Goal: Information Seeking & Learning: Find specific page/section

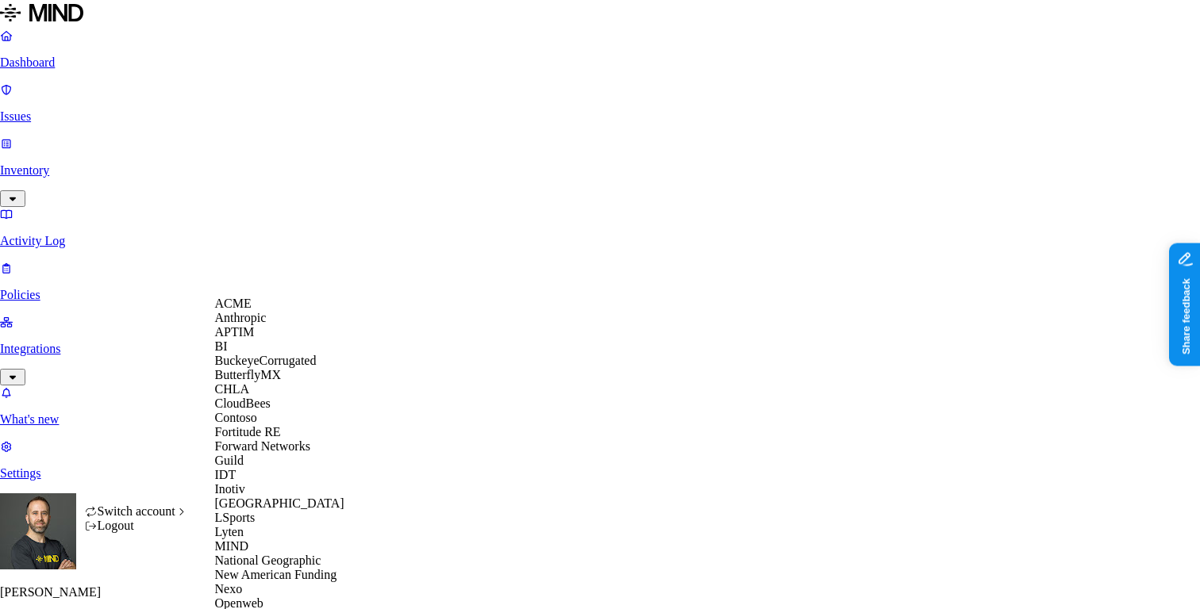
scroll to position [644, 0]
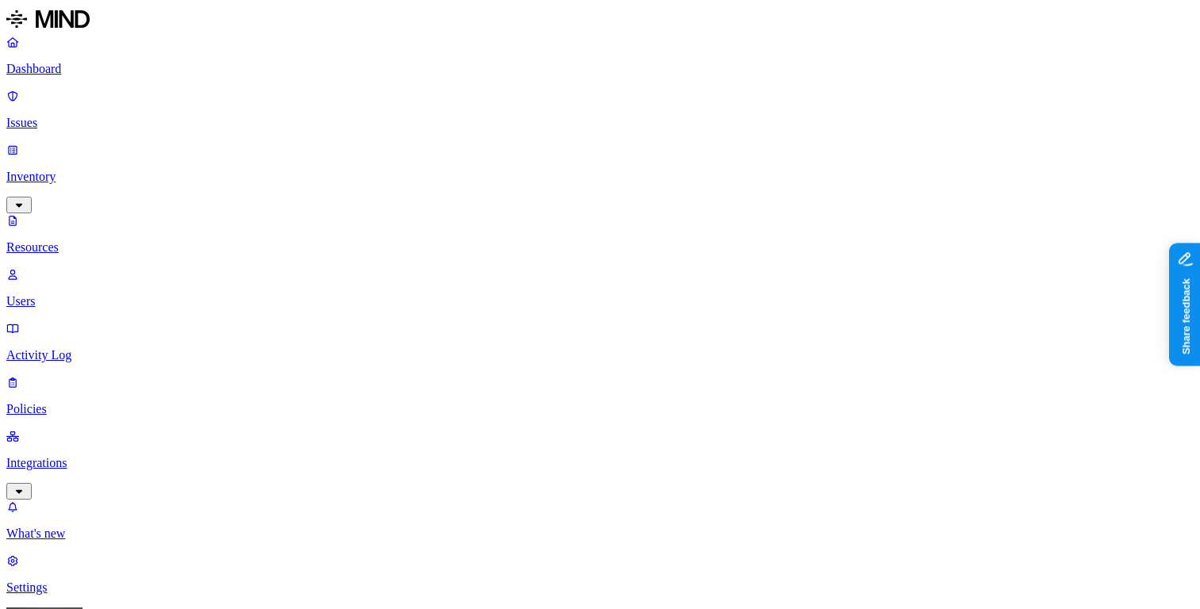
click at [112, 74] on p "Dashboard" at bounding box center [599, 69] width 1187 height 14
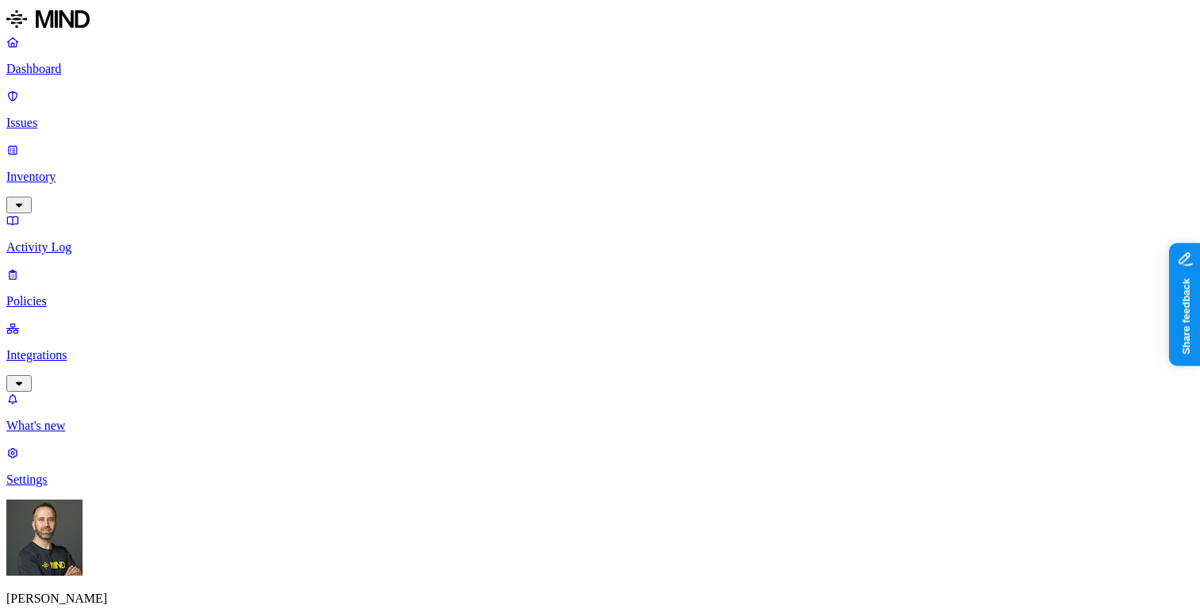
click at [102, 170] on p "Inventory" at bounding box center [599, 177] width 1187 height 14
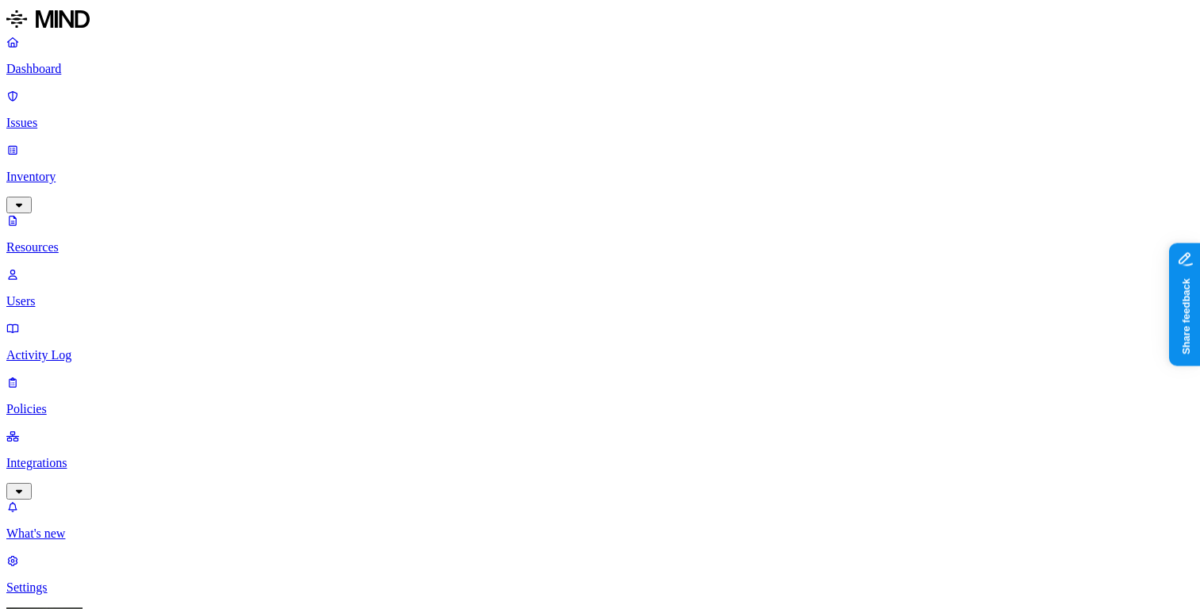
click at [79, 294] on p "Users" at bounding box center [599, 301] width 1187 height 14
click at [96, 67] on p "Dashboard" at bounding box center [599, 69] width 1187 height 14
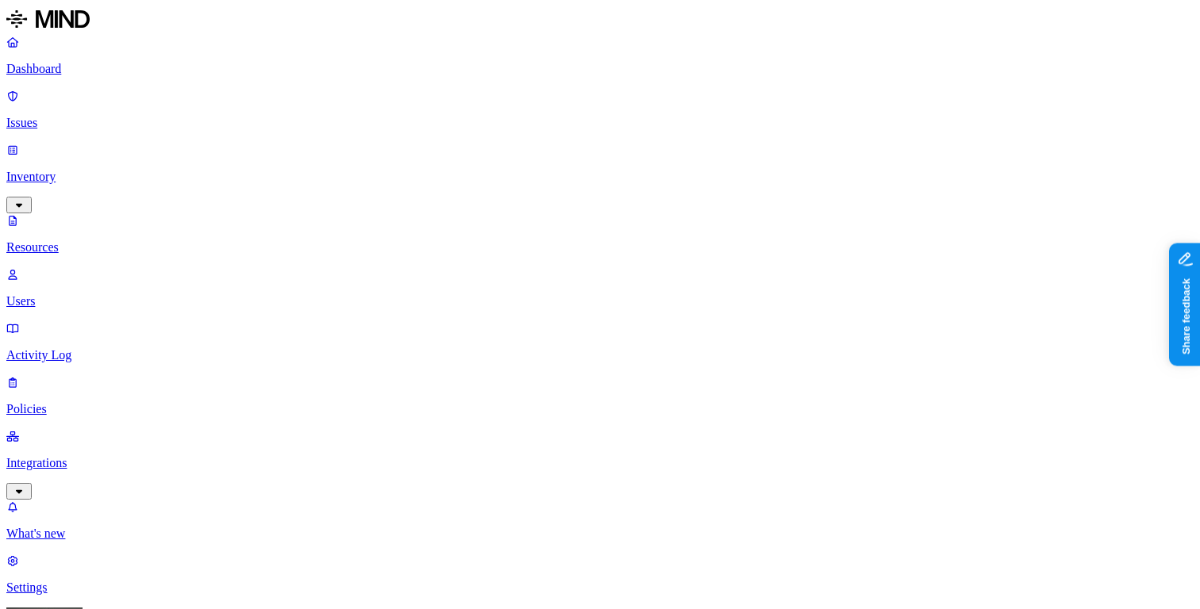
scroll to position [0, 0]
click at [66, 64] on p "Dashboard" at bounding box center [599, 69] width 1187 height 14
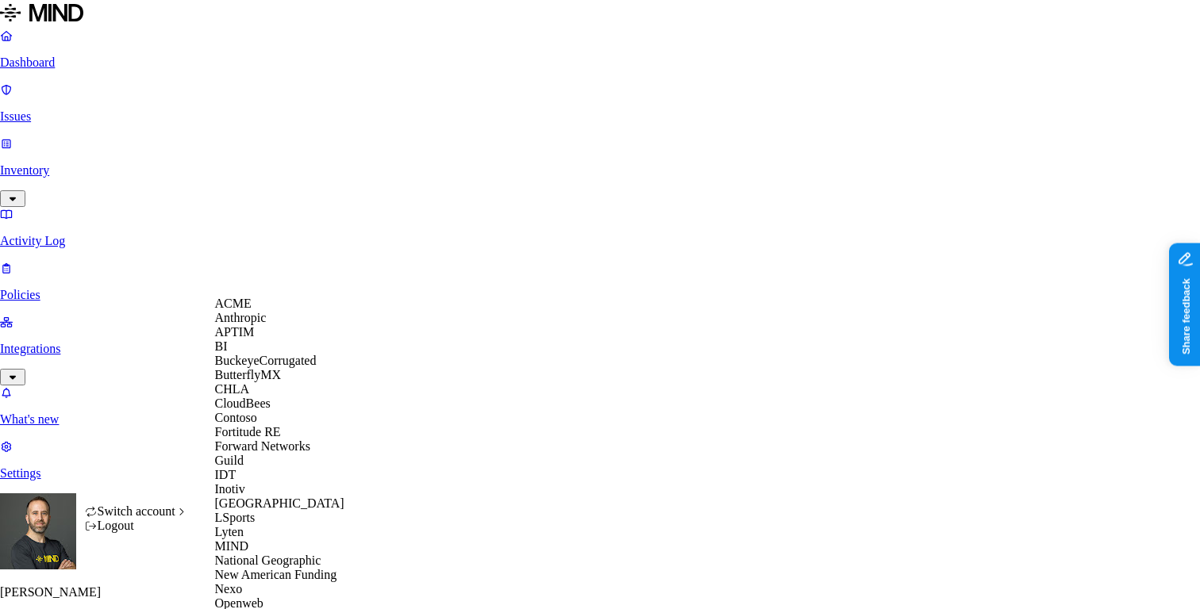
scroll to position [455, 0]
click at [283, 554] on span "National Geographic" at bounding box center [268, 560] width 106 height 13
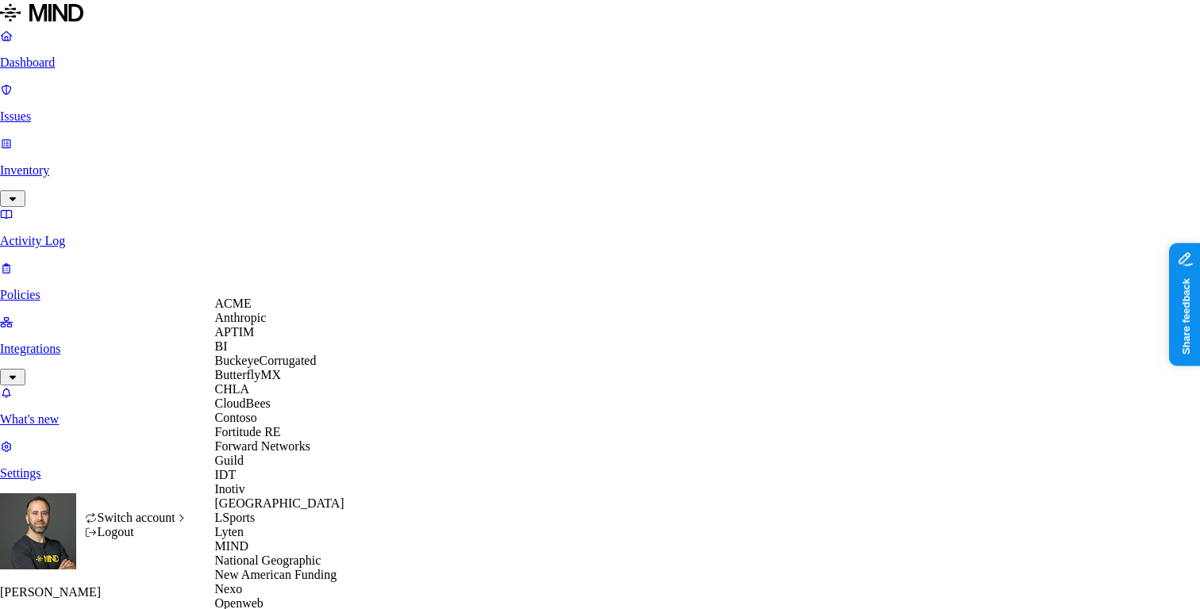
scroll to position [36, 0]
click at [288, 368] on div "BuckeyeCorrugated" at bounding box center [292, 361] width 154 height 14
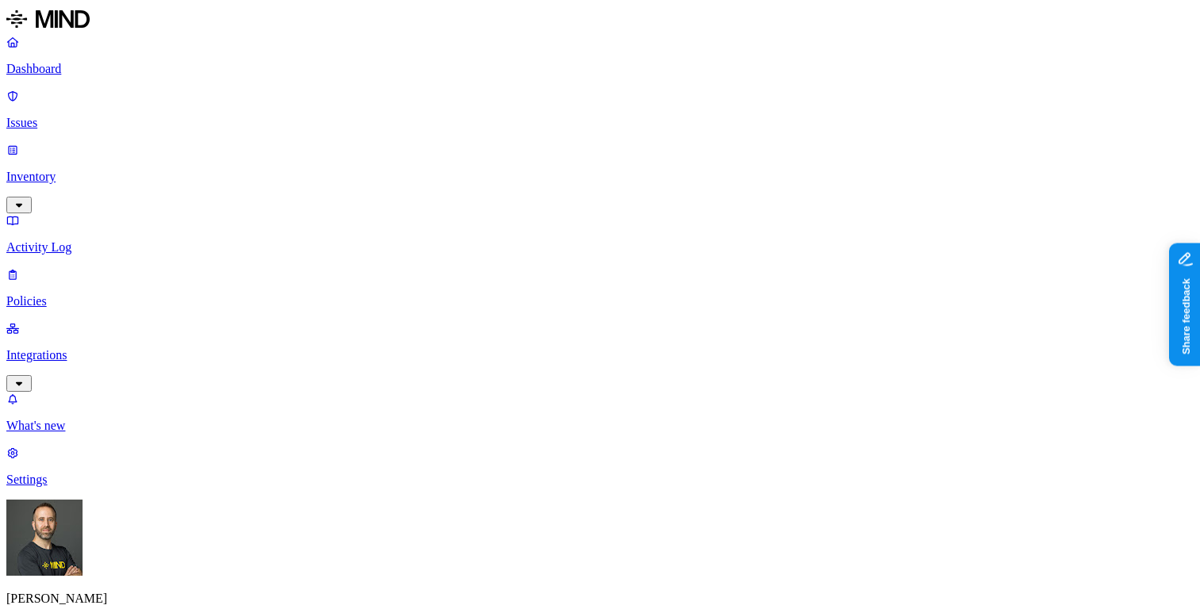
click at [110, 170] on p "Inventory" at bounding box center [599, 177] width 1187 height 14
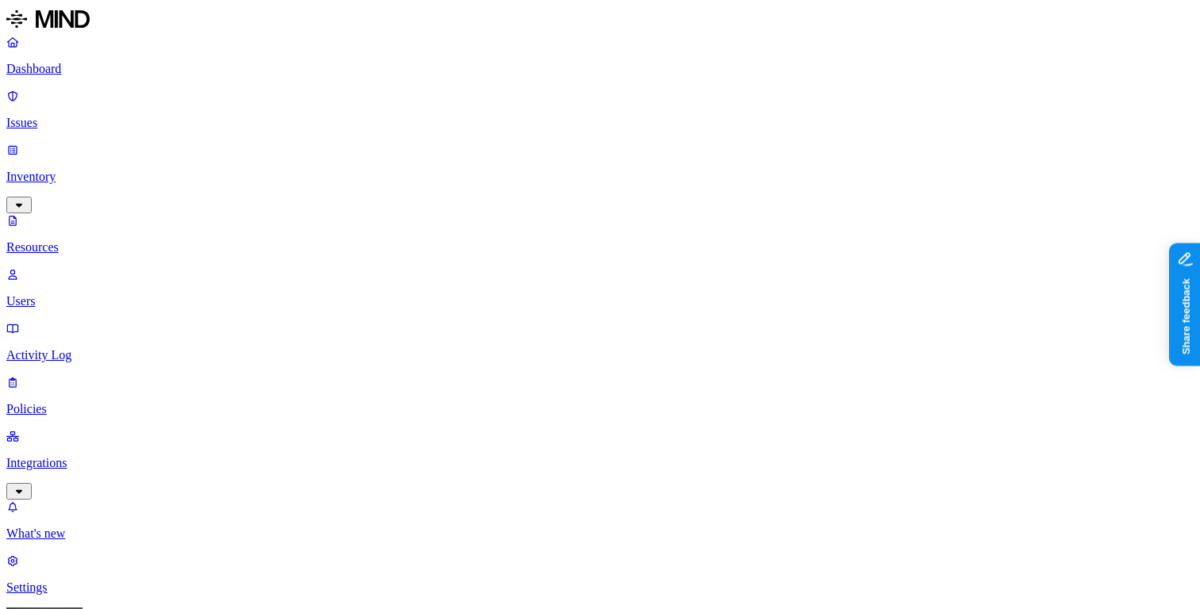
click at [106, 75] on p "Dashboard" at bounding box center [599, 69] width 1187 height 14
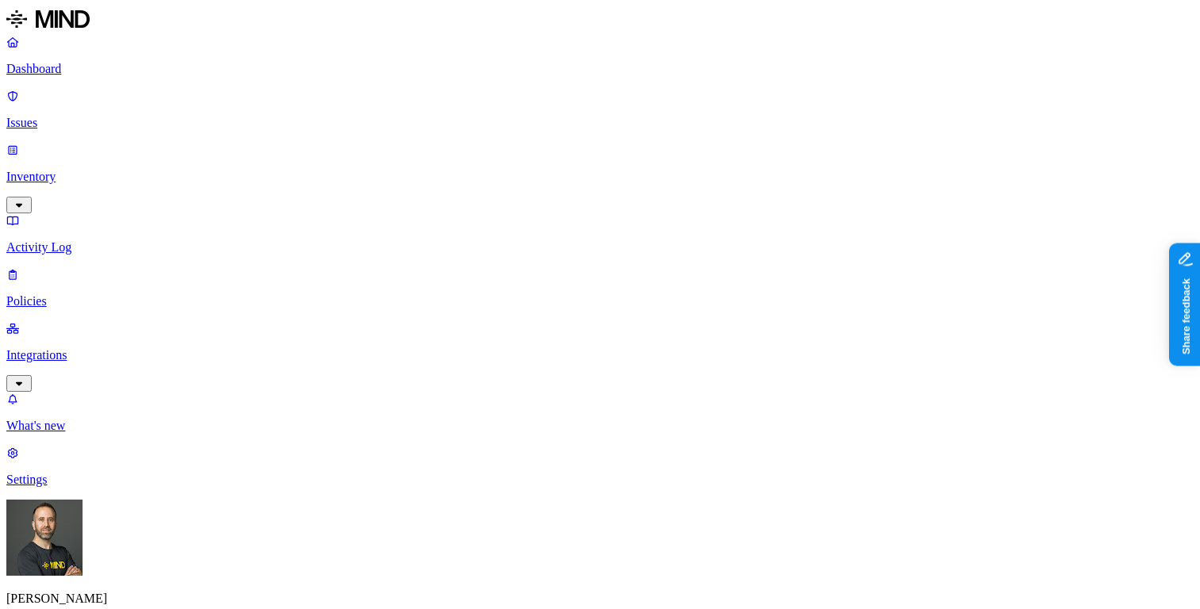
click at [150, 593] on html "Dashboard Issues Inventory Activity Log Policies Integrations What's new 1 Sett…" at bounding box center [600, 503] width 1200 height 1006
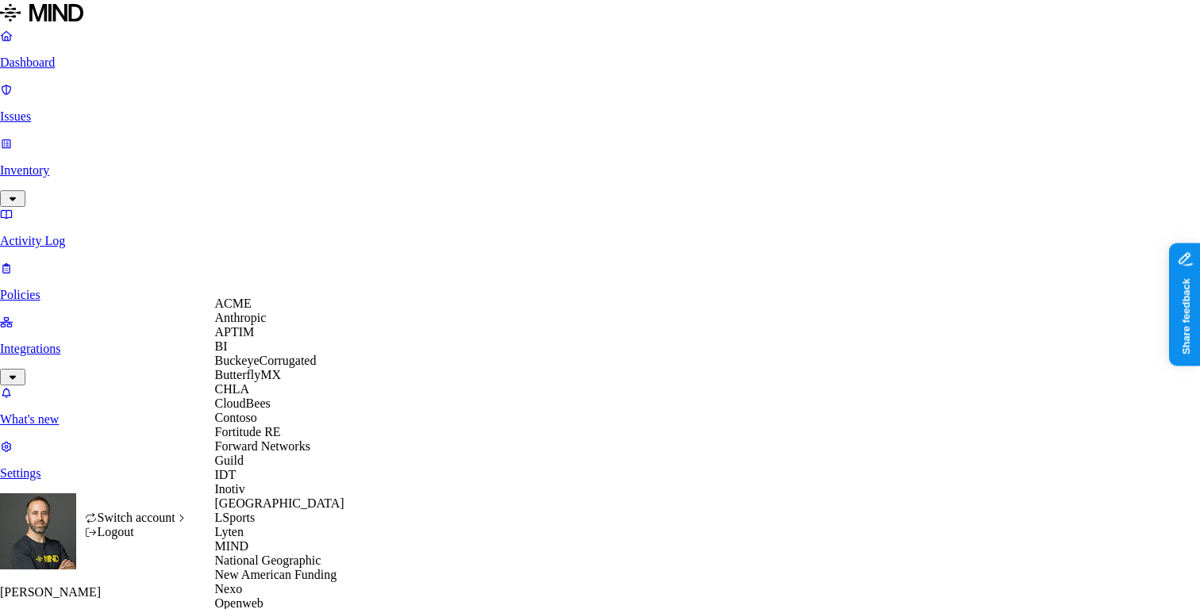
scroll to position [351, 0]
click at [277, 568] on span "New American Funding" at bounding box center [276, 574] width 122 height 13
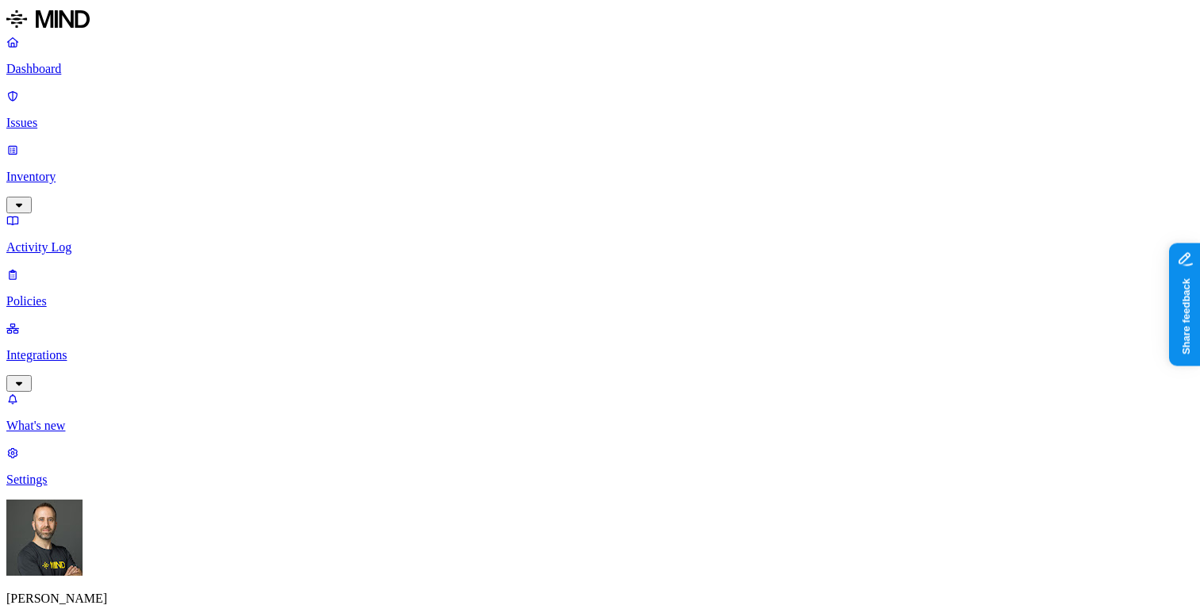
click at [125, 170] on p "Inventory" at bounding box center [599, 177] width 1187 height 14
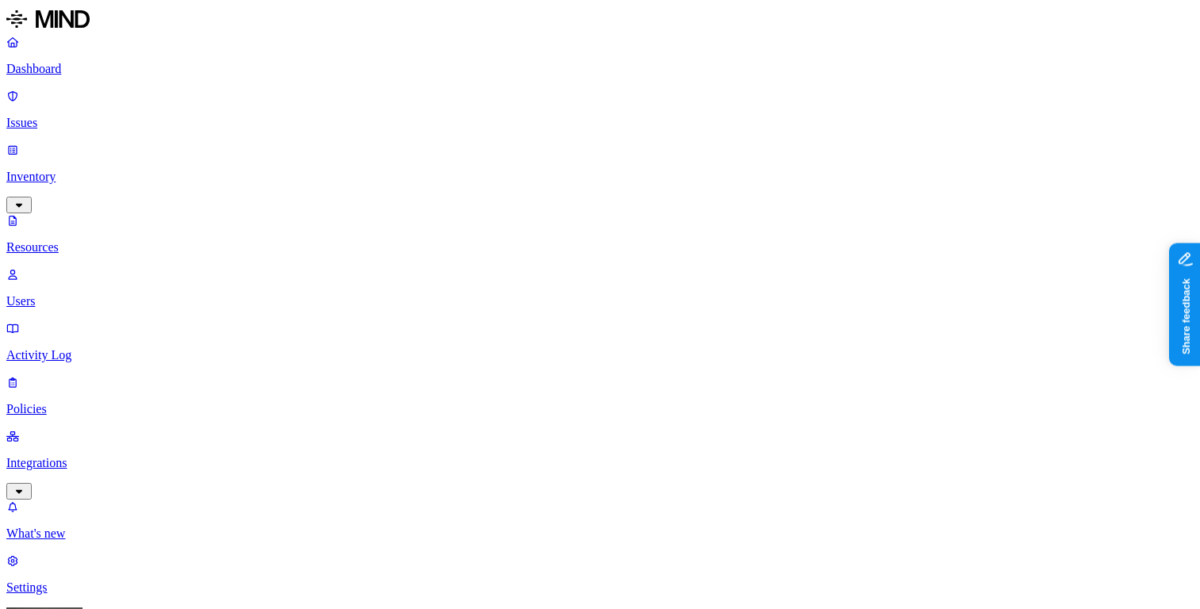
click at [102, 74] on p "Dashboard" at bounding box center [599, 69] width 1187 height 14
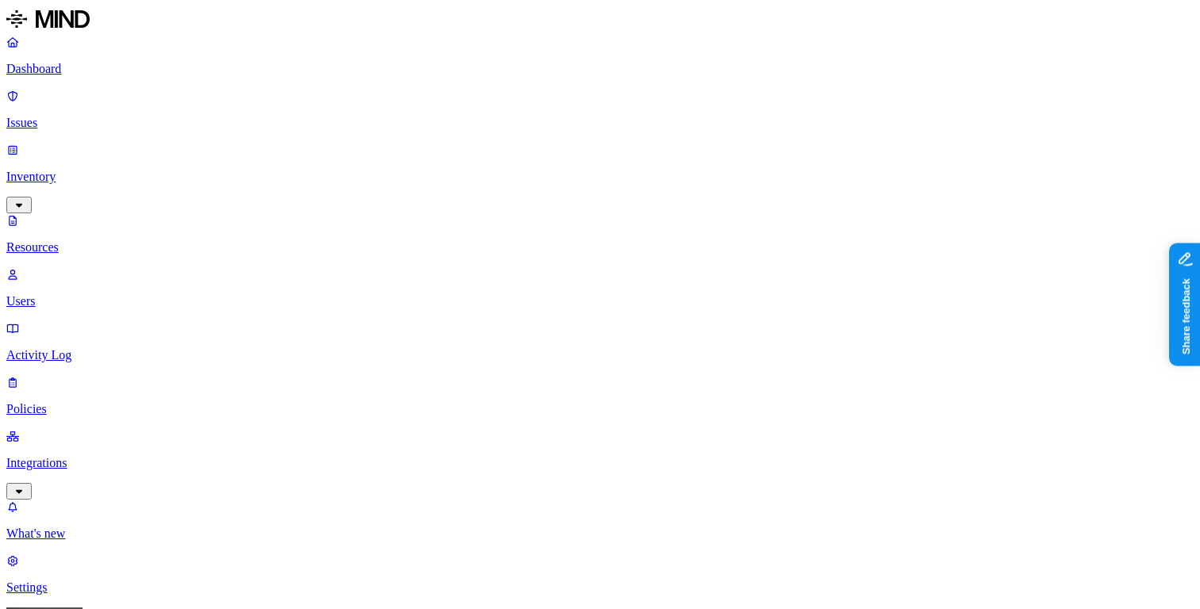
click at [93, 60] on link "Dashboard" at bounding box center [599, 55] width 1187 height 41
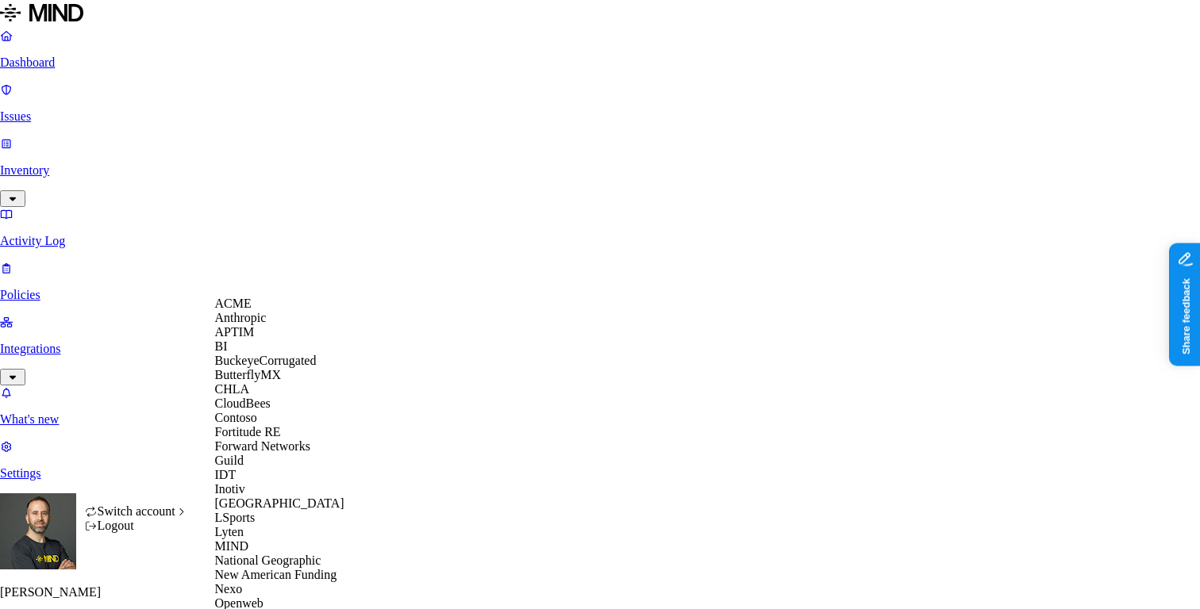
click at [260, 410] on span "CloudBees" at bounding box center [243, 403] width 56 height 13
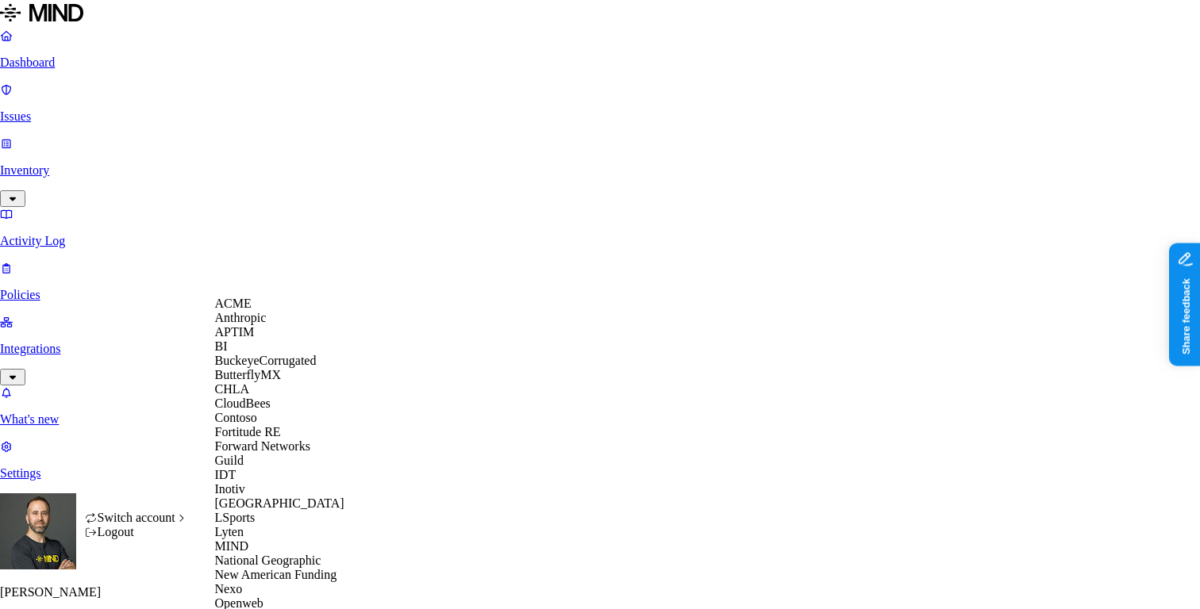
scroll to position [495, 0]
click at [294, 597] on div "Openweb" at bounding box center [292, 604] width 154 height 14
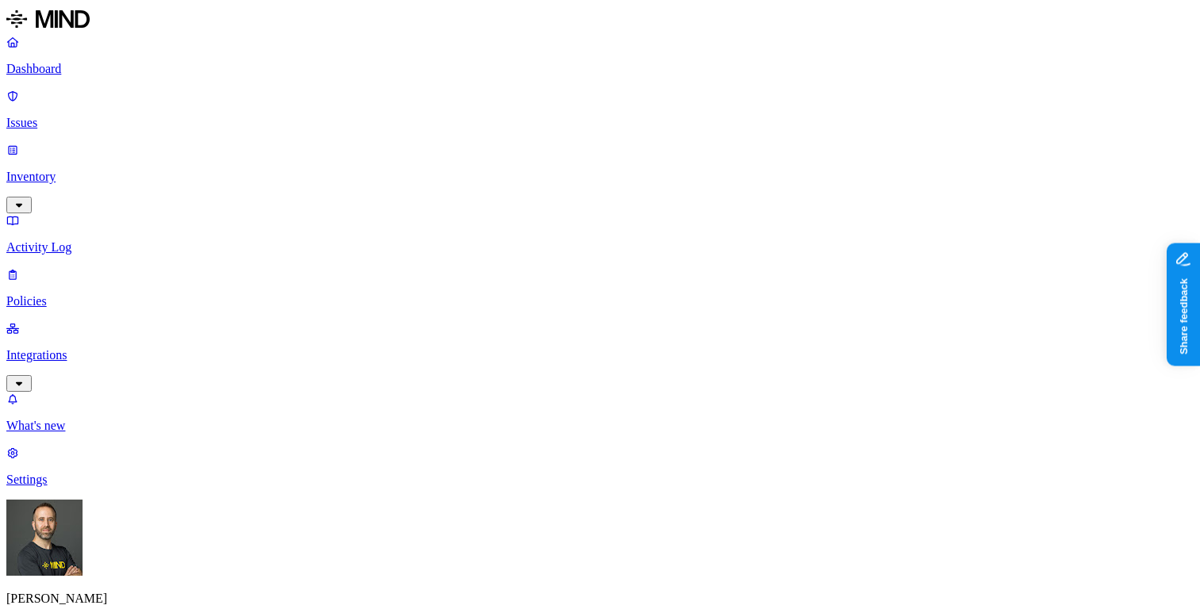
click at [140, 143] on link "Inventory" at bounding box center [599, 177] width 1187 height 68
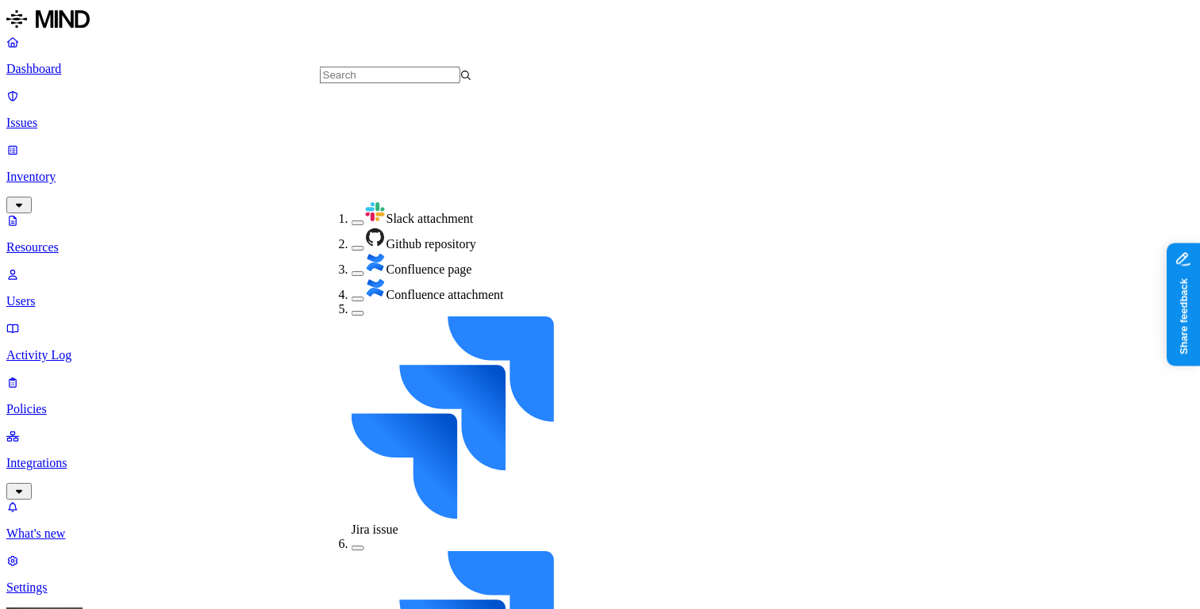
scroll to position [259, 0]
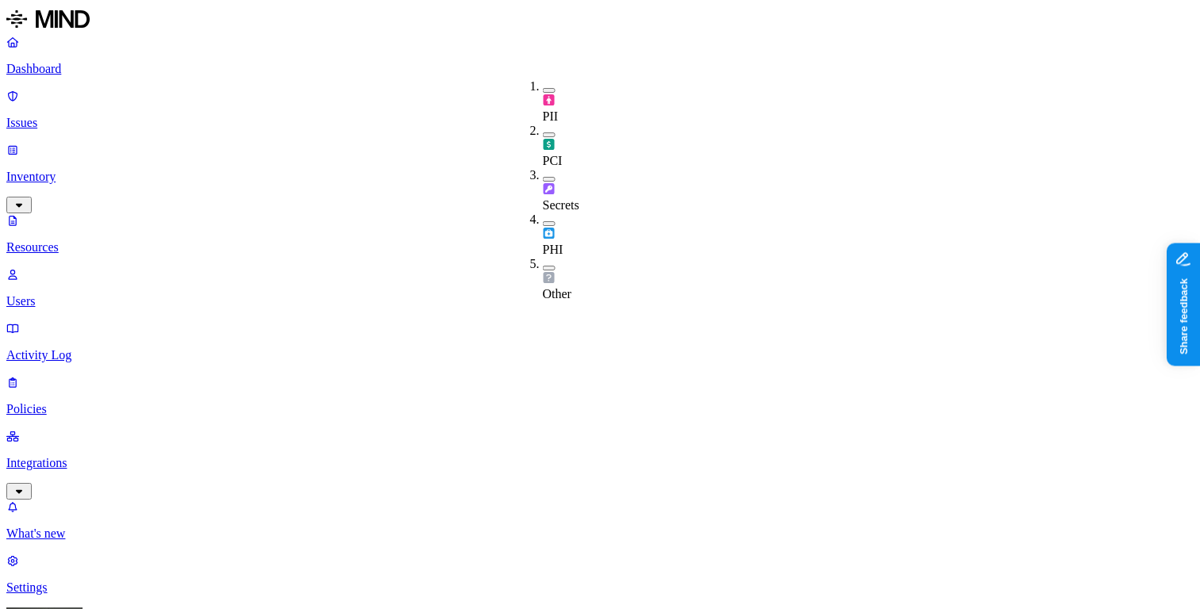
click at [543, 177] on button "button" at bounding box center [549, 179] width 13 height 5
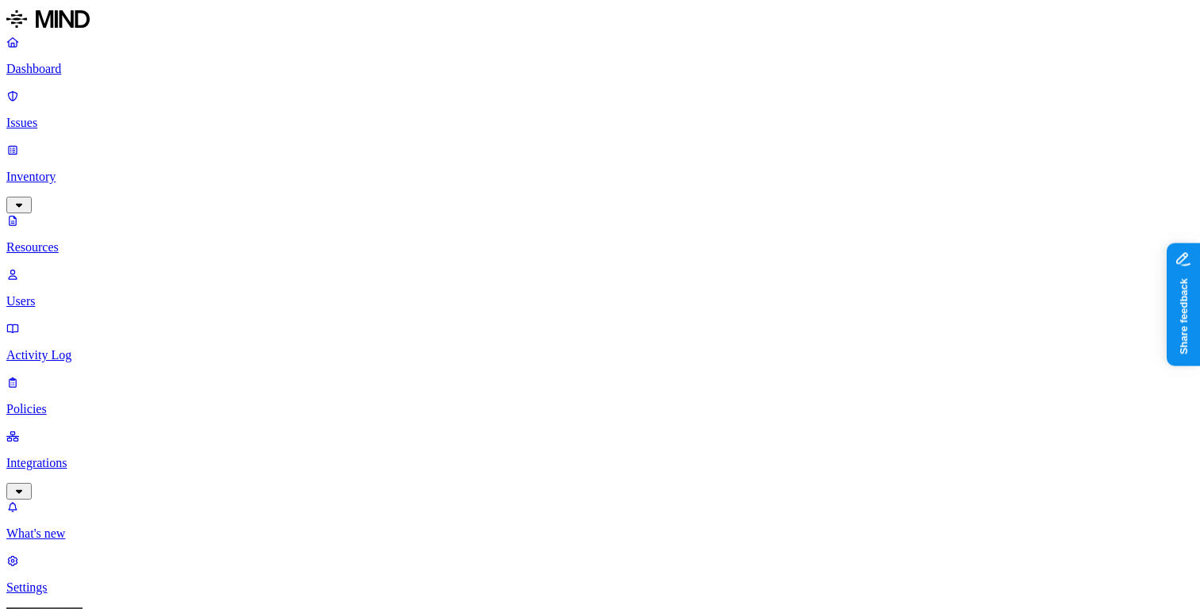
click at [57, 62] on p "Dashboard" at bounding box center [599, 69] width 1187 height 14
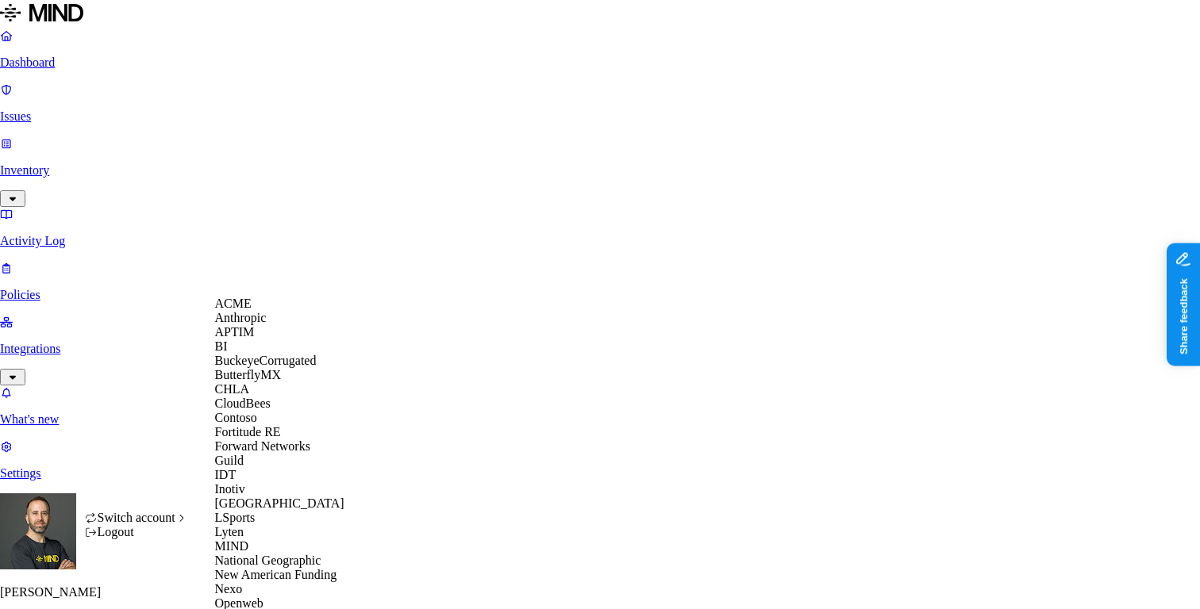
scroll to position [37, 0]
click at [294, 367] on span "BuckeyeCorrugated" at bounding box center [266, 360] width 102 height 13
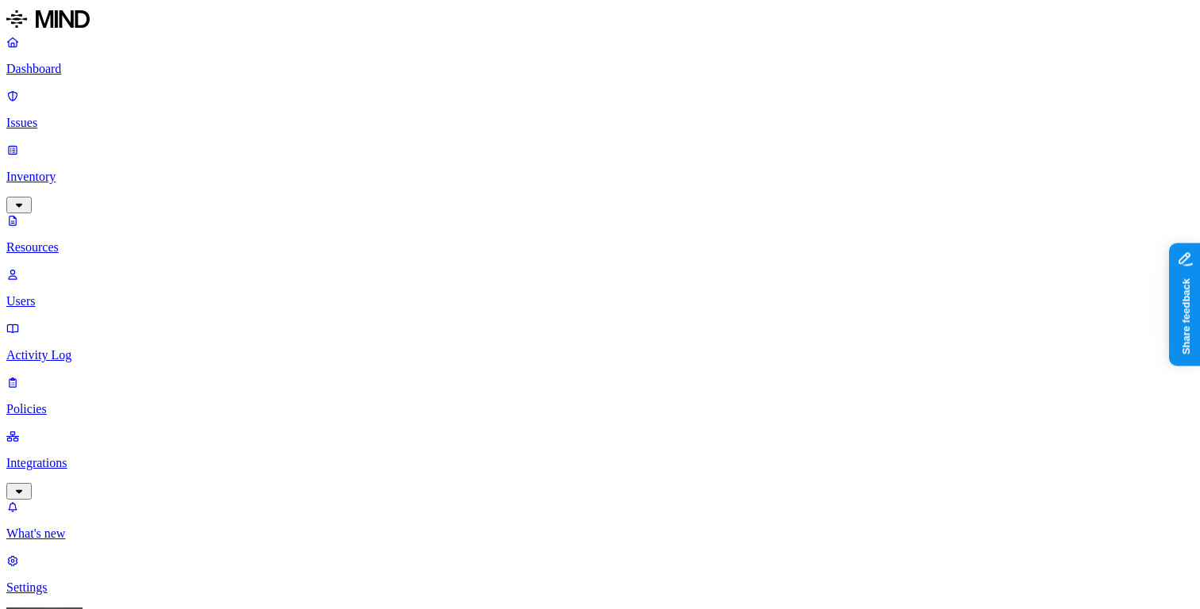
click at [111, 294] on p "Users" at bounding box center [599, 301] width 1187 height 14
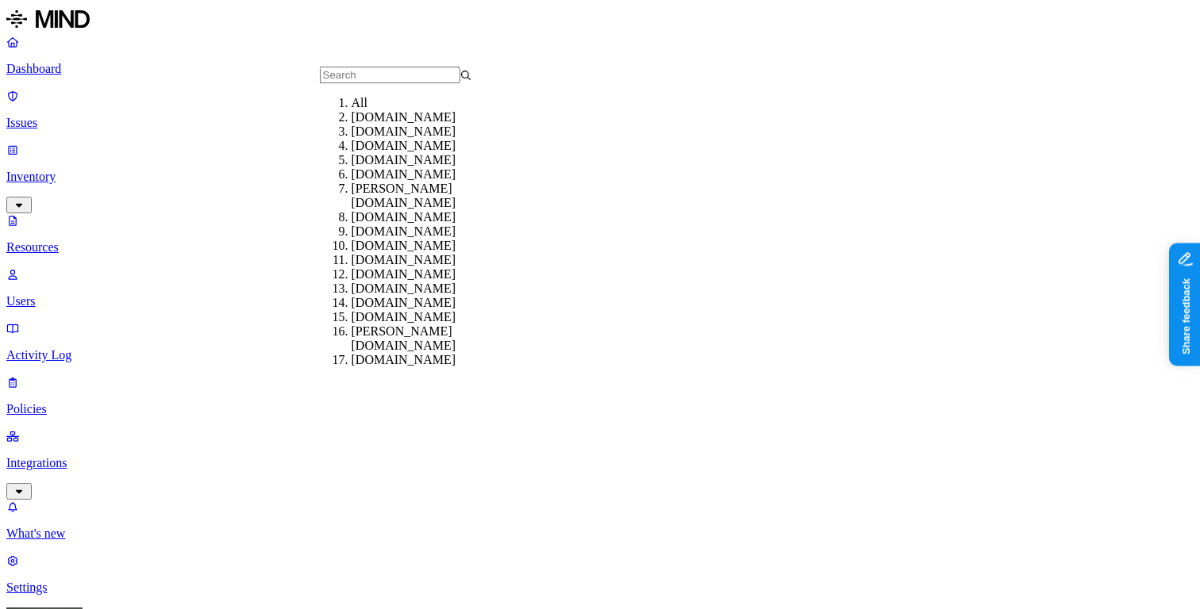
scroll to position [120, 0]
click at [399, 167] on div "gmail.com" at bounding box center [428, 174] width 152 height 14
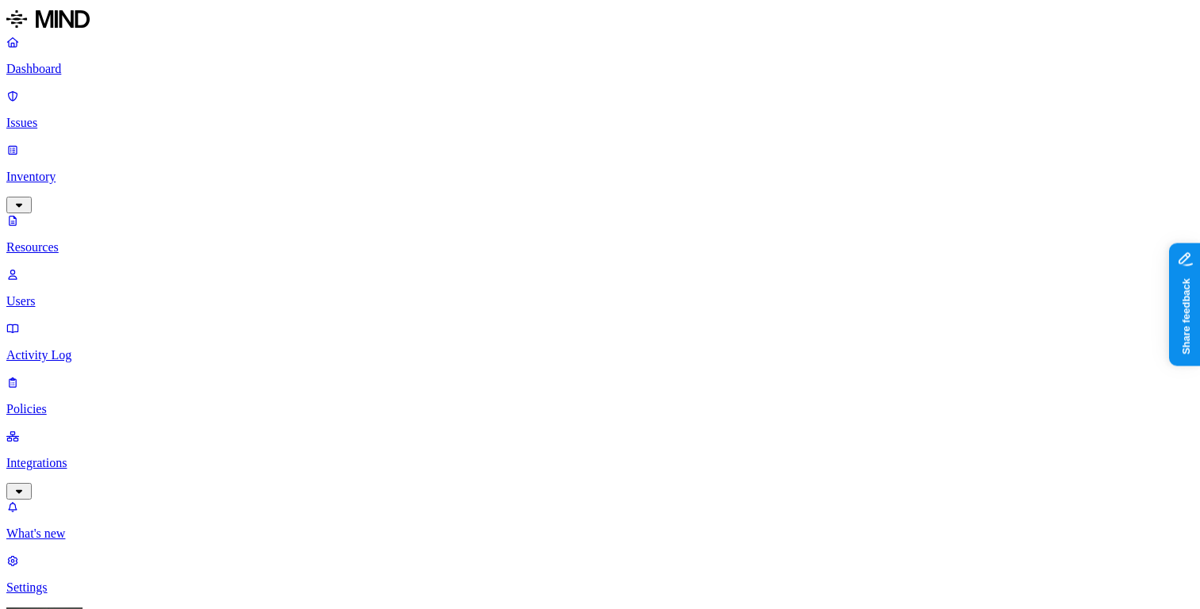
copy h3 "buckeyeinfotech@gmail.com"
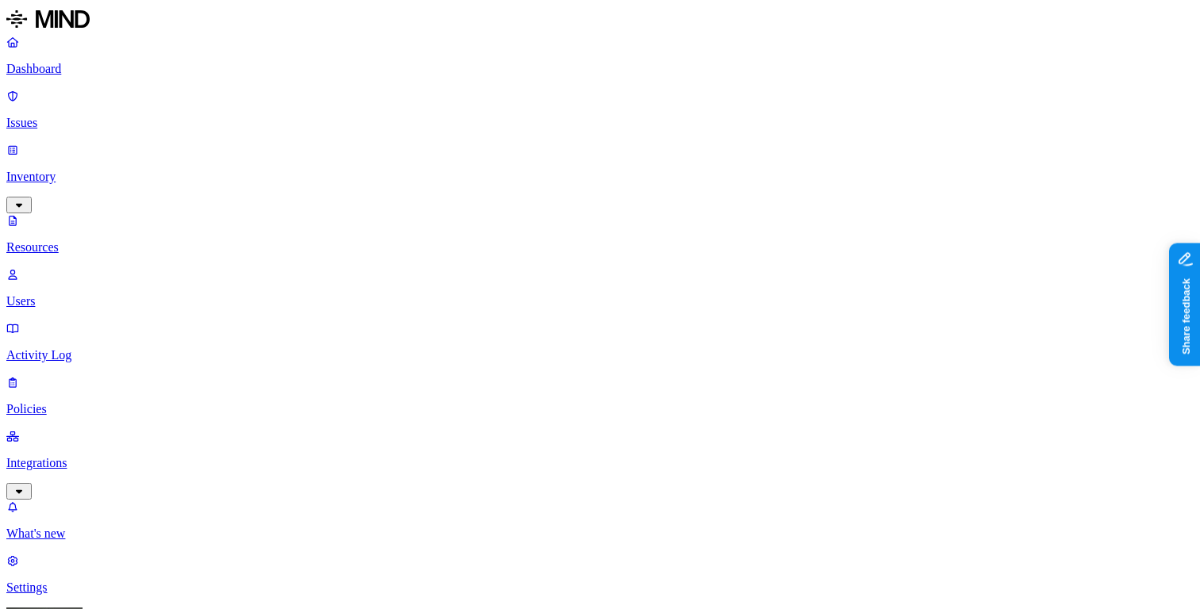
copy h3 "dgaido65@gmail.com"
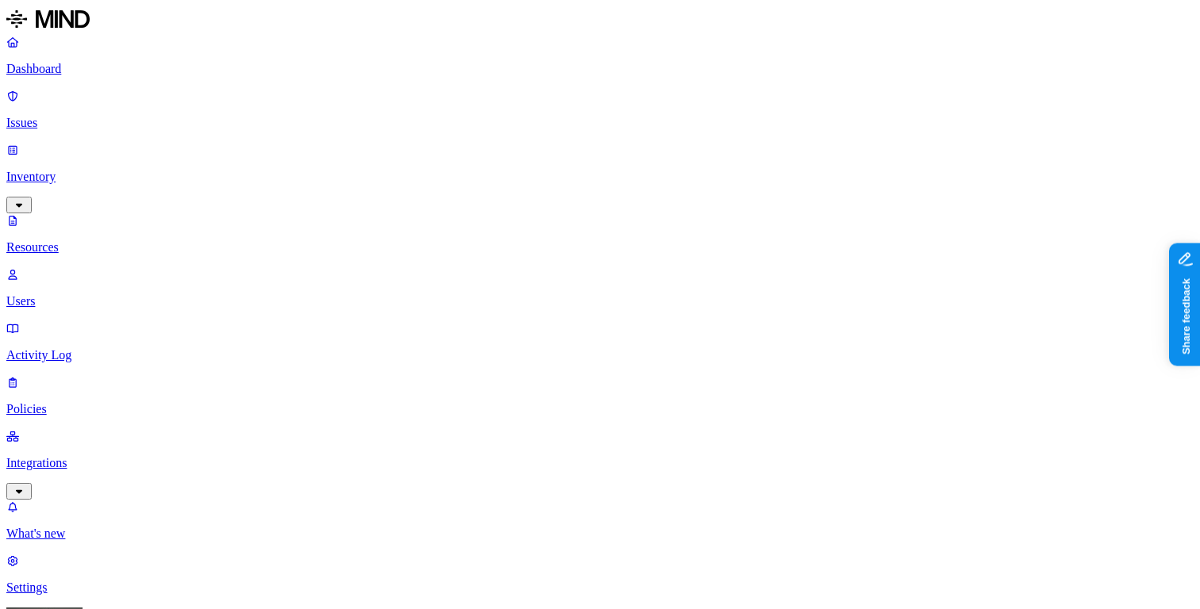
copy h3 "drewbicksler@gmail.com"
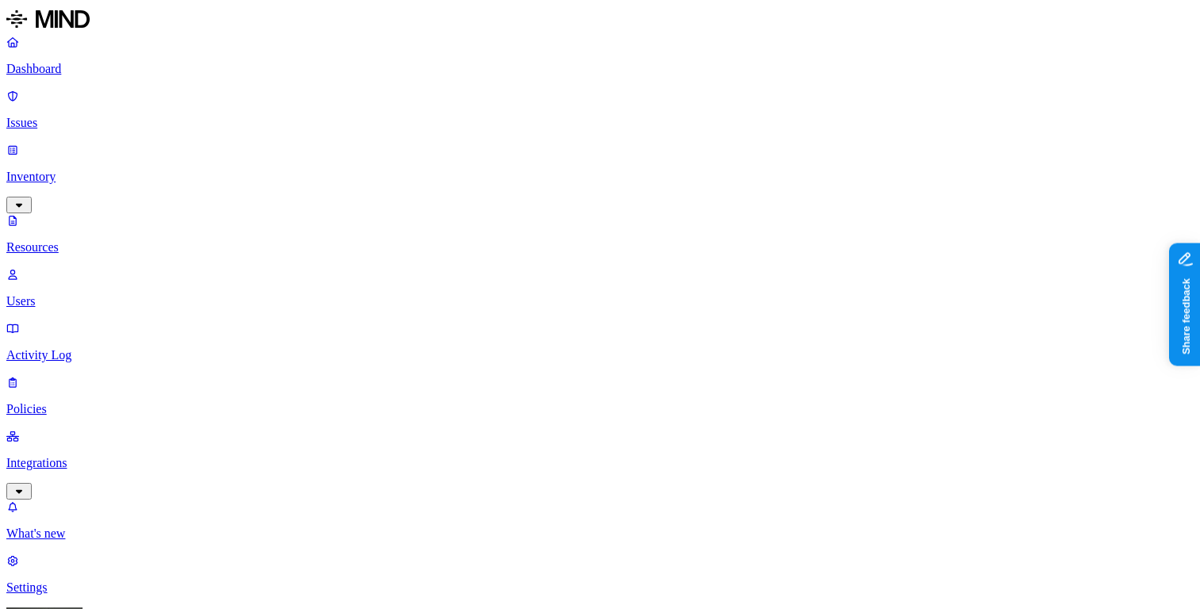
copy h3 "lconnors27@gmail.com"
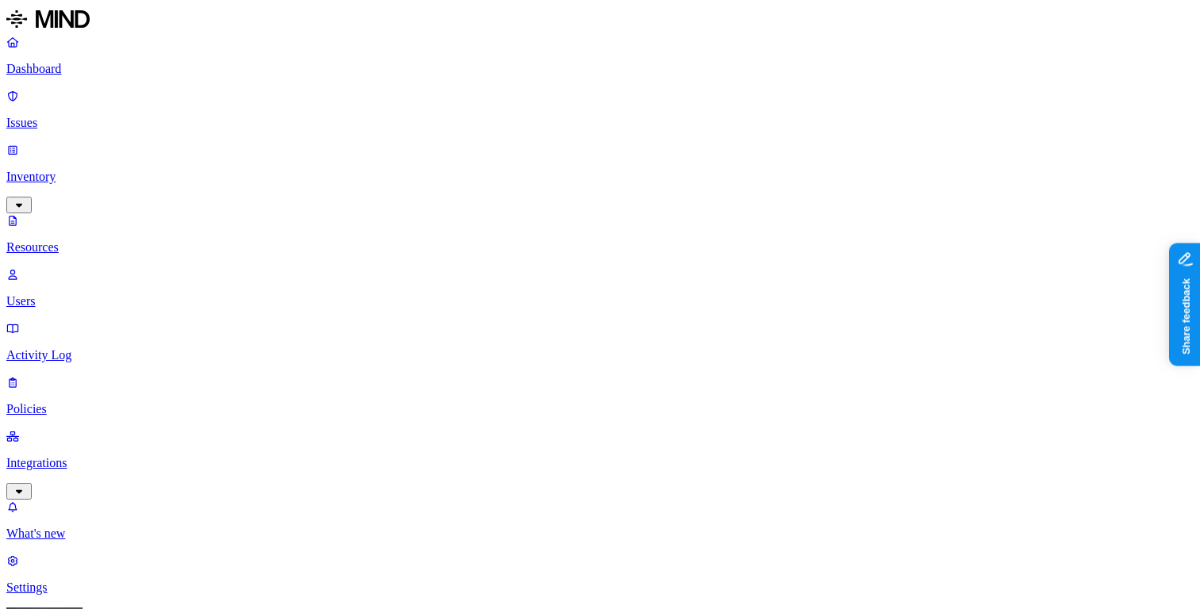
copy h3 "susanm0123@gmail.com"
copy h3 "tkearns6310@gmail.com"
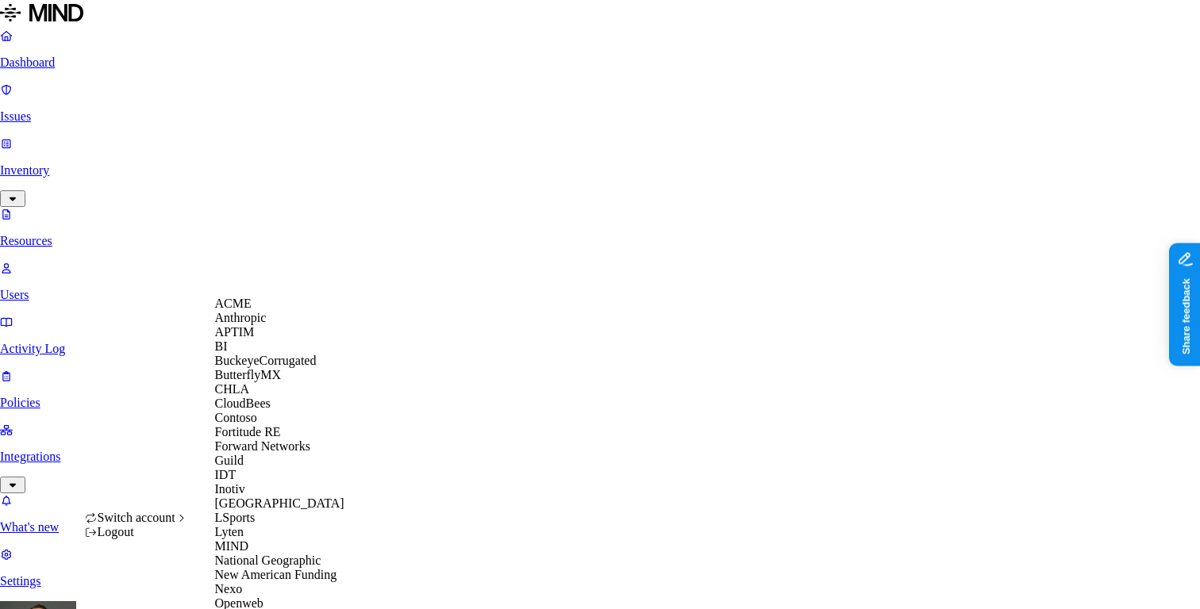
scroll to position [436, 0]
click at [275, 568] on span "New American Funding" at bounding box center [276, 574] width 122 height 13
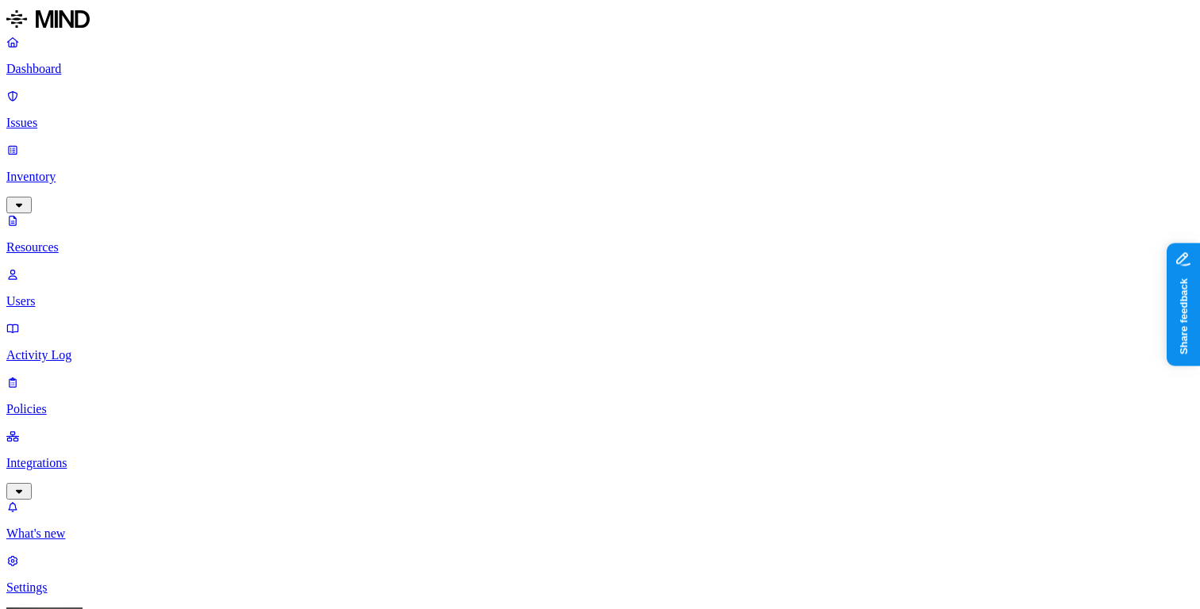
copy h3 "[EMAIL_ADDRESS][DOMAIN_NAME]"
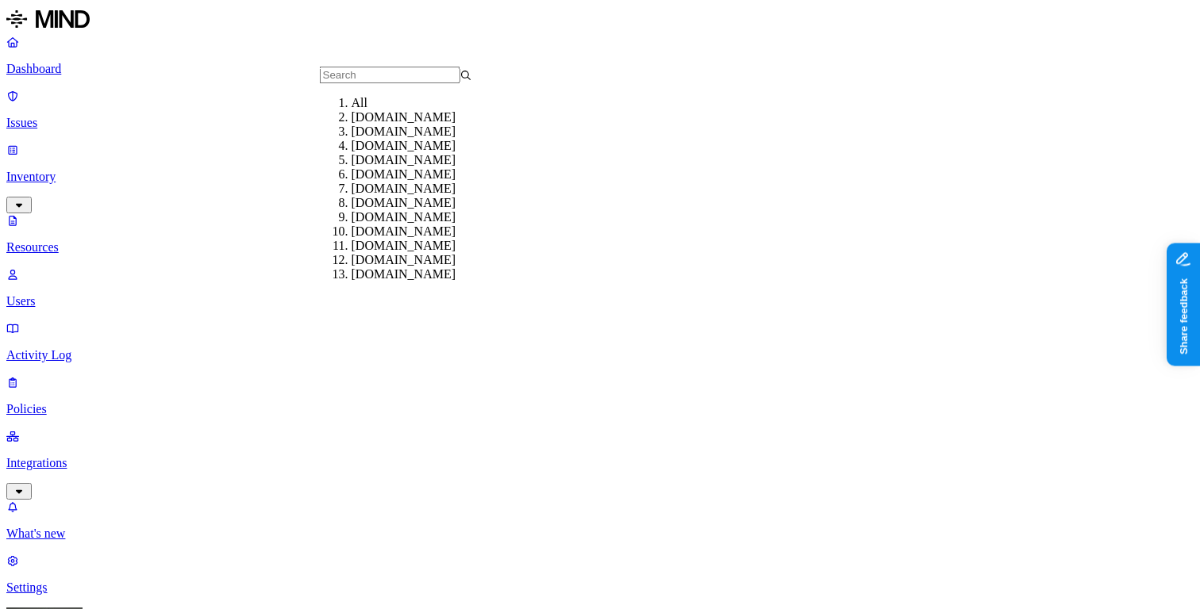
click at [361, 110] on div "All" at bounding box center [428, 103] width 152 height 14
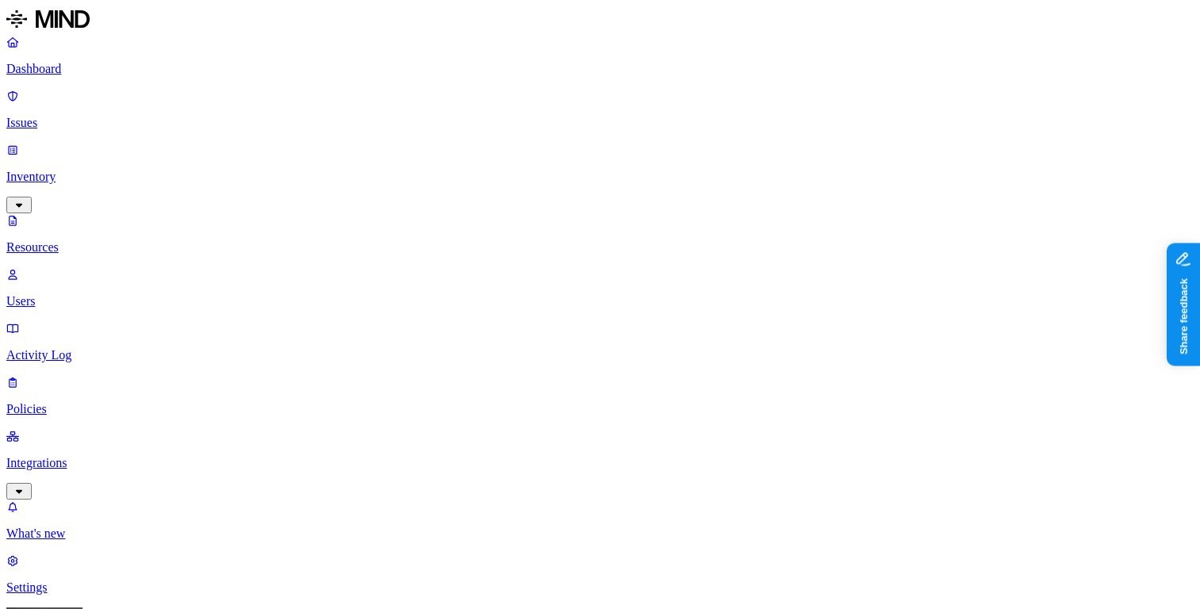
click at [441, 140] on div "External" at bounding box center [441, 136] width 0 height 29
click at [94, 59] on link "Dashboard" at bounding box center [599, 55] width 1187 height 41
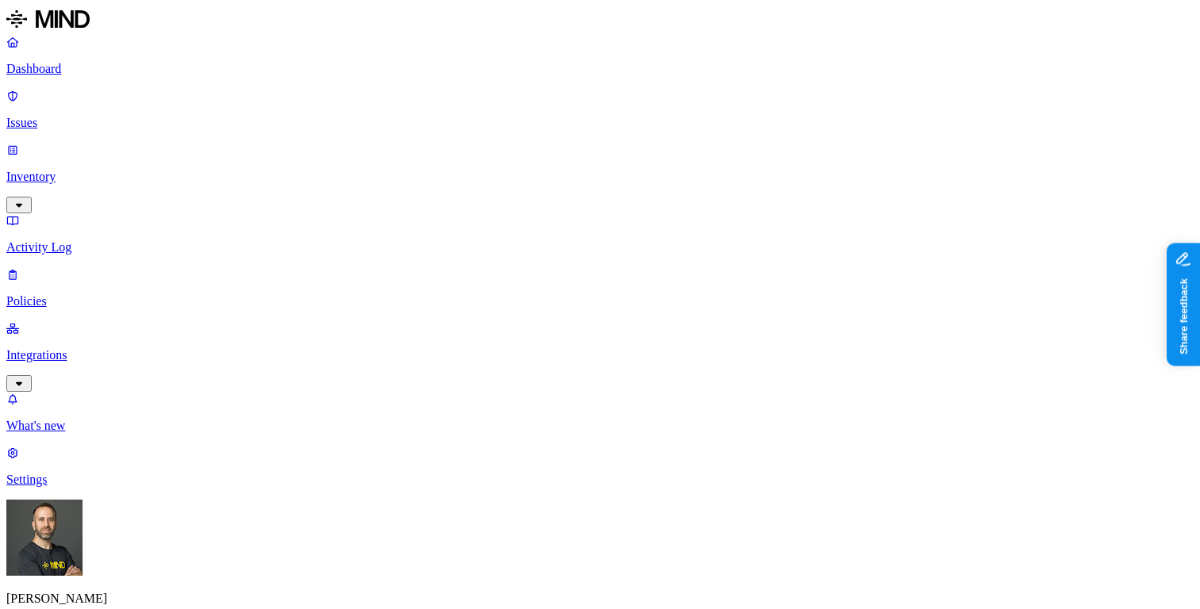
scroll to position [57, 0]
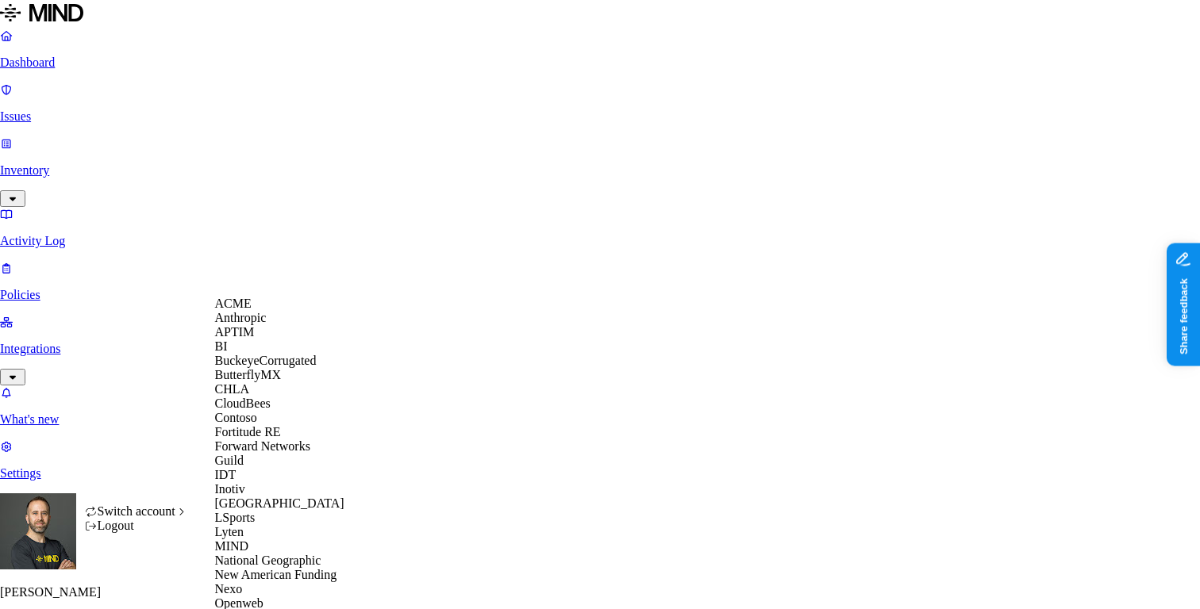
scroll to position [644, 0]
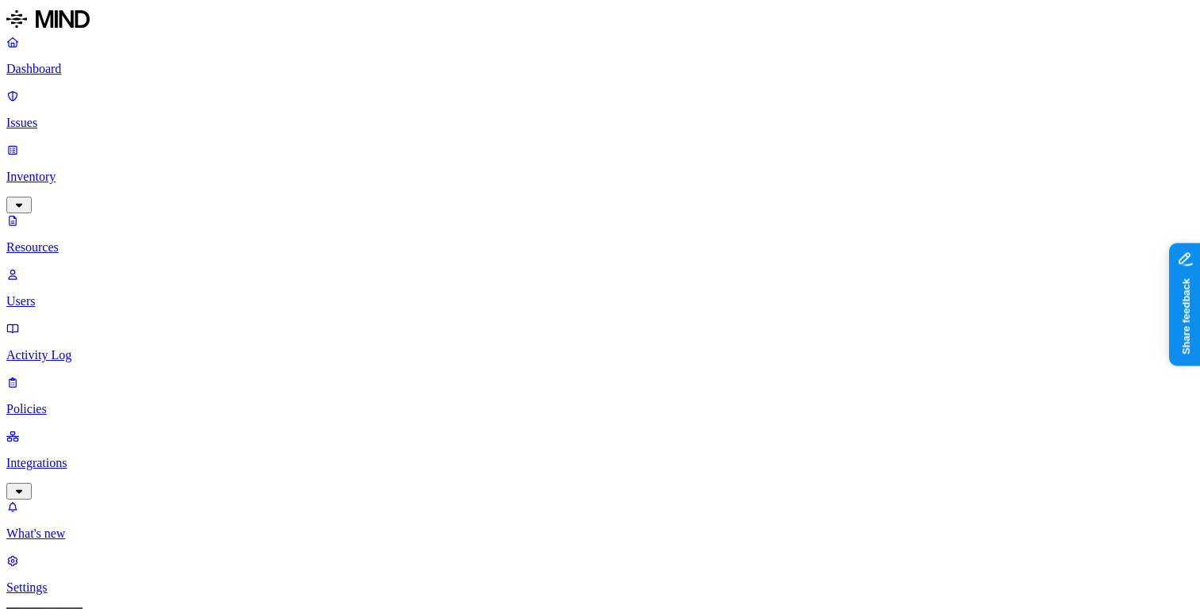
scroll to position [129, 0]
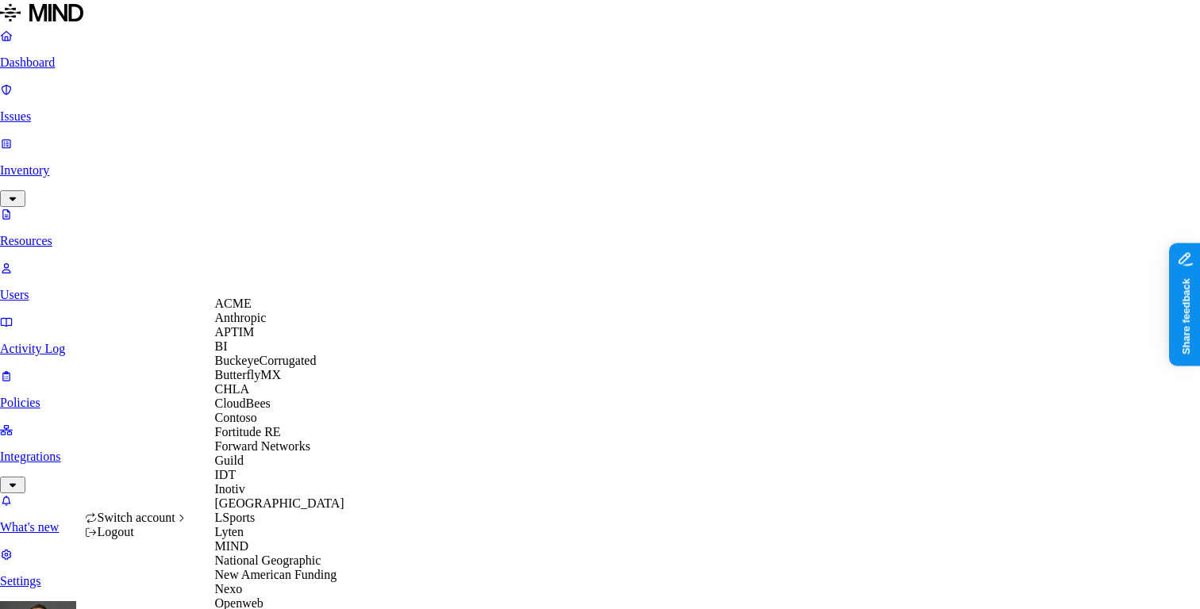
scroll to position [615, 0]
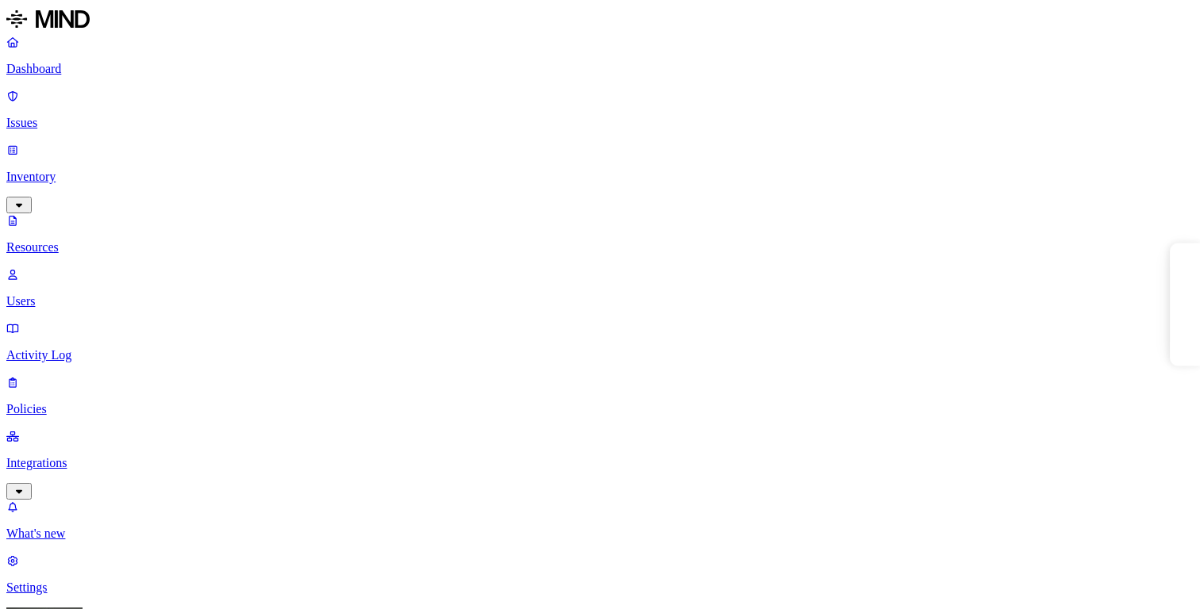
click at [110, 69] on p "Dashboard" at bounding box center [599, 69] width 1187 height 14
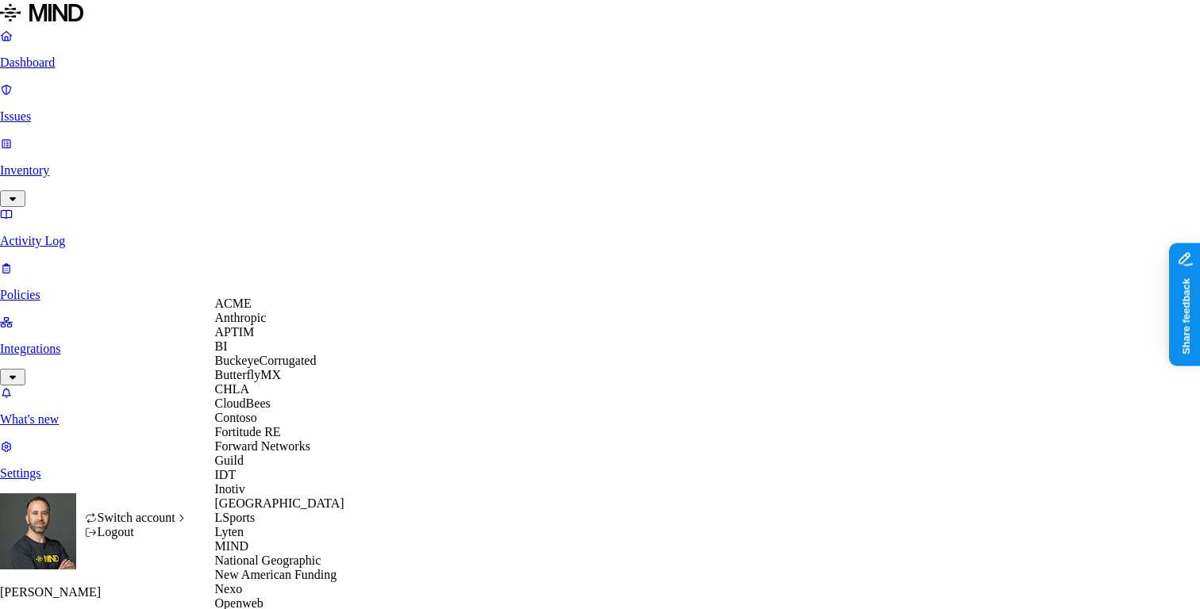
scroll to position [644, 0]
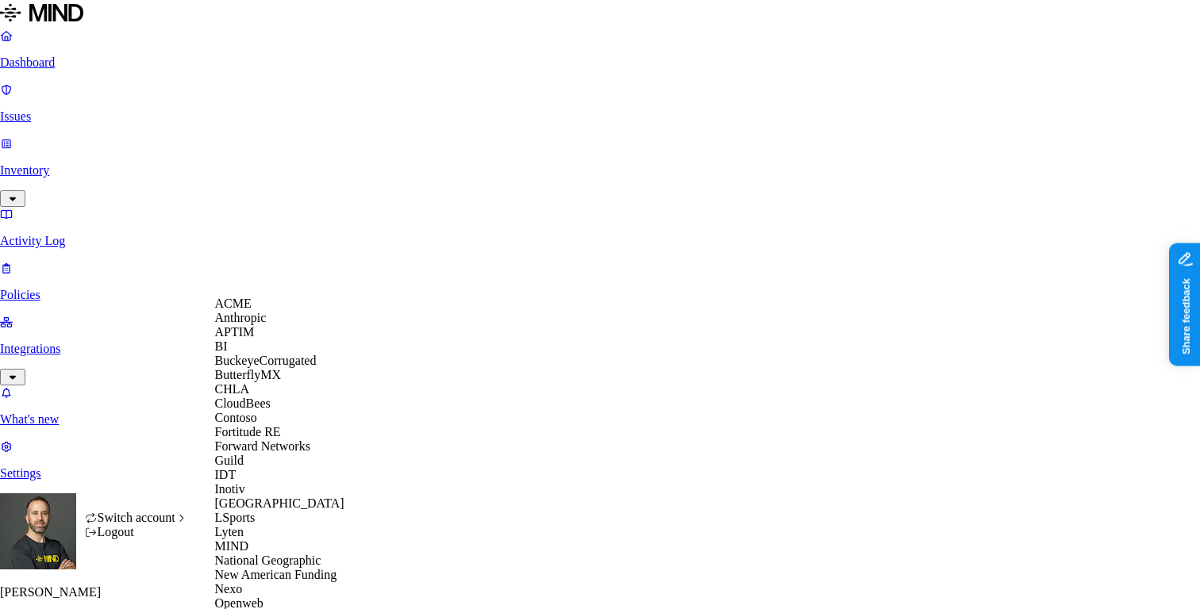
click at [272, 340] on div "APTIM" at bounding box center [292, 332] width 154 height 14
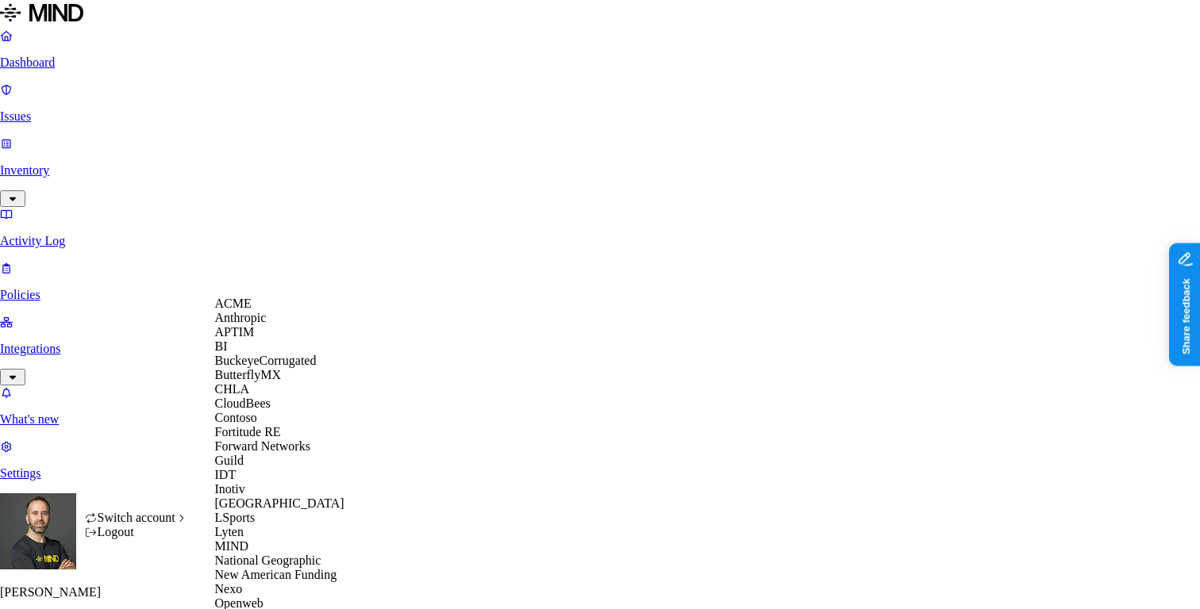
scroll to position [202, 0]
click at [286, 454] on div "Guild" at bounding box center [292, 461] width 154 height 14
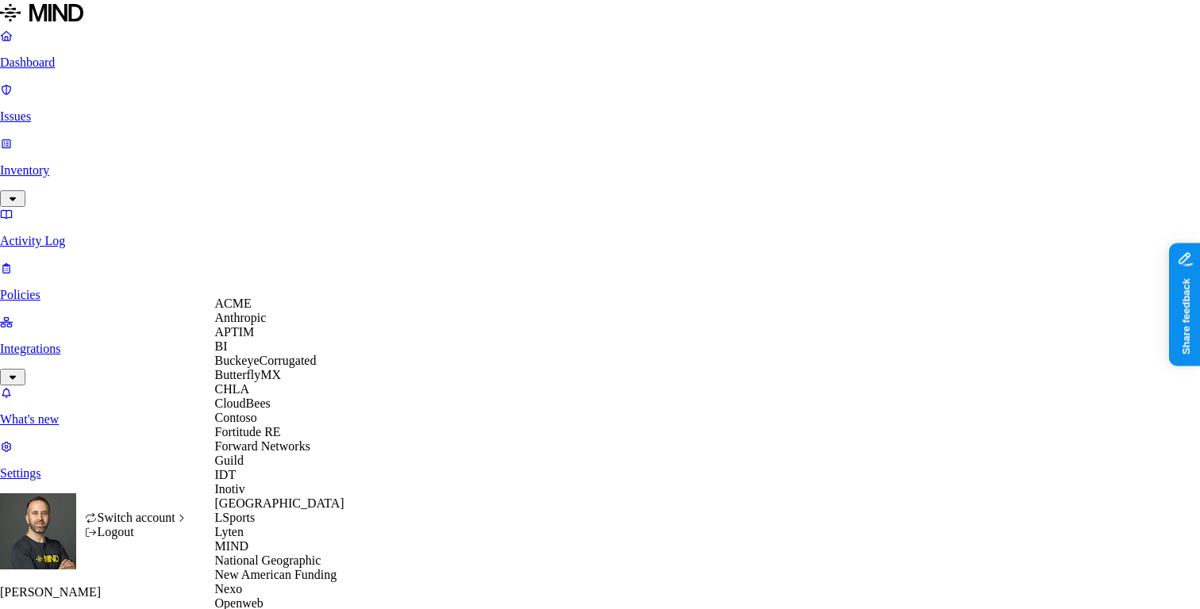
scroll to position [267, 0]
click at [287, 468] on div "IDT" at bounding box center [292, 475] width 154 height 14
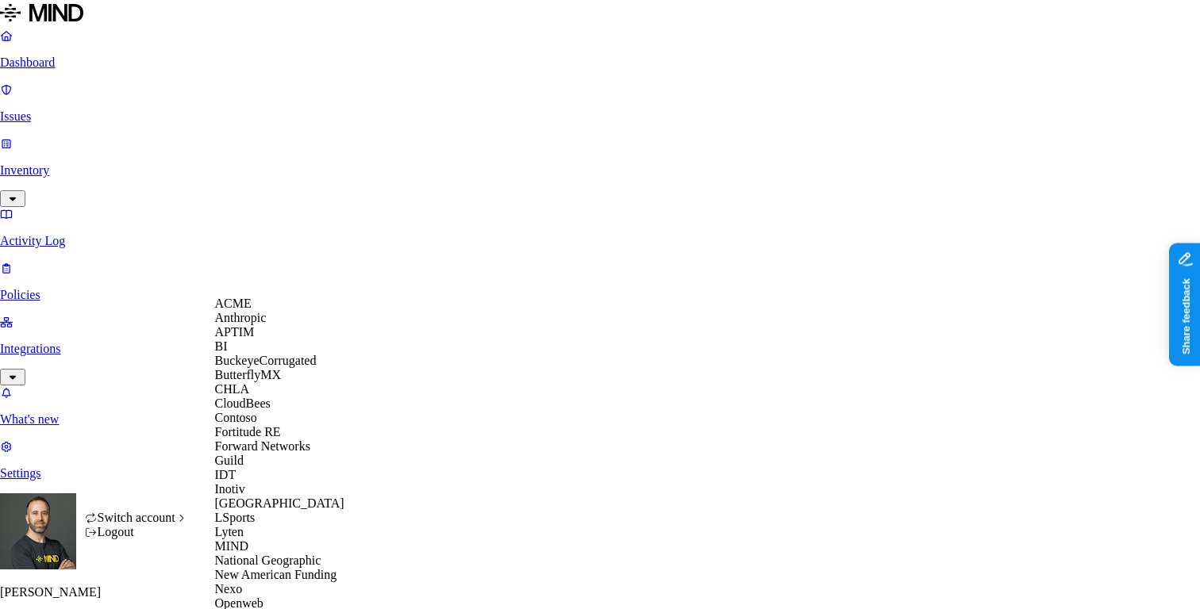
scroll to position [189, 0]
click at [264, 497] on div "Inotiv" at bounding box center [292, 489] width 154 height 14
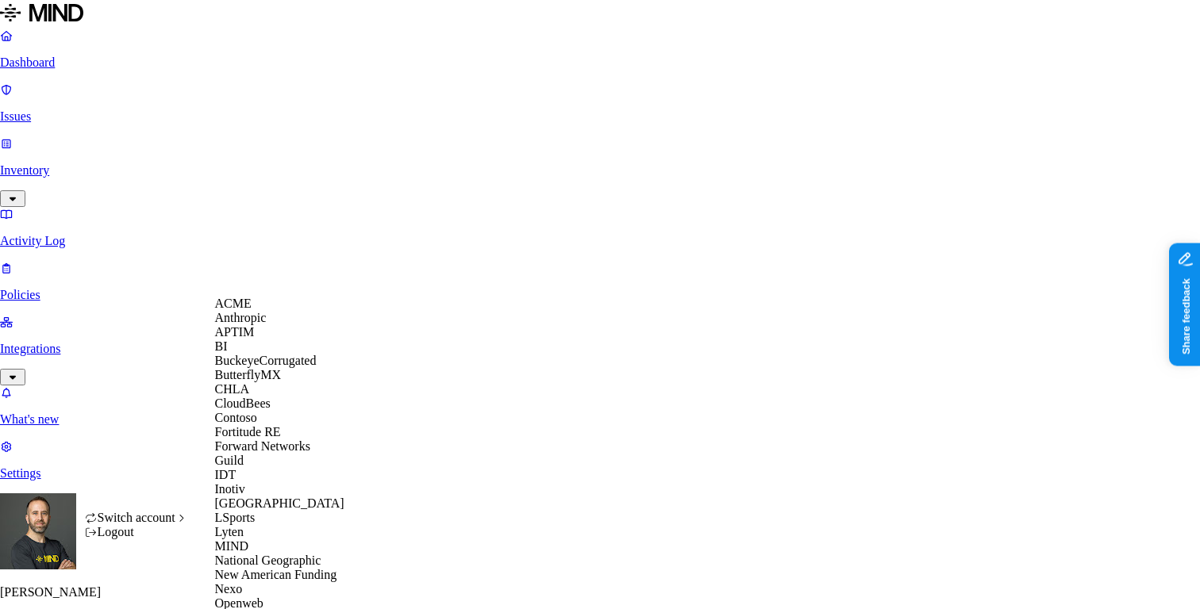
scroll to position [339, 0]
click at [280, 525] on div "Lyten" at bounding box center [292, 532] width 154 height 14
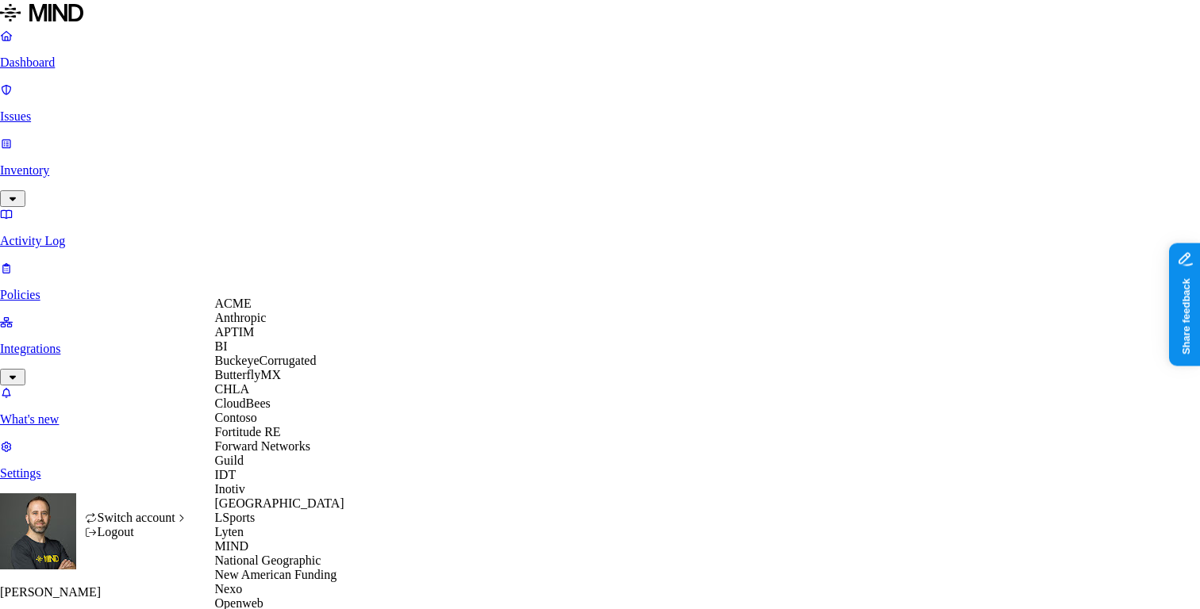
scroll to position [477, 0]
click at [292, 597] on div "Openweb" at bounding box center [292, 604] width 154 height 14
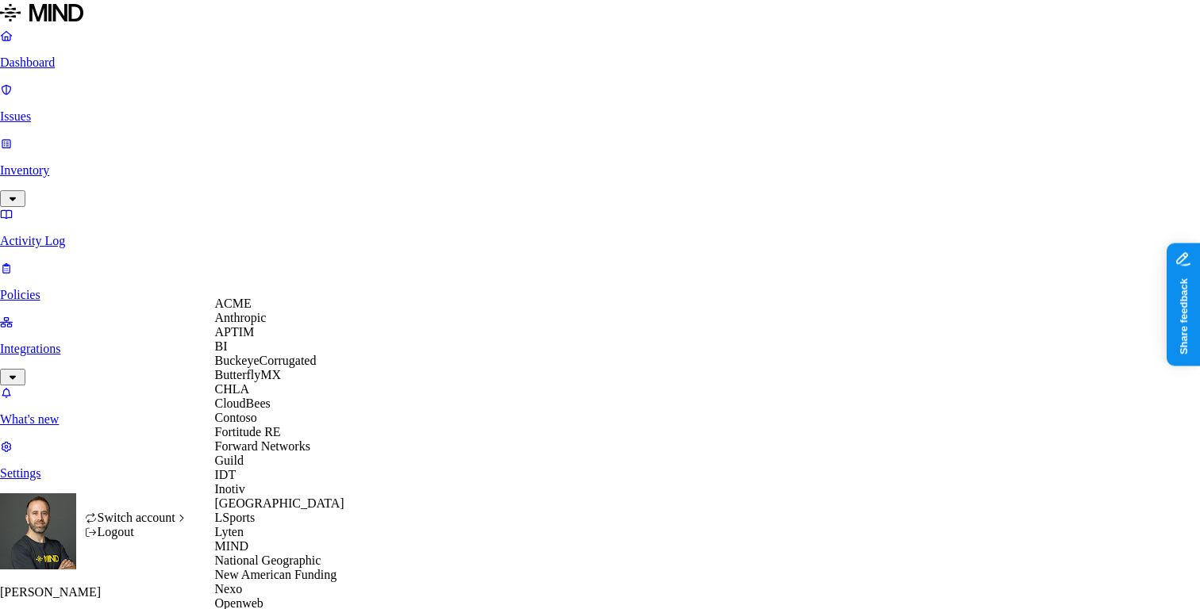
scroll to position [644, 0]
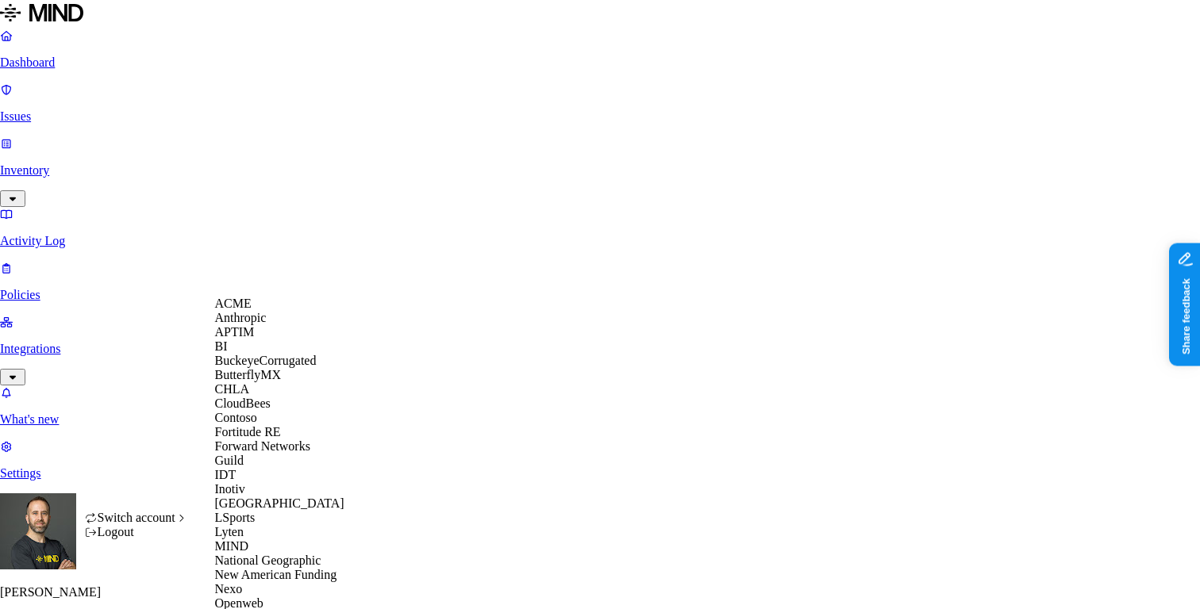
scroll to position [644, 0]
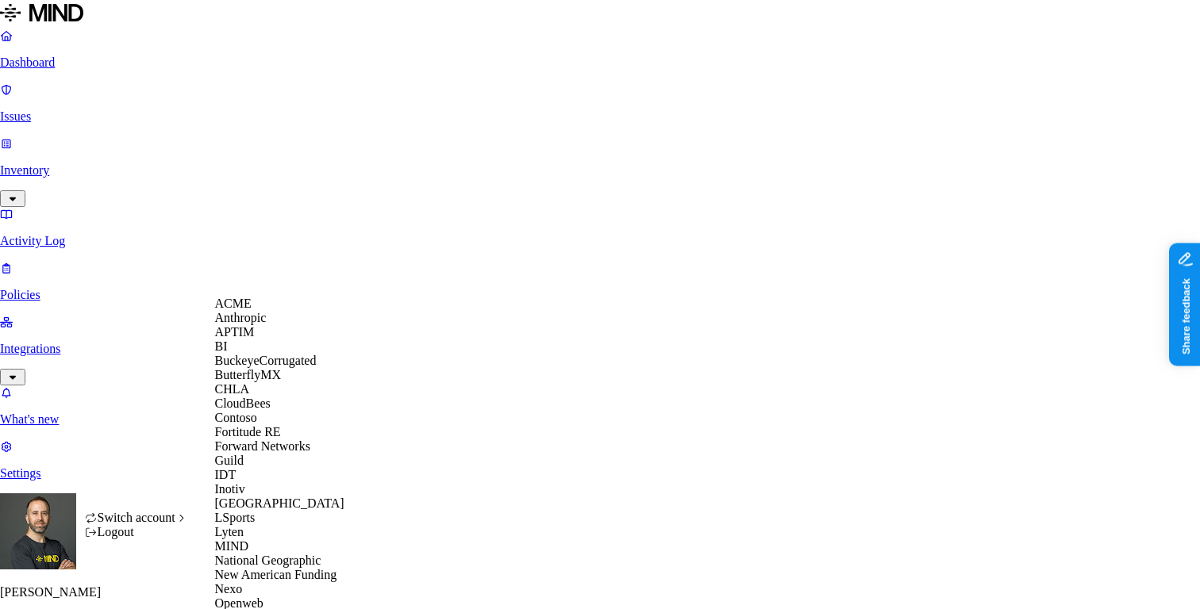
click at [285, 367] on span "BuckeyeCorrugated" at bounding box center [266, 360] width 102 height 13
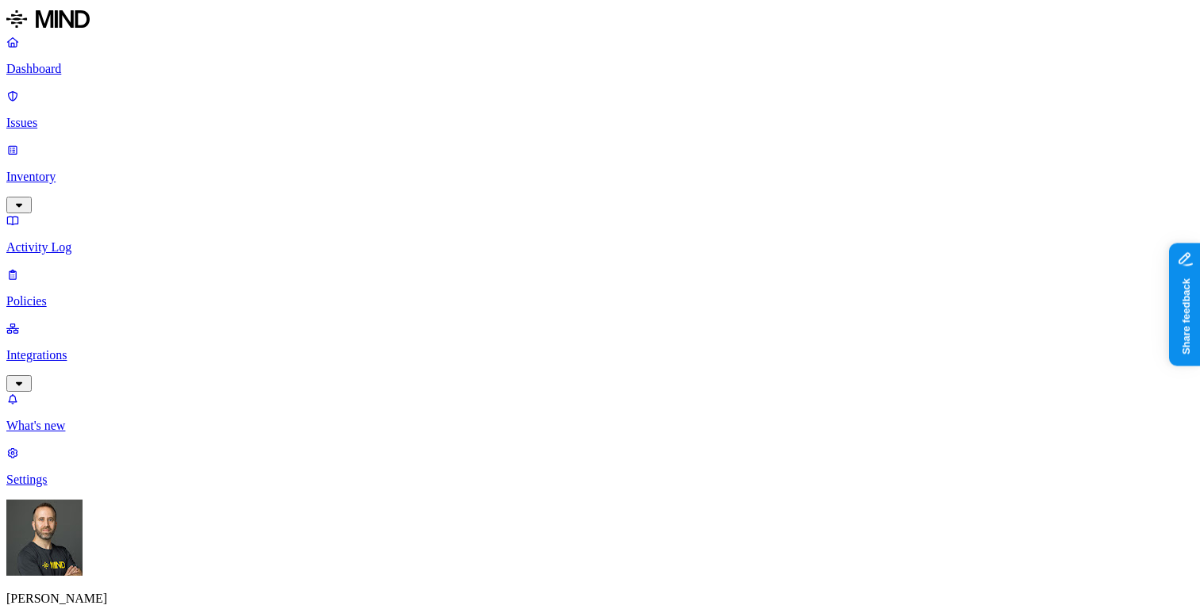
click at [156, 590] on html "Dashboard Issues Inventory Activity Log Policies Integrations What's new 1 Sett…" at bounding box center [600, 503] width 1200 height 1006
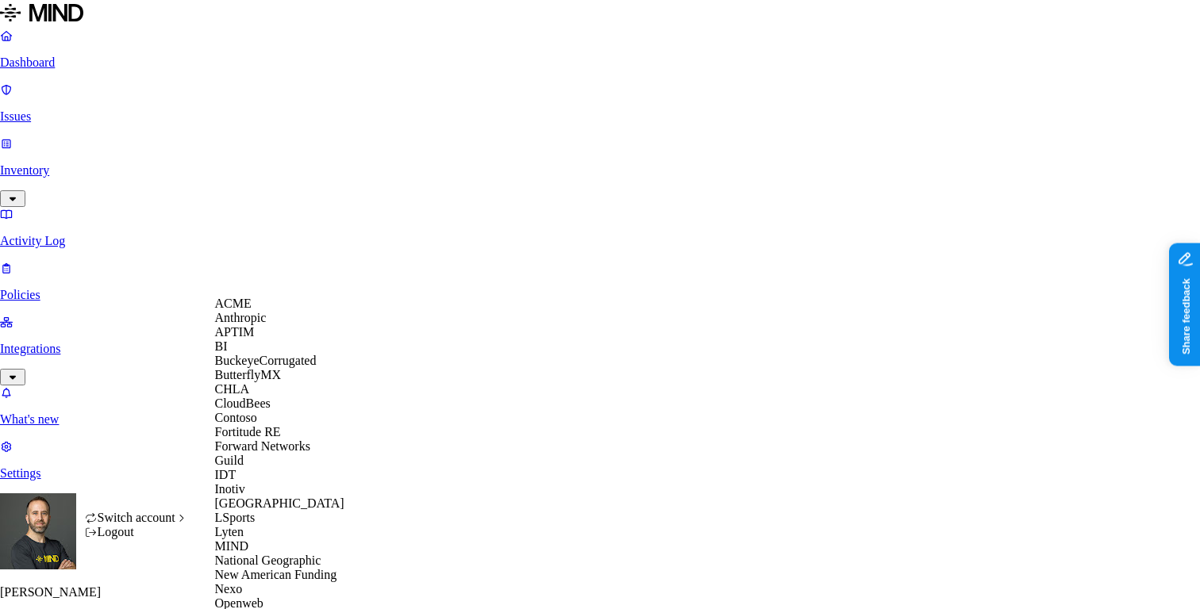
scroll to position [341, 0]
click at [282, 568] on span "New American Funding" at bounding box center [276, 574] width 122 height 13
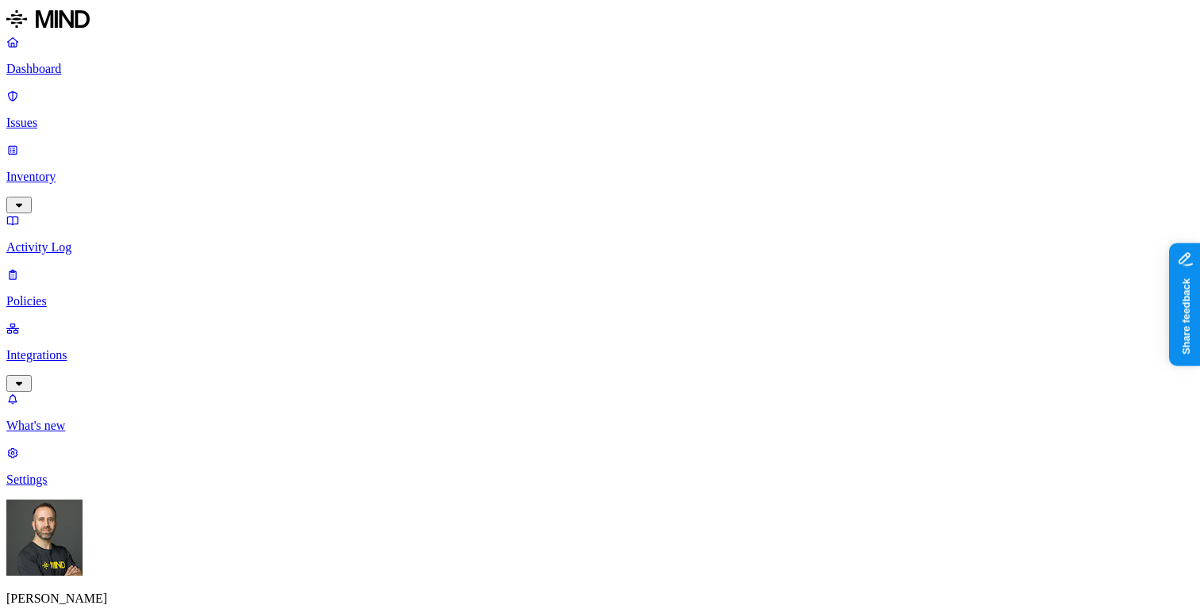
click at [124, 143] on link "Inventory" at bounding box center [599, 177] width 1187 height 68
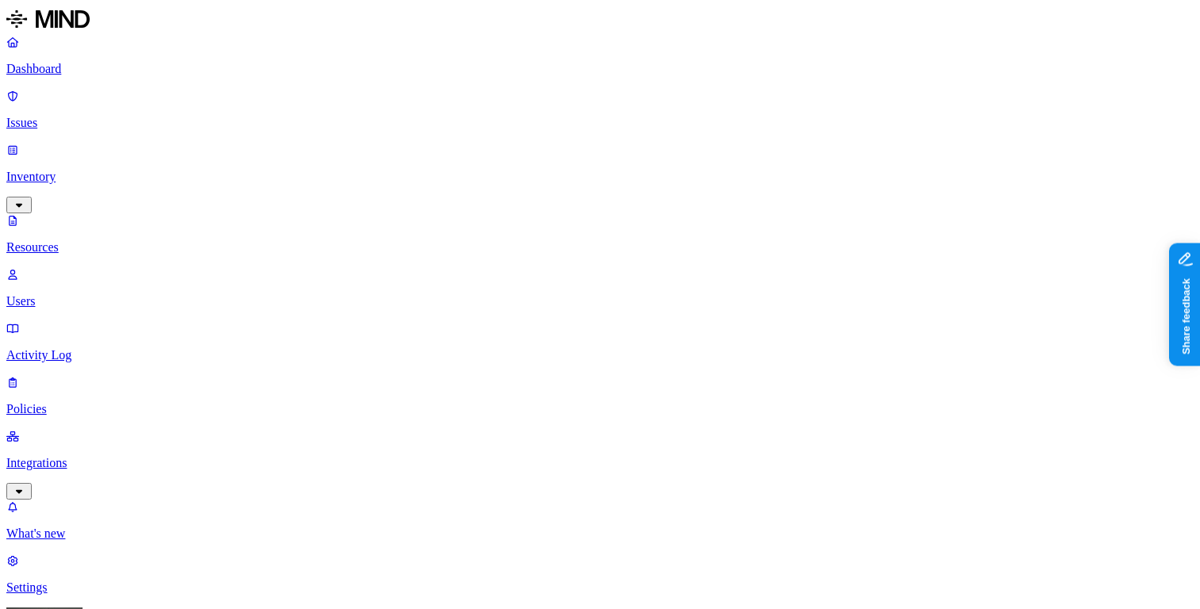
type input "dicom"
click at [403, 125] on div "DICOM" at bounding box center [479, 117] width 152 height 14
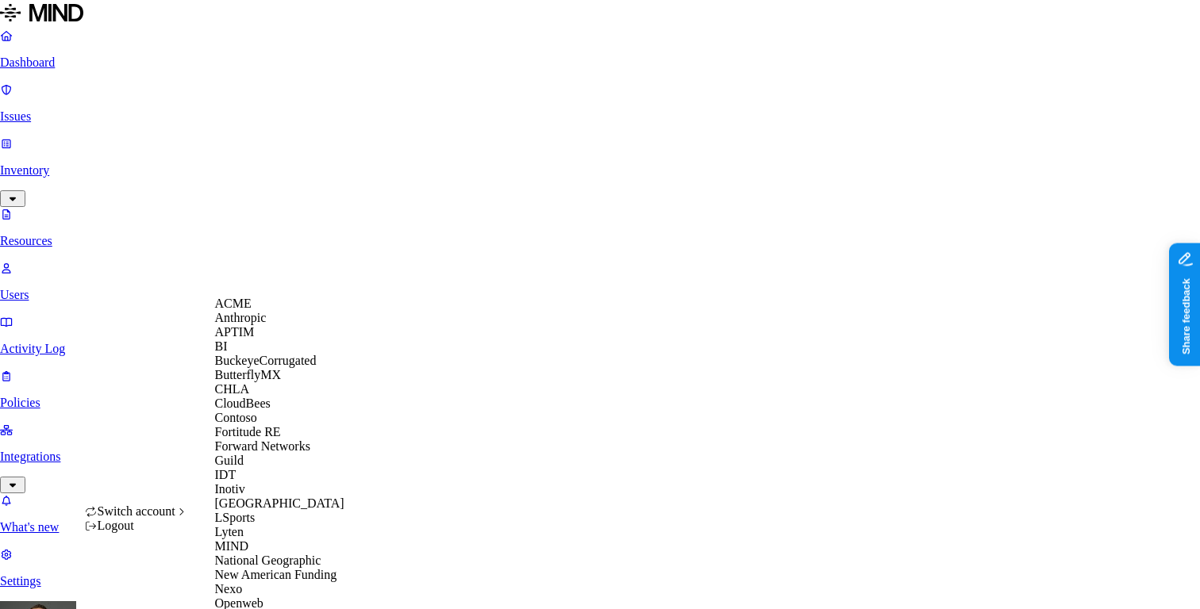
scroll to position [44, 0]
click at [282, 411] on div "CloudBees" at bounding box center [292, 404] width 154 height 14
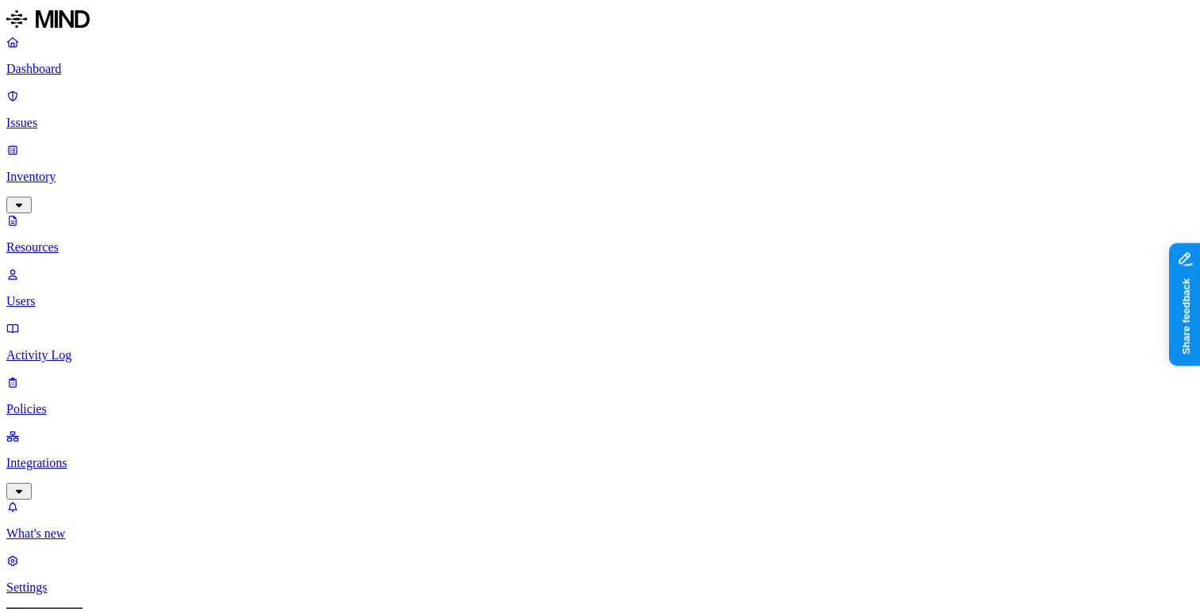
type input "dicom"
click at [403, 125] on div "DICOM" at bounding box center [479, 117] width 152 height 14
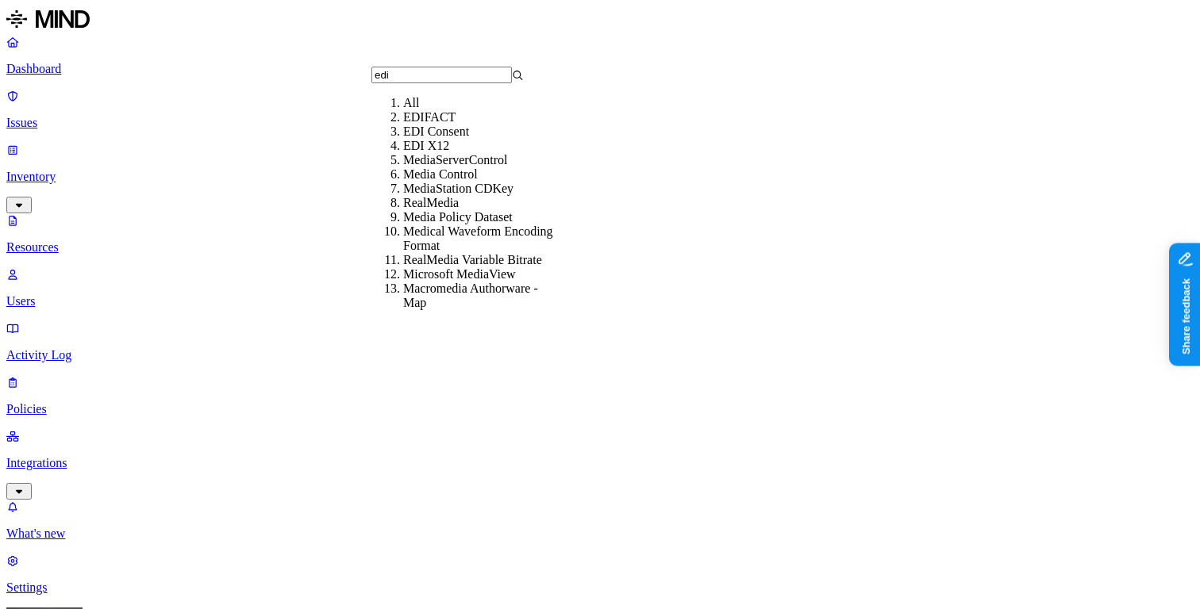
type input "edi"
click at [446, 153] on div "EDI X12" at bounding box center [479, 146] width 152 height 14
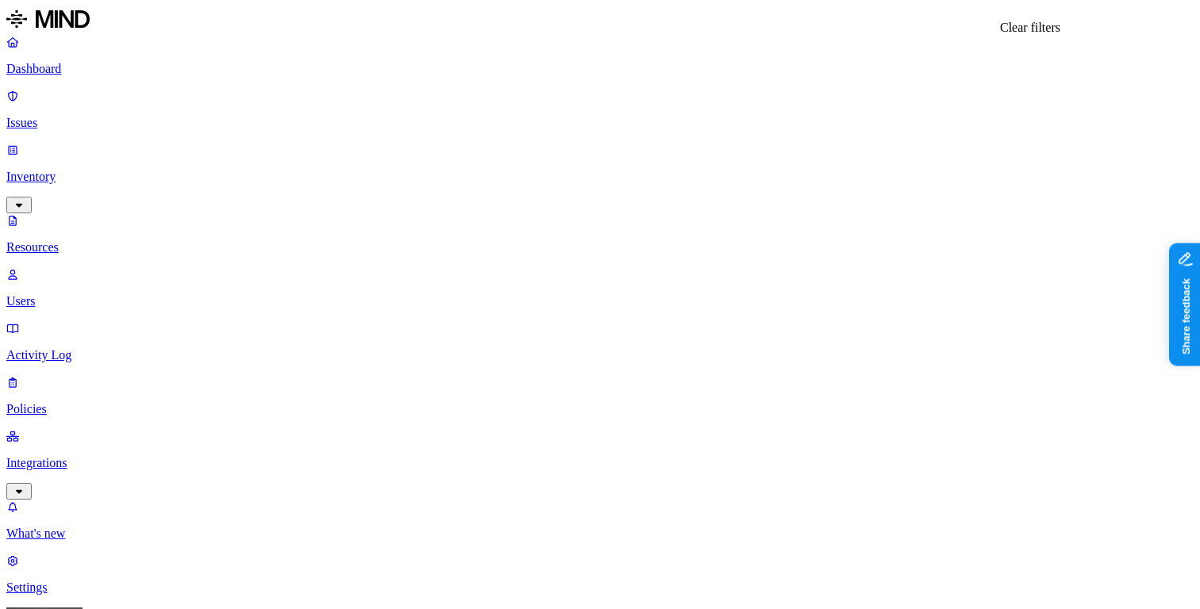
type input "hl"
click at [417, 125] on div "HL7" at bounding box center [479, 117] width 152 height 14
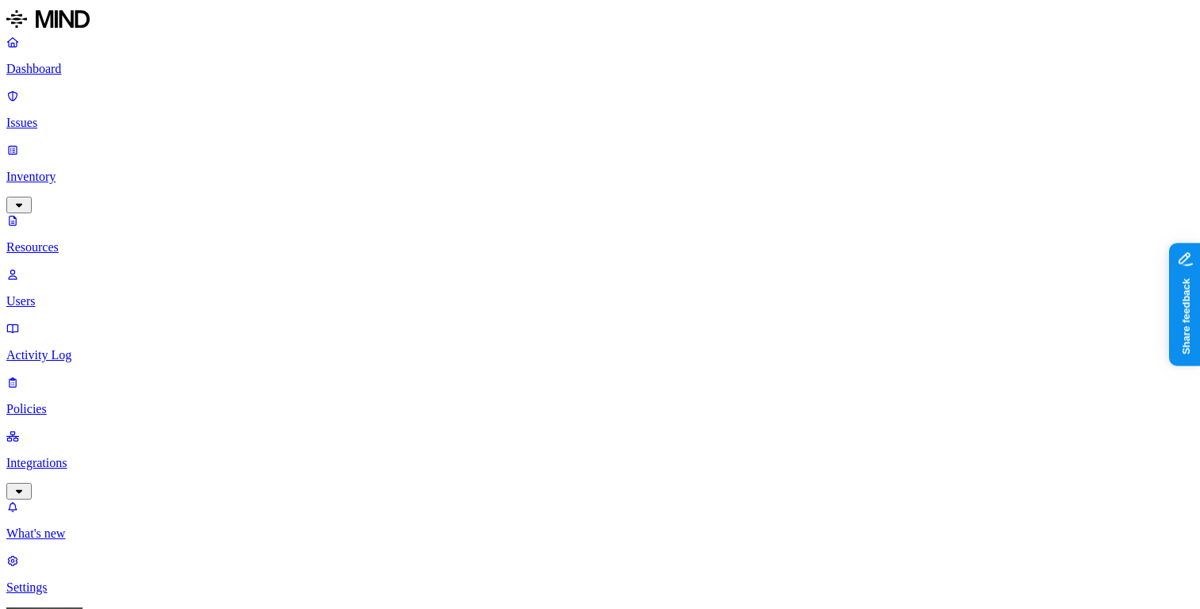
click at [133, 71] on p "Dashboard" at bounding box center [599, 69] width 1187 height 14
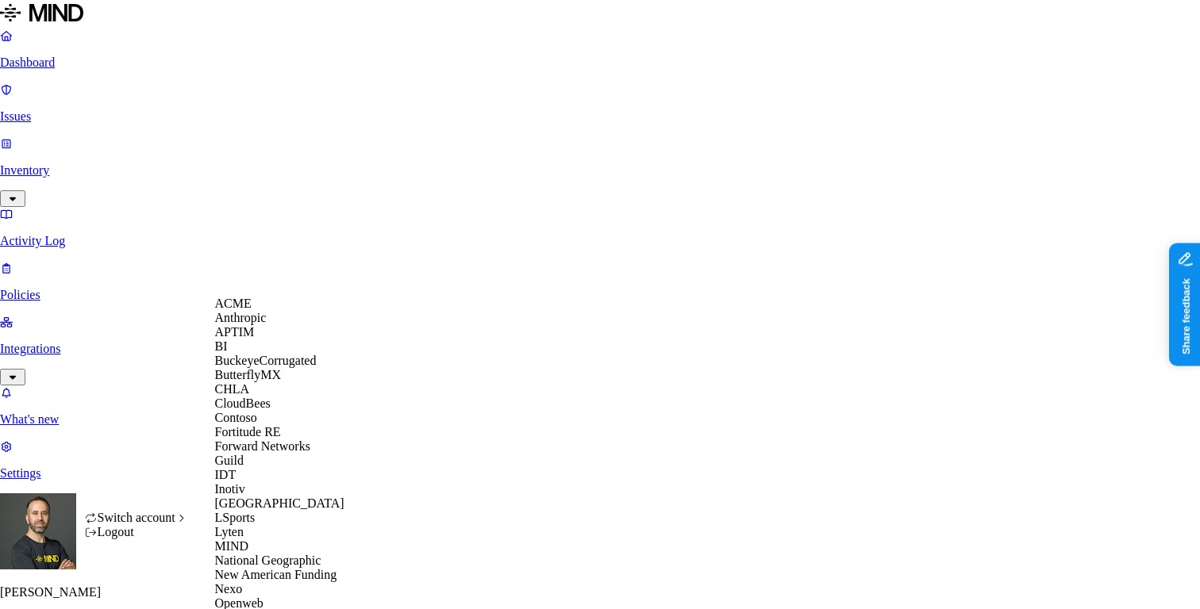
scroll to position [644, 0]
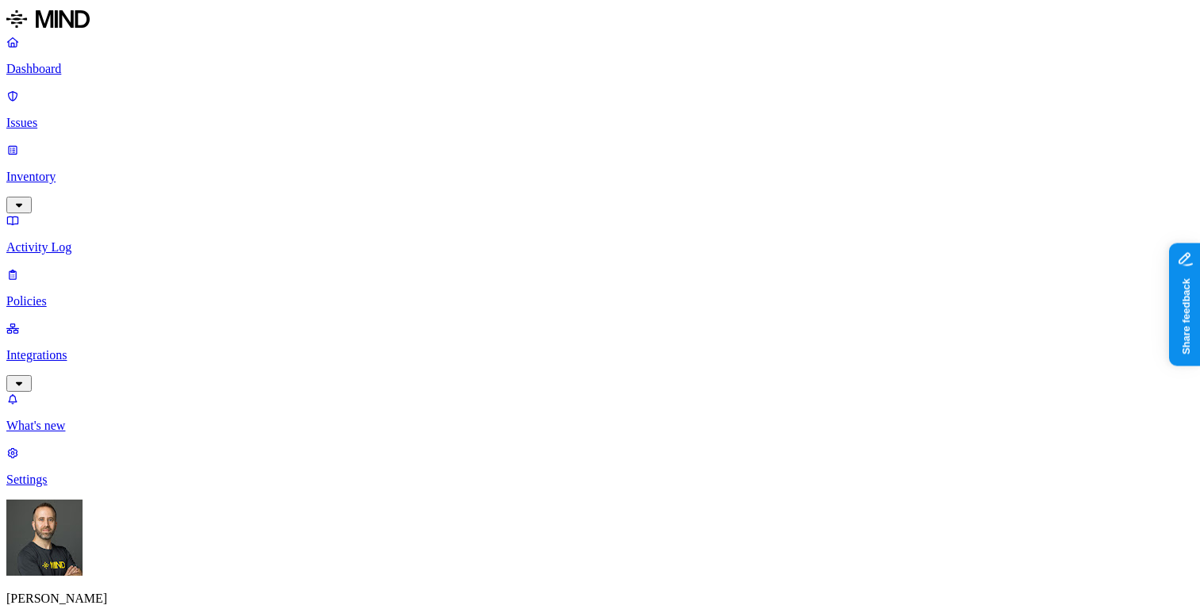
click at [137, 170] on p "Inventory" at bounding box center [599, 177] width 1187 height 14
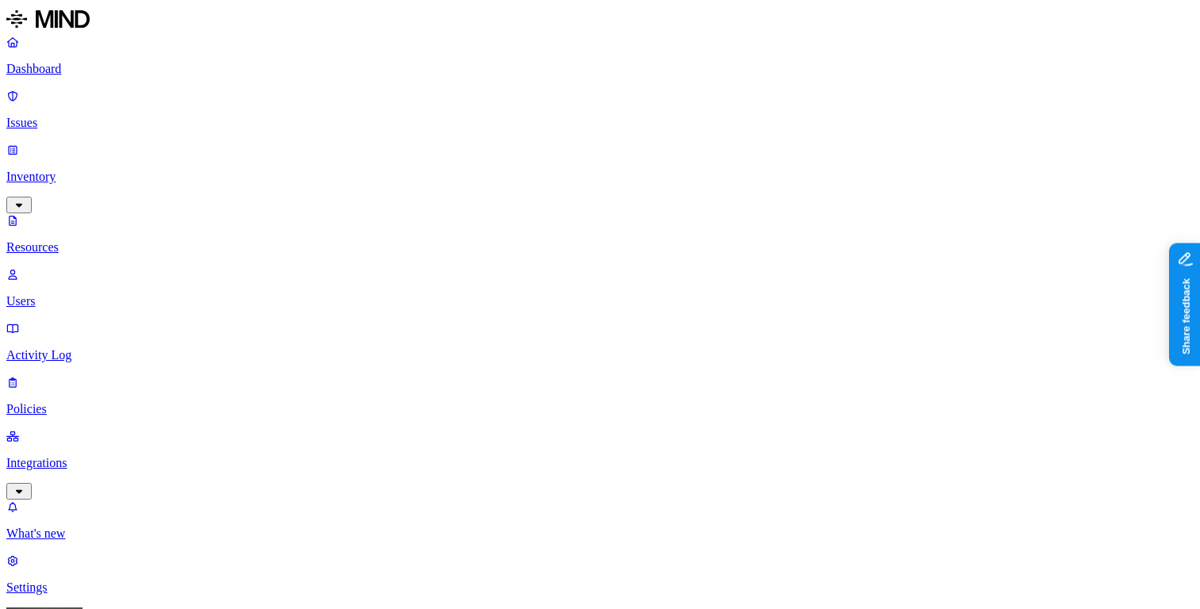
type input "hl7"
click at [412, 125] on div "HL7" at bounding box center [479, 117] width 152 height 14
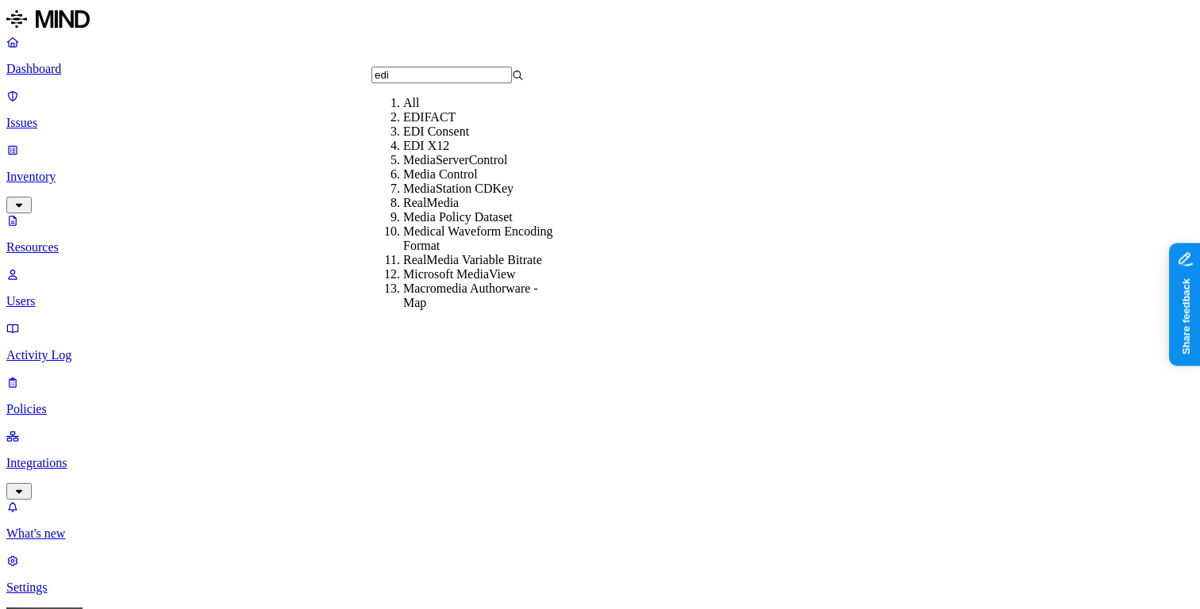
type input "edi"
click at [421, 153] on div "EDI X12" at bounding box center [479, 146] width 152 height 14
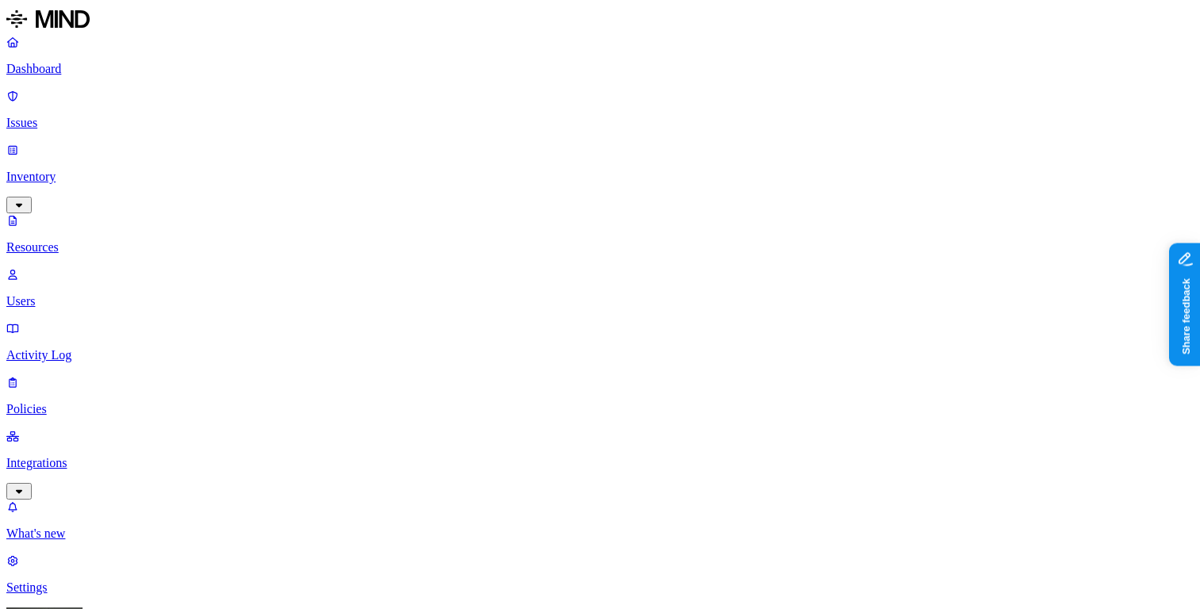
scroll to position [519, 0]
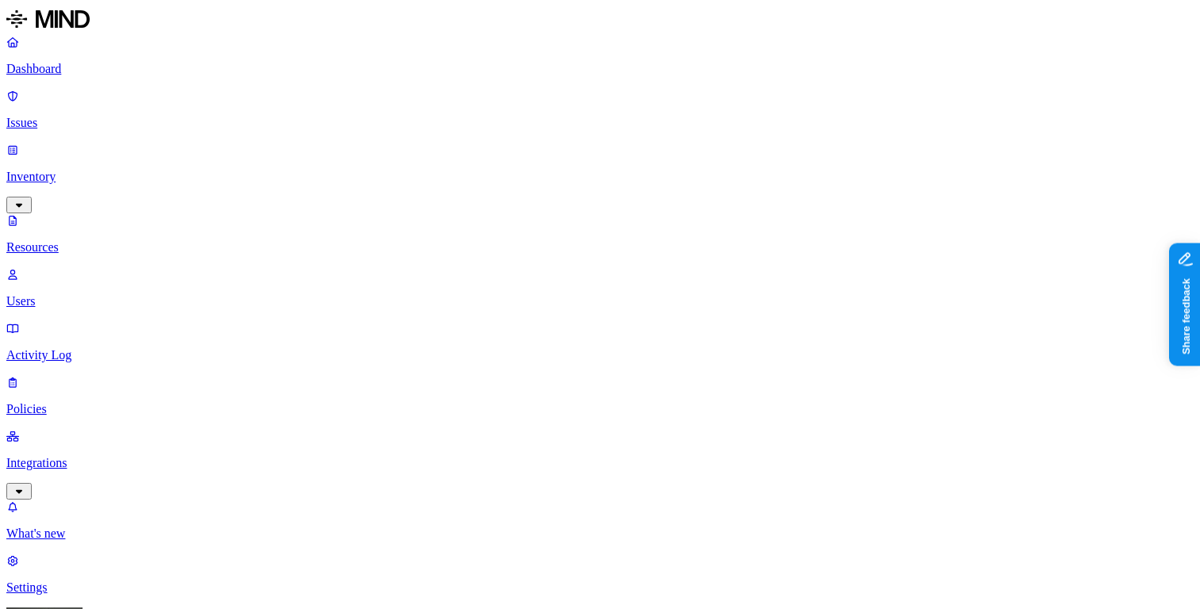
click at [106, 73] on p "Dashboard" at bounding box center [599, 69] width 1187 height 14
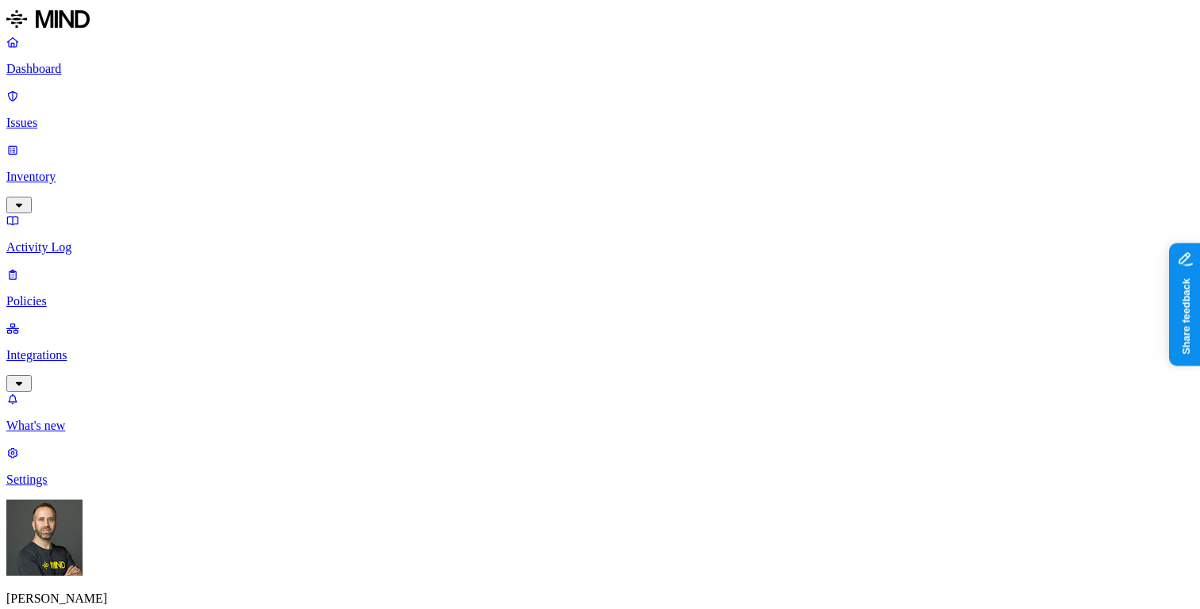
click at [32, 197] on button "button" at bounding box center [18, 205] width 25 height 17
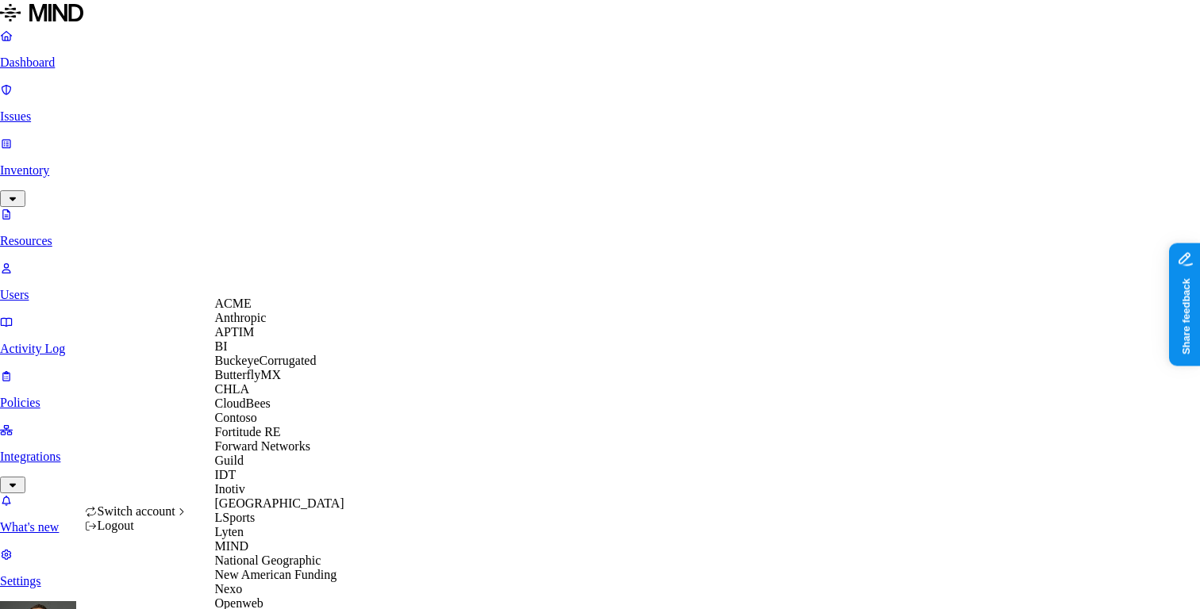
scroll to position [644, 0]
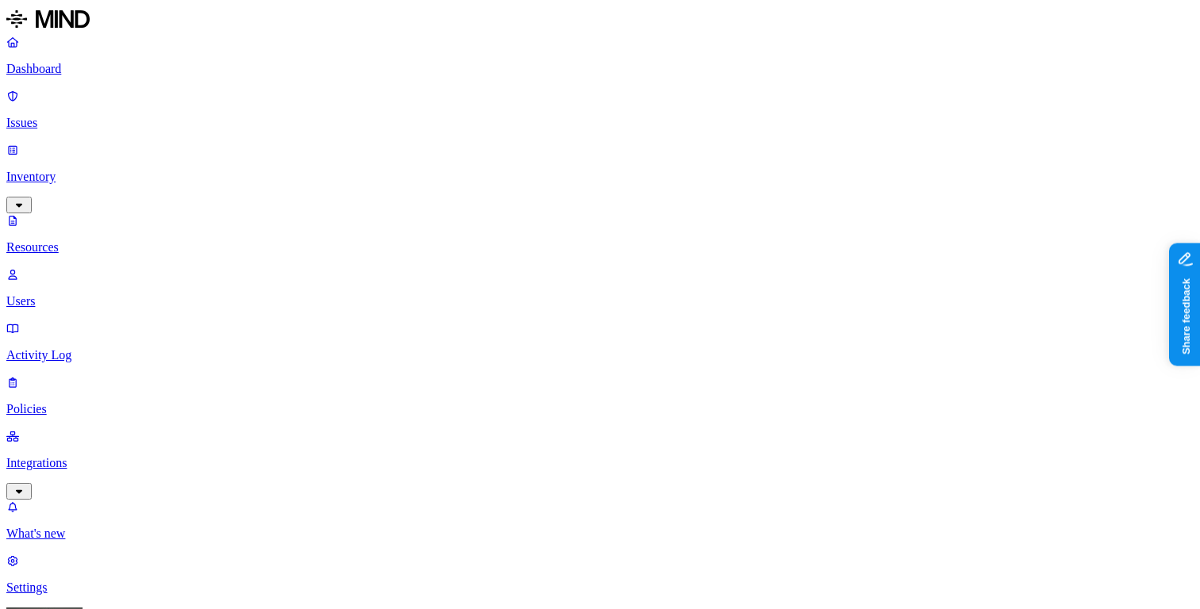
click at [86, 71] on p "Dashboard" at bounding box center [599, 69] width 1187 height 14
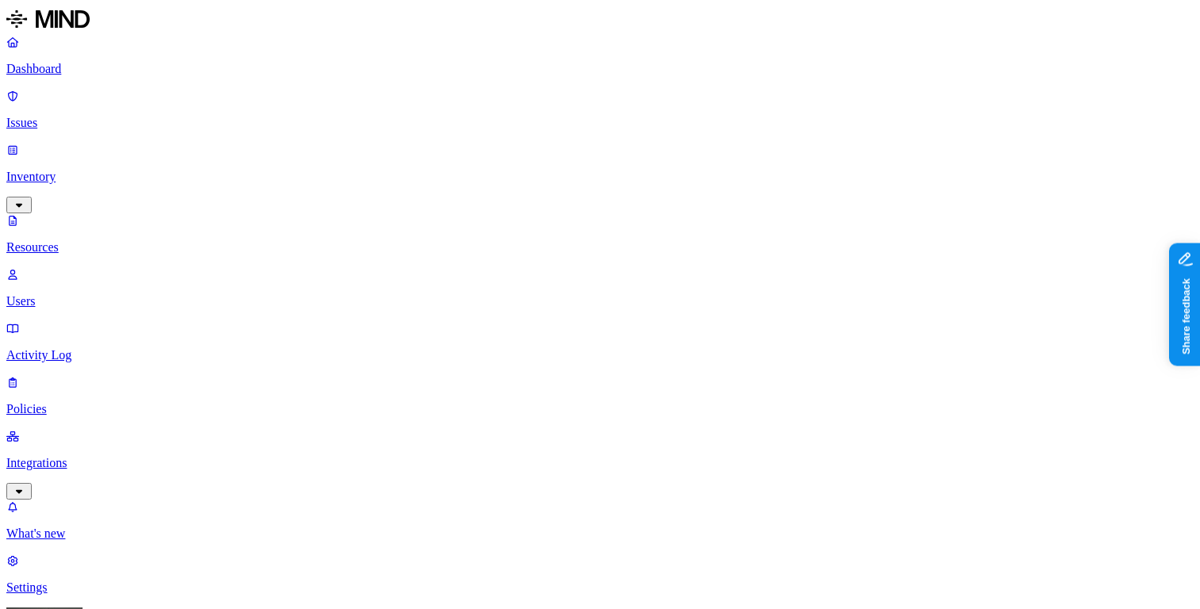
click at [143, 66] on p "Dashboard" at bounding box center [599, 69] width 1187 height 14
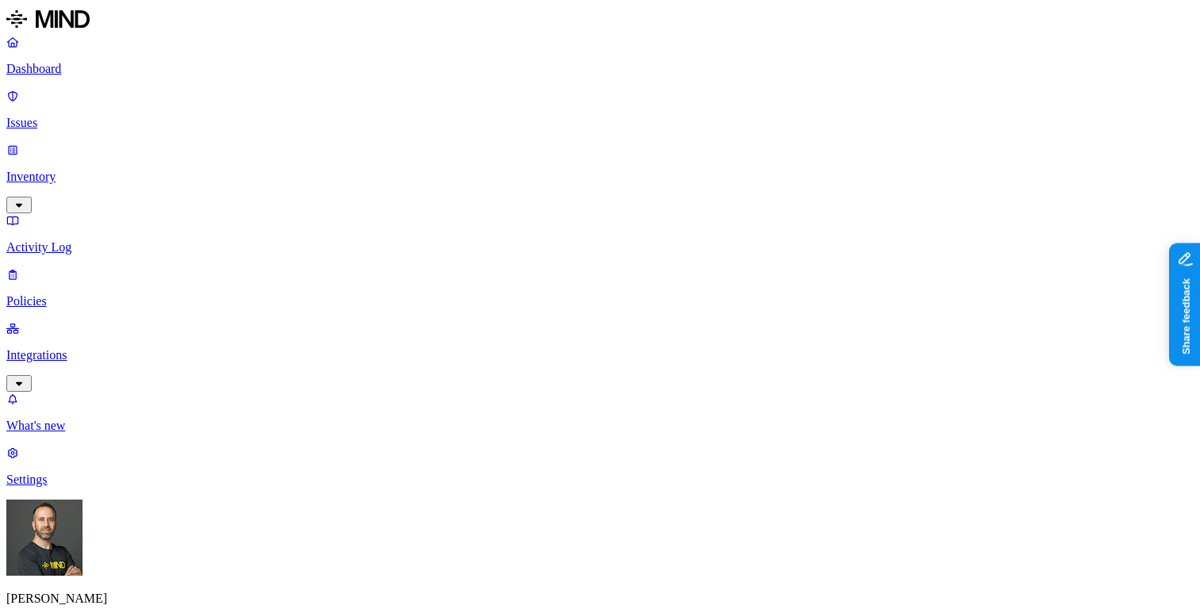
click at [114, 143] on link "Inventory" at bounding box center [599, 177] width 1187 height 68
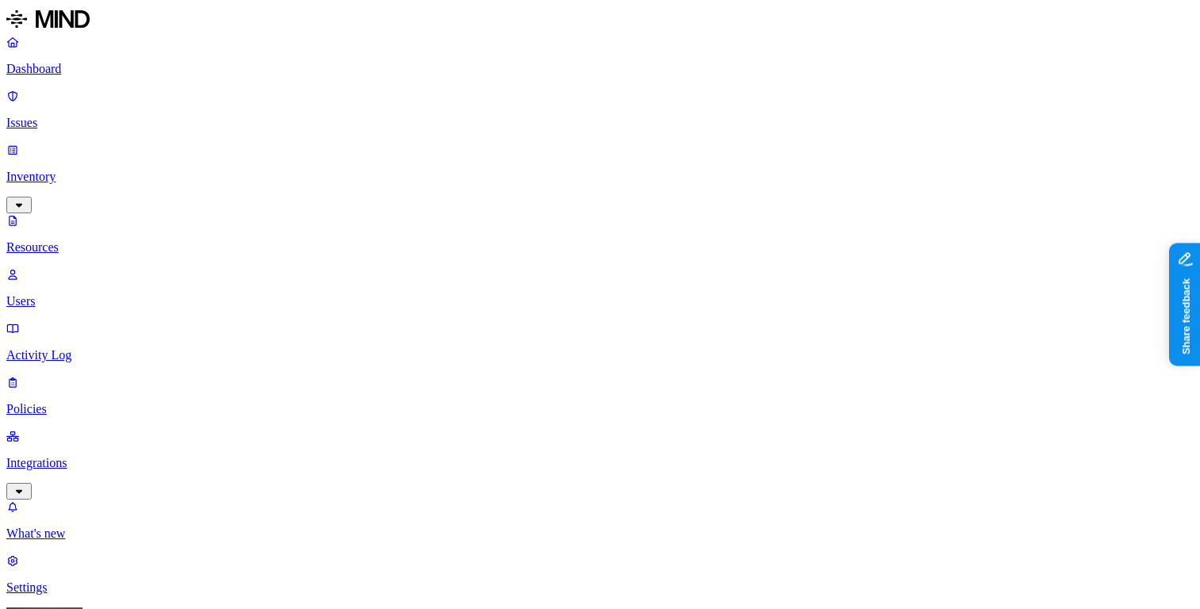
type input "backup"
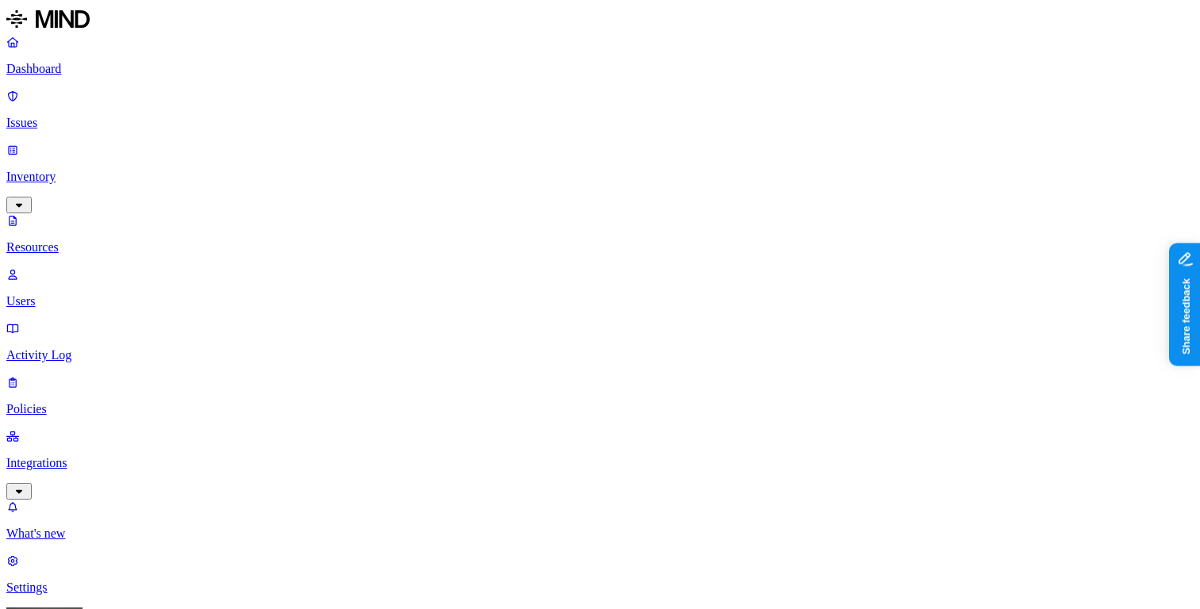
scroll to position [2, 0]
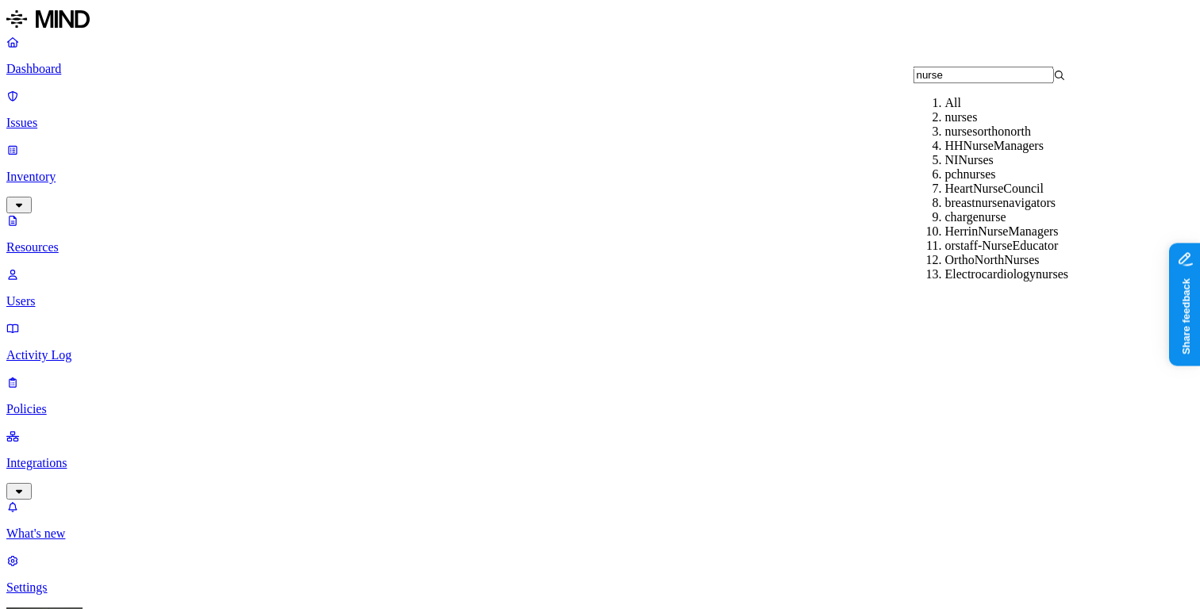
type input "nurse"
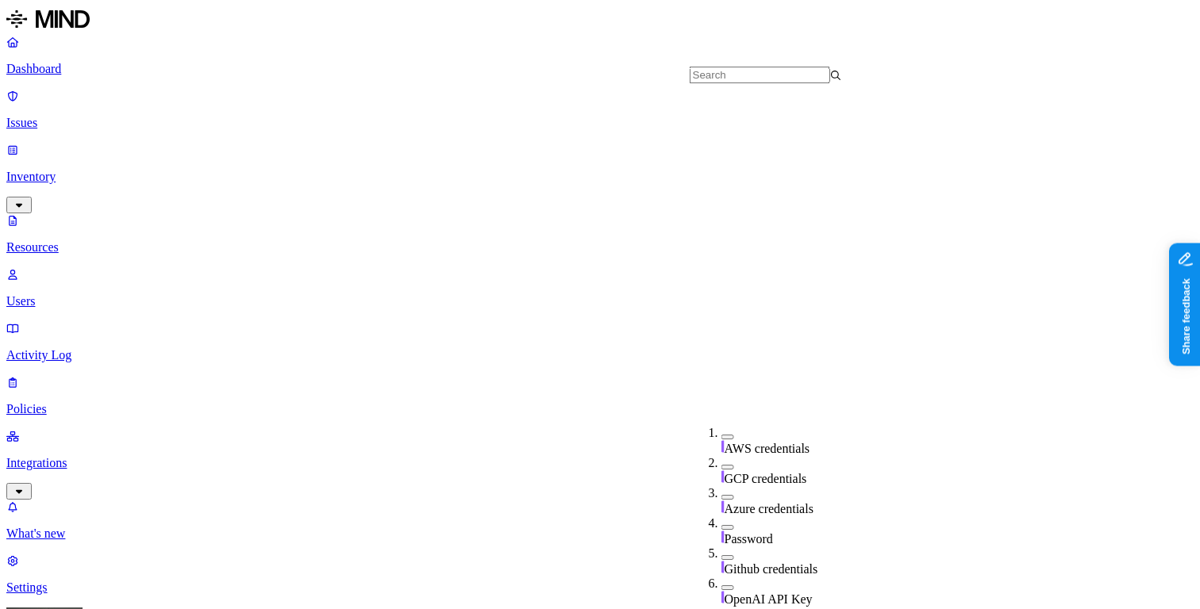
scroll to position [575, 0]
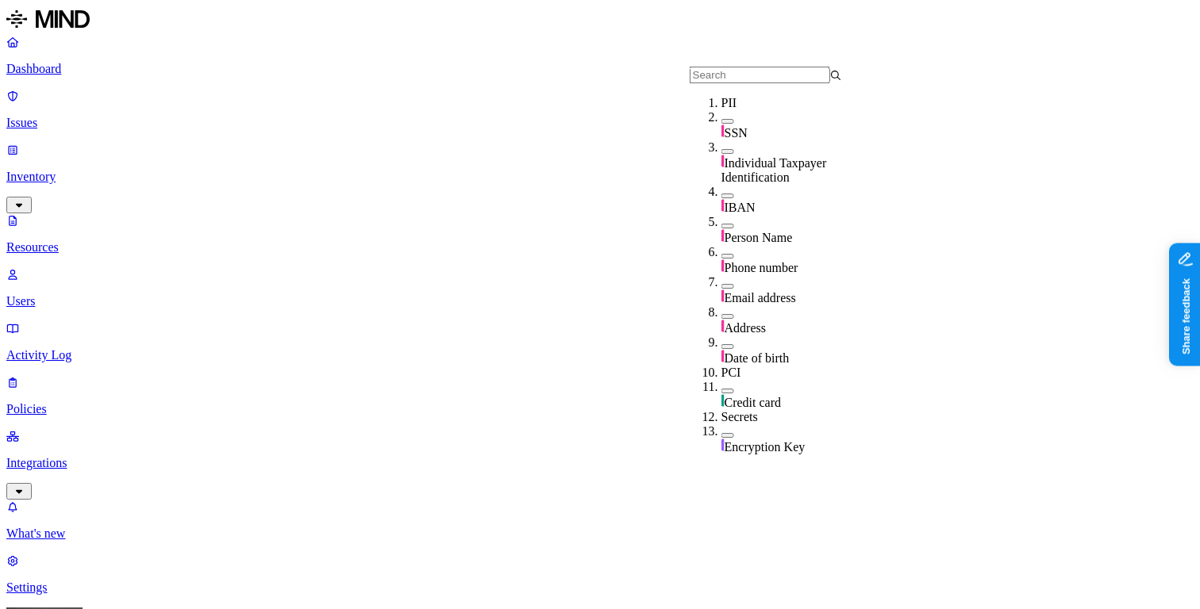
scroll to position [575, 0]
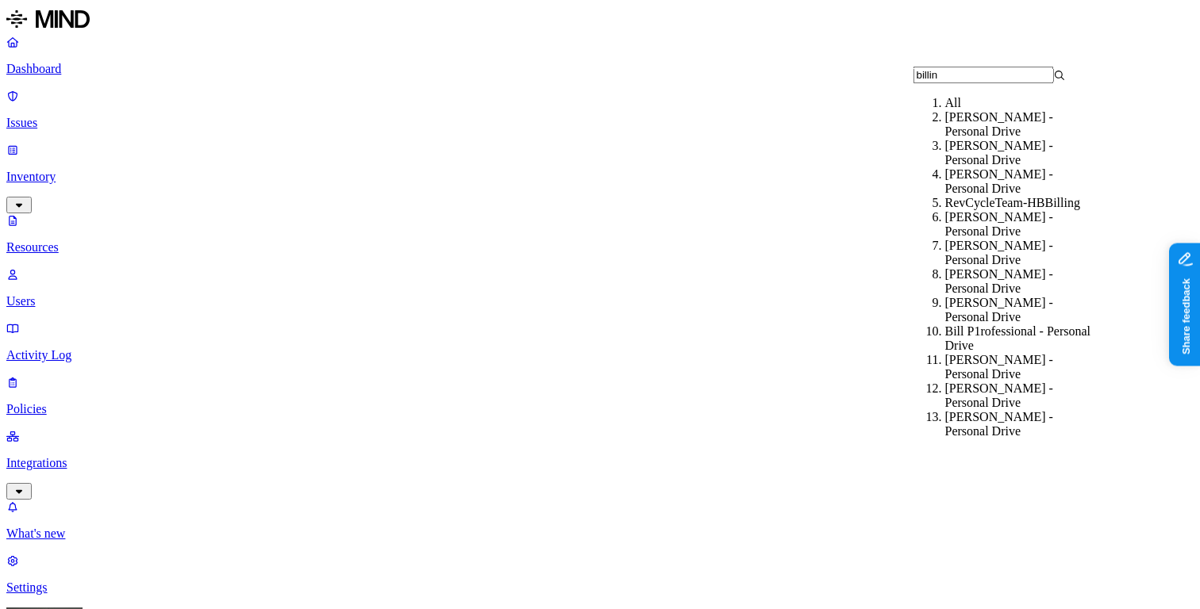
type input "billing"
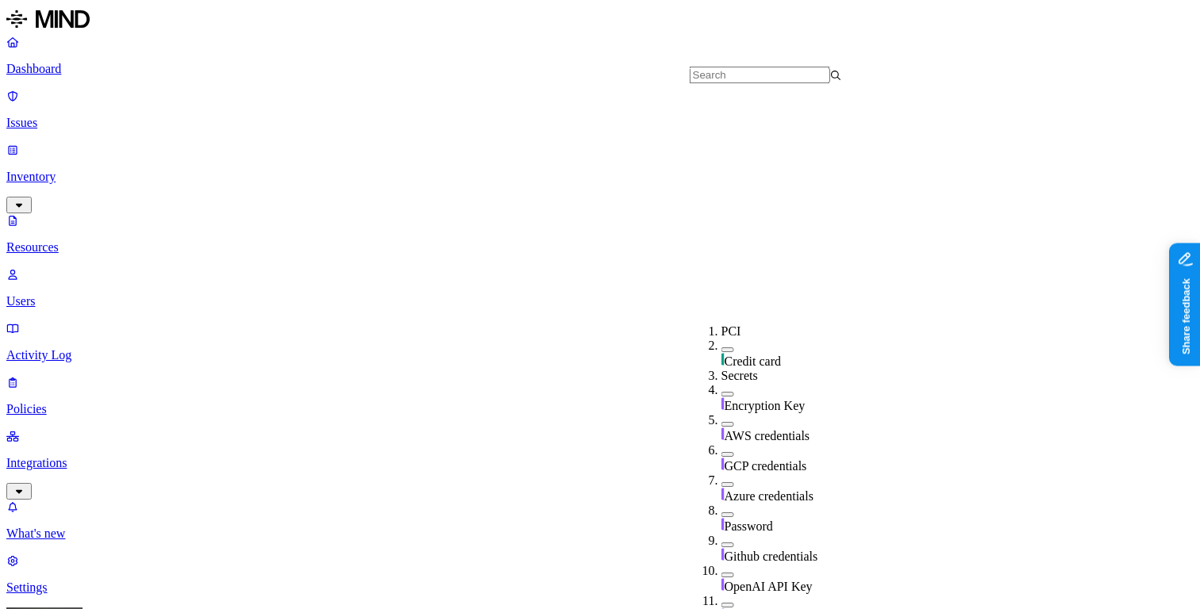
scroll to position [575, 0]
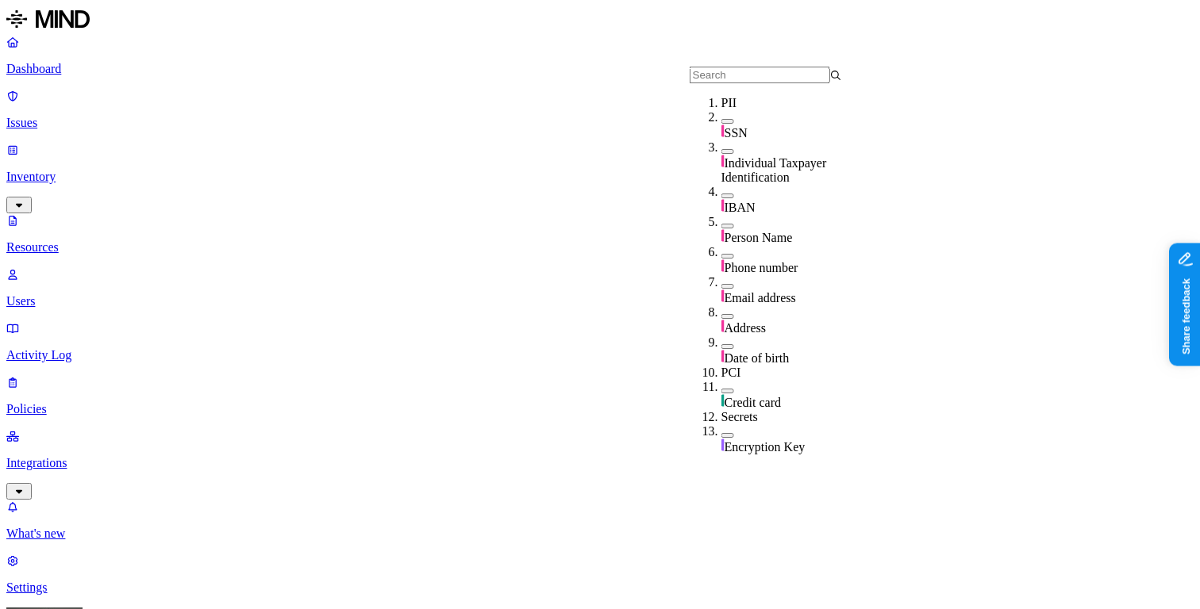
scroll to position [575, 0]
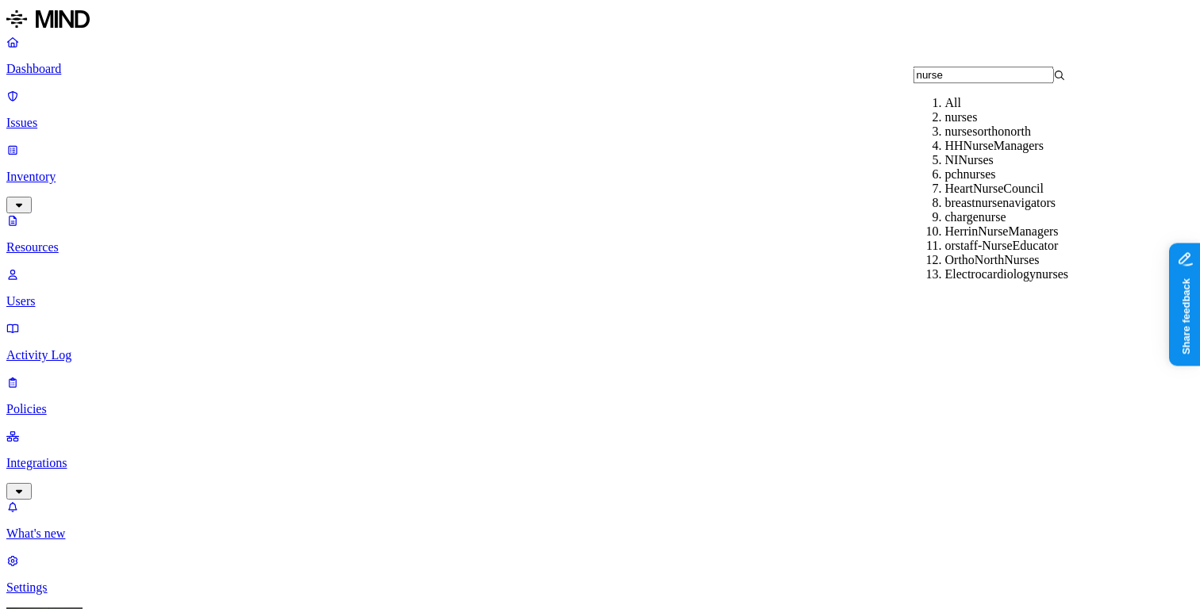
scroll to position [169, 0]
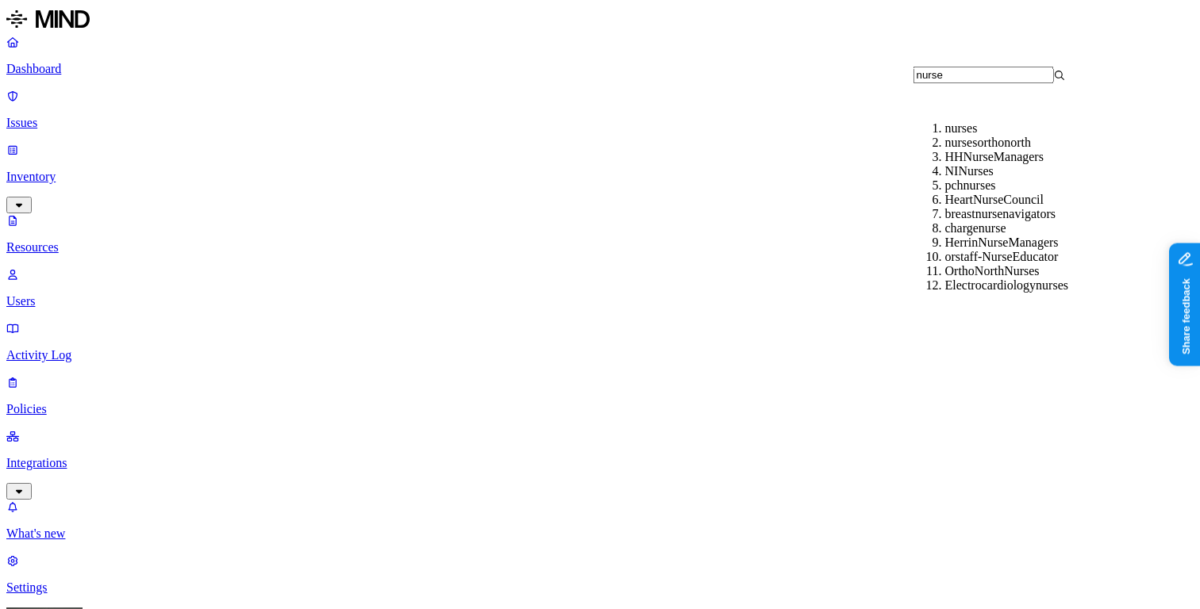
type input "nurse"
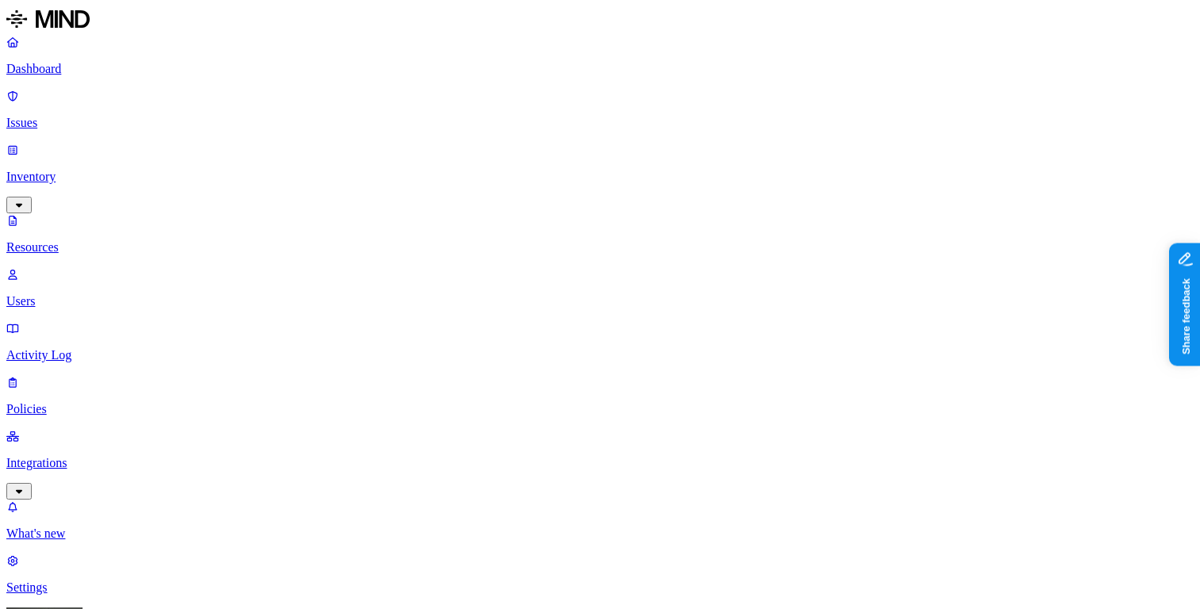
scroll to position [0, 0]
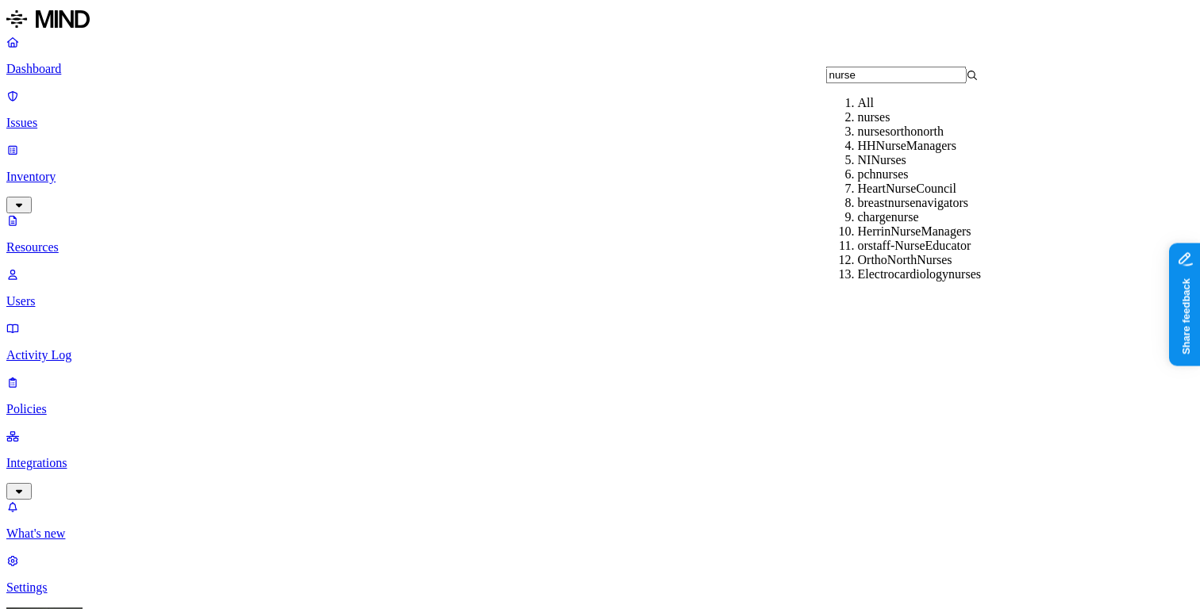
click at [886, 125] on div "nurses" at bounding box center [934, 117] width 152 height 14
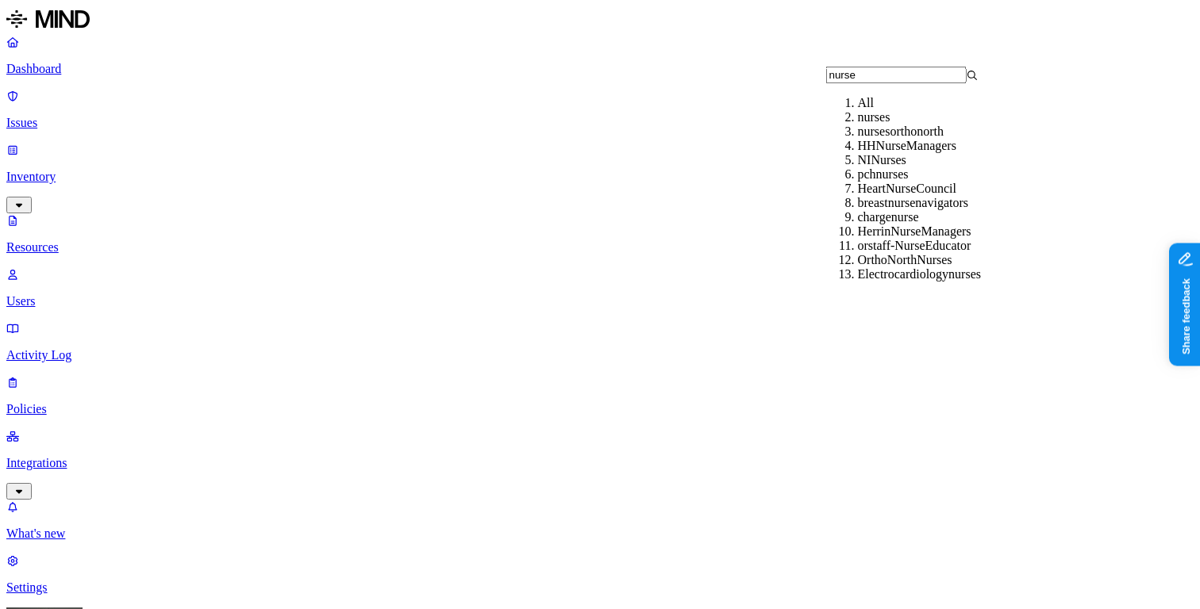
type input "nurse"
click at [919, 139] on div "nursesorthonorth" at bounding box center [934, 132] width 152 height 14
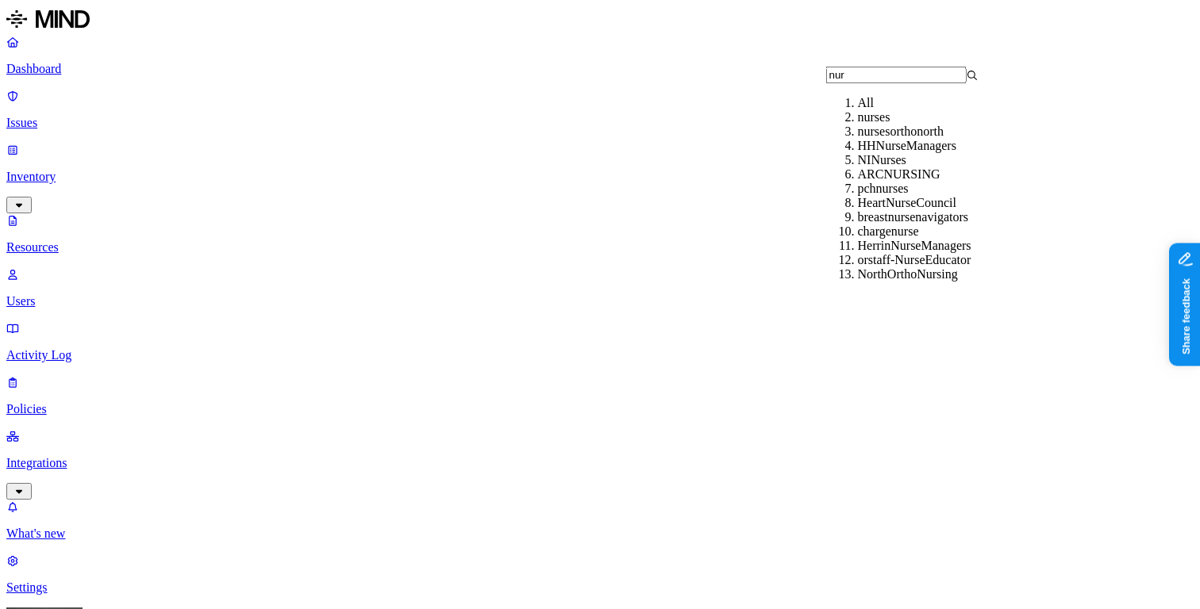
type input "nur"
click at [933, 153] on div "HHNurseManagers" at bounding box center [934, 146] width 152 height 14
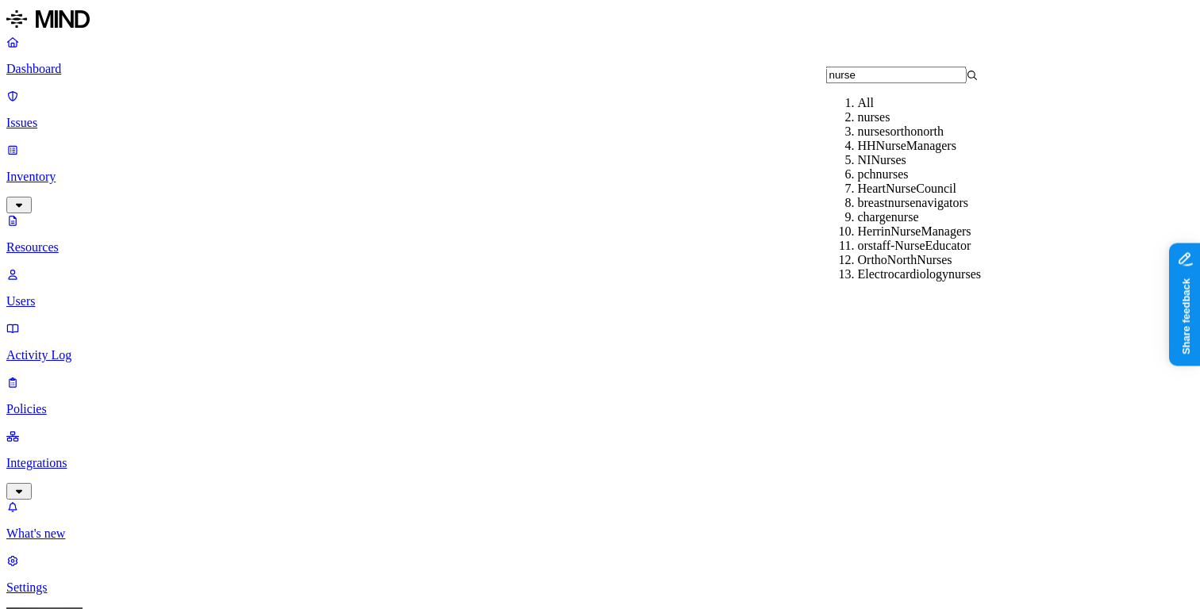
type input "nurse"
click at [916, 167] on div "NINurses" at bounding box center [934, 160] width 152 height 14
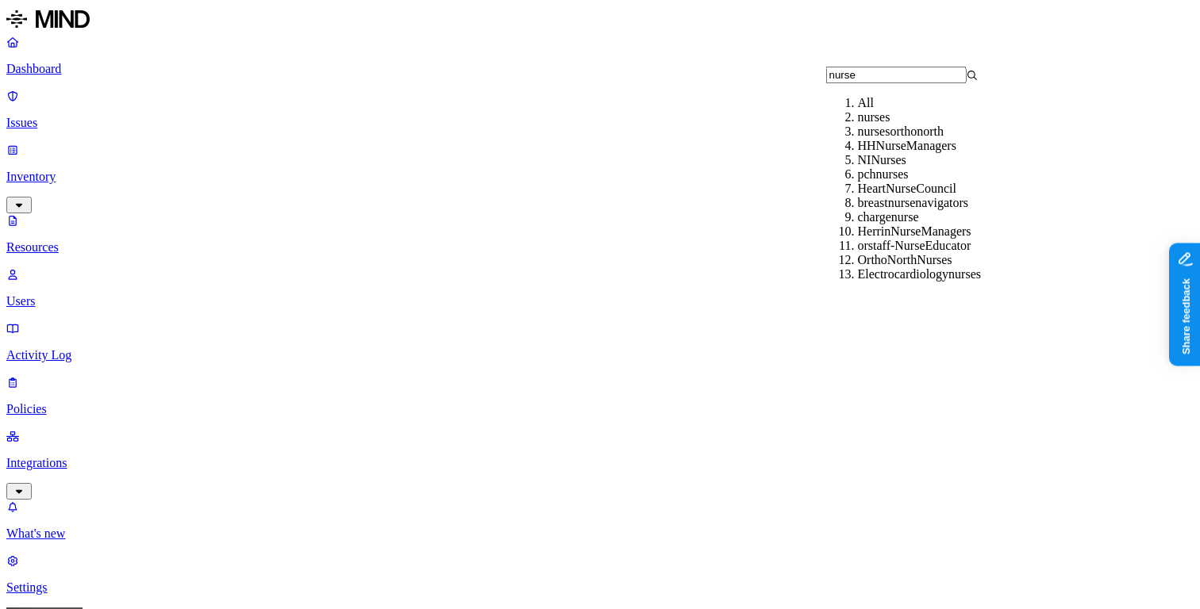
scroll to position [169, 0]
type input "nurse"
click at [955, 279] on div "Electrocardiologynurses" at bounding box center [934, 286] width 152 height 14
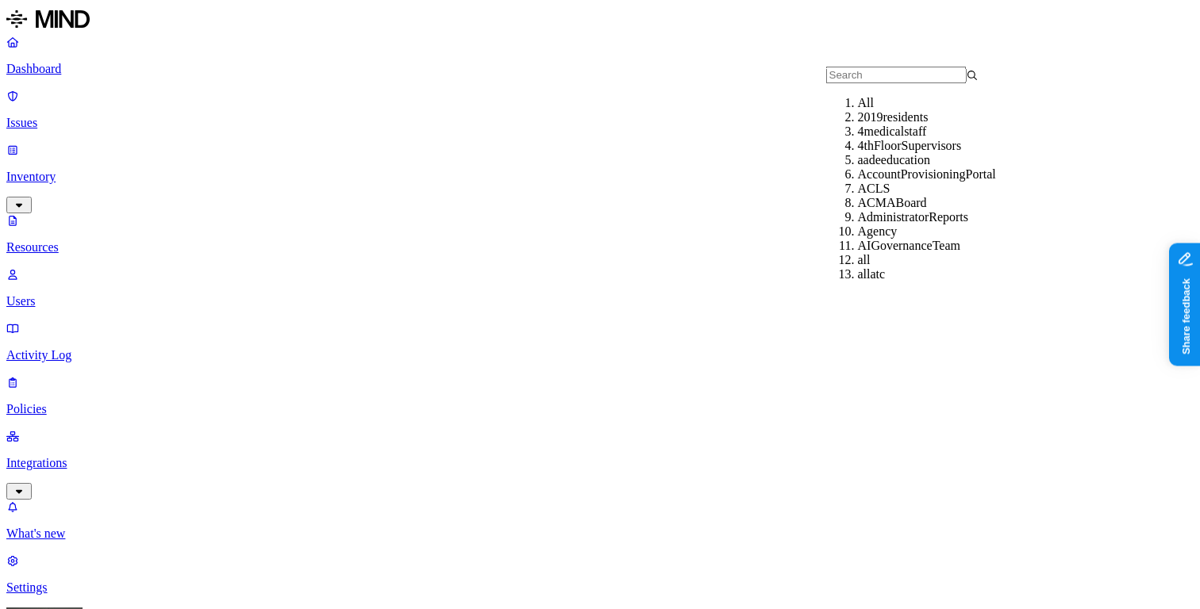
click at [883, 83] on input "text" at bounding box center [896, 75] width 140 height 17
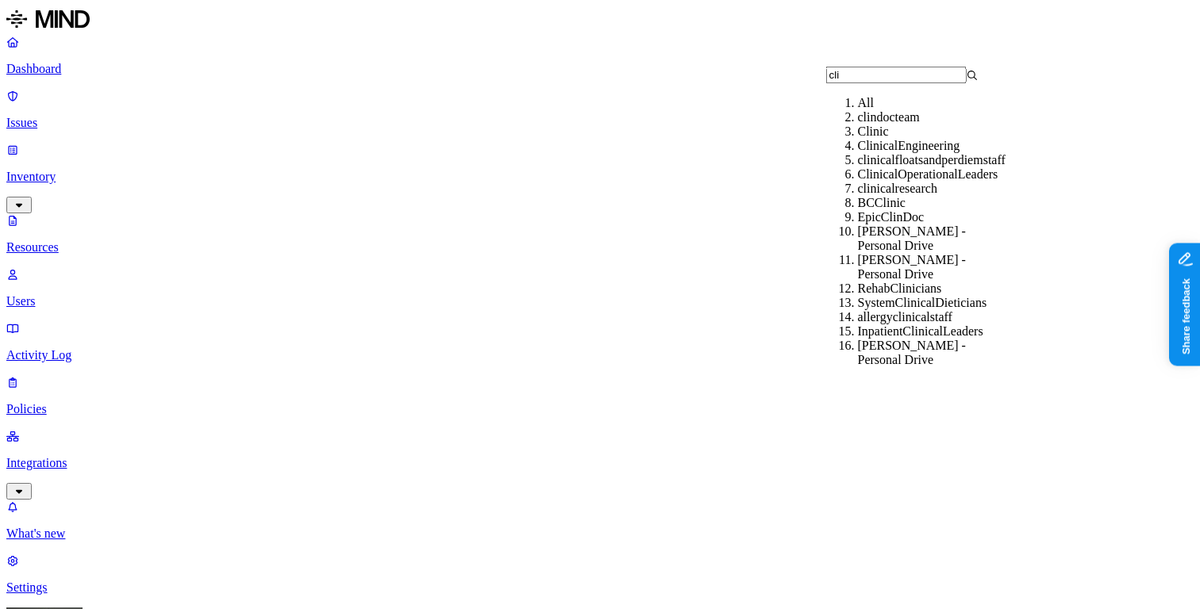
scroll to position [119, 0]
type input "cli"
click at [920, 210] on div "EpicClinDoc" at bounding box center [934, 217] width 152 height 14
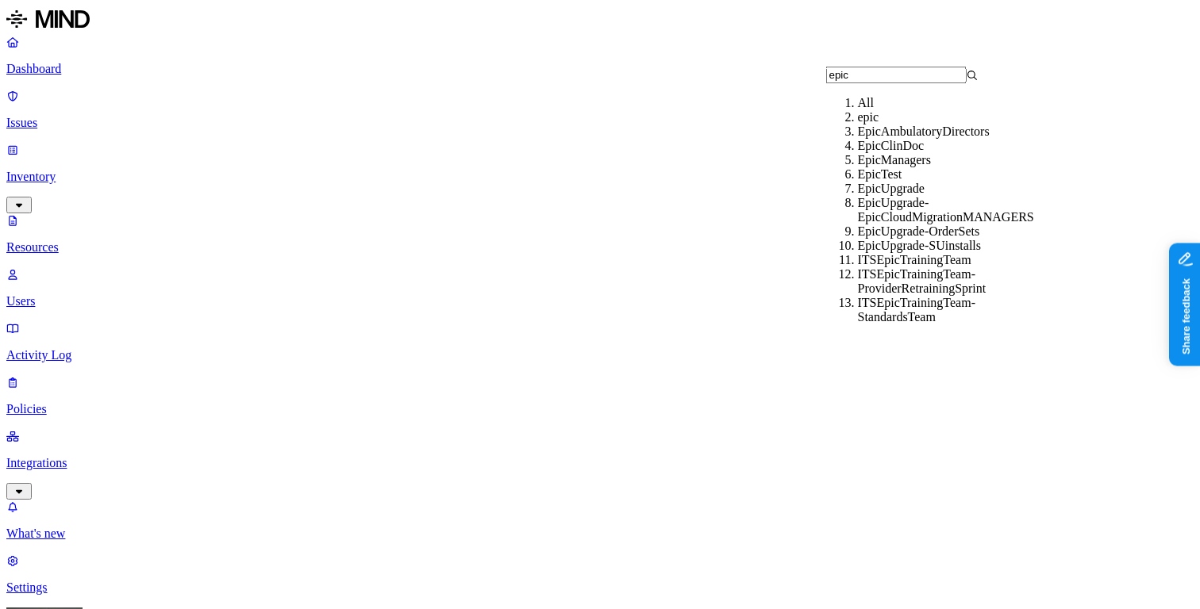
type input "epic"
click at [865, 125] on div "epic" at bounding box center [934, 117] width 152 height 14
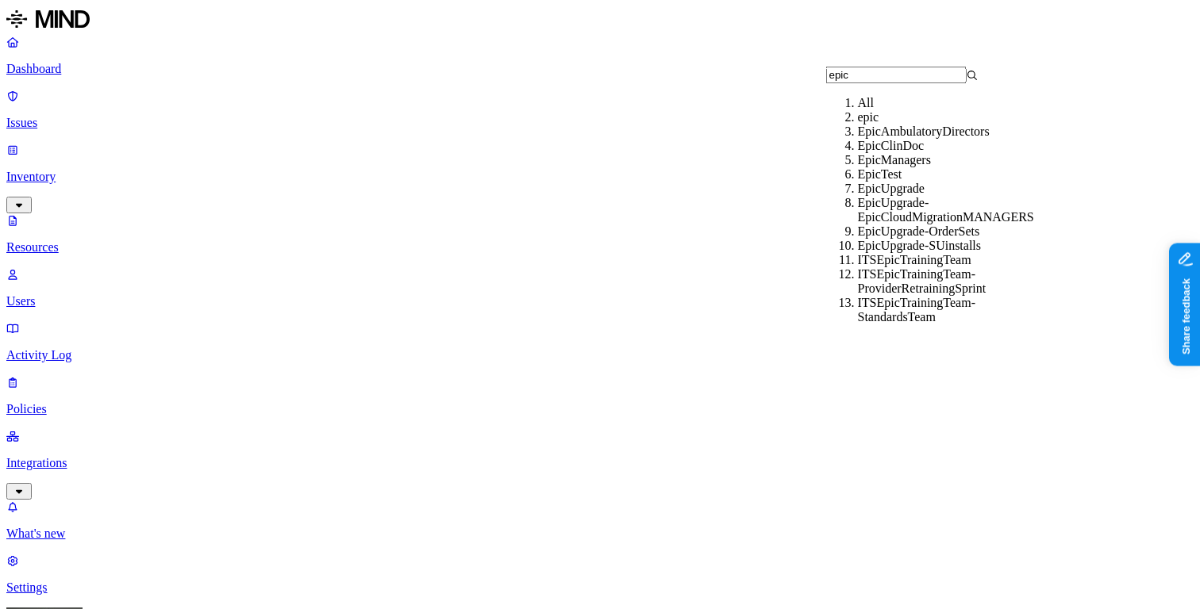
type input "epic"
click at [891, 139] on div "EpicAmbulatoryDirectors" at bounding box center [934, 132] width 152 height 14
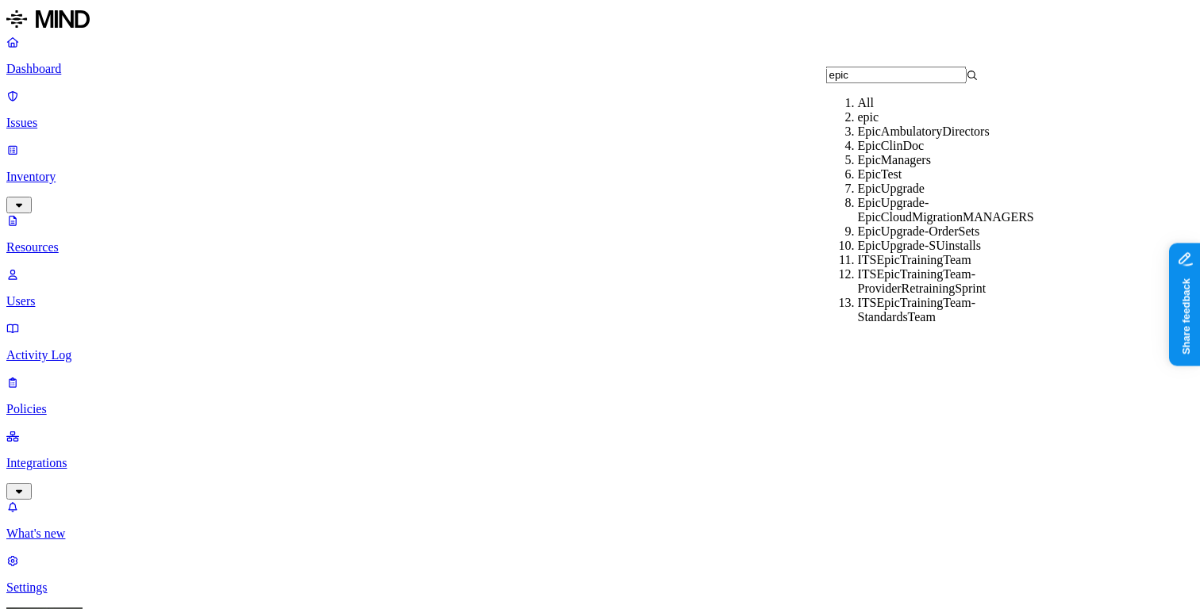
type input "epic"
click at [876, 153] on div "EpicClinDoc" at bounding box center [934, 146] width 152 height 14
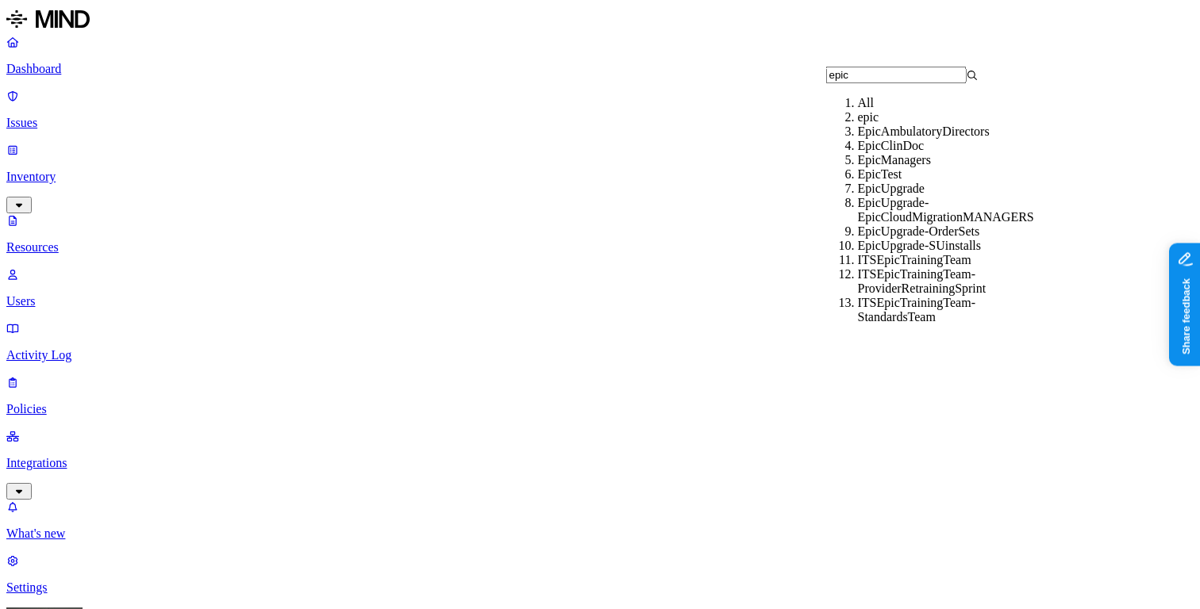
type input "epic"
click at [901, 167] on div "EpicManagers" at bounding box center [934, 160] width 152 height 14
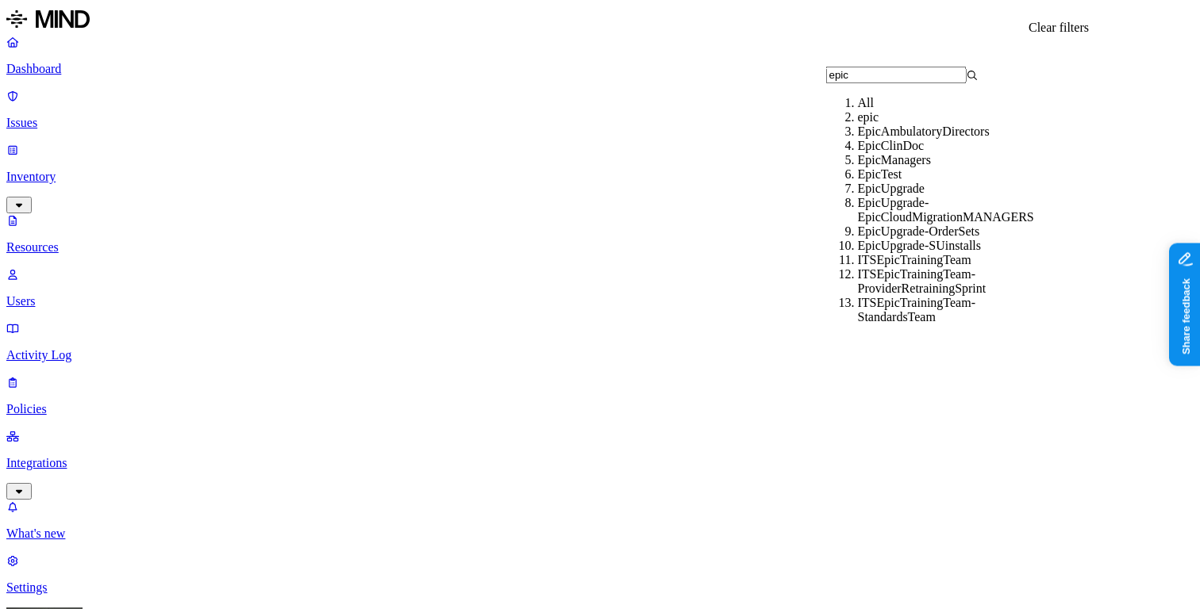
type input "epic"
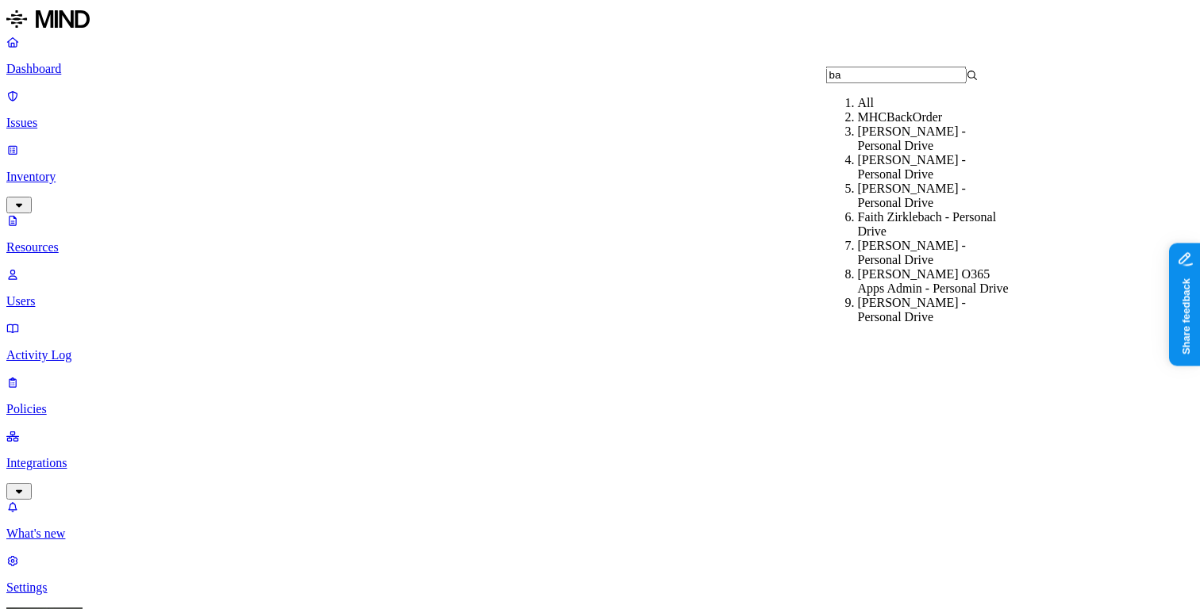
type input "b"
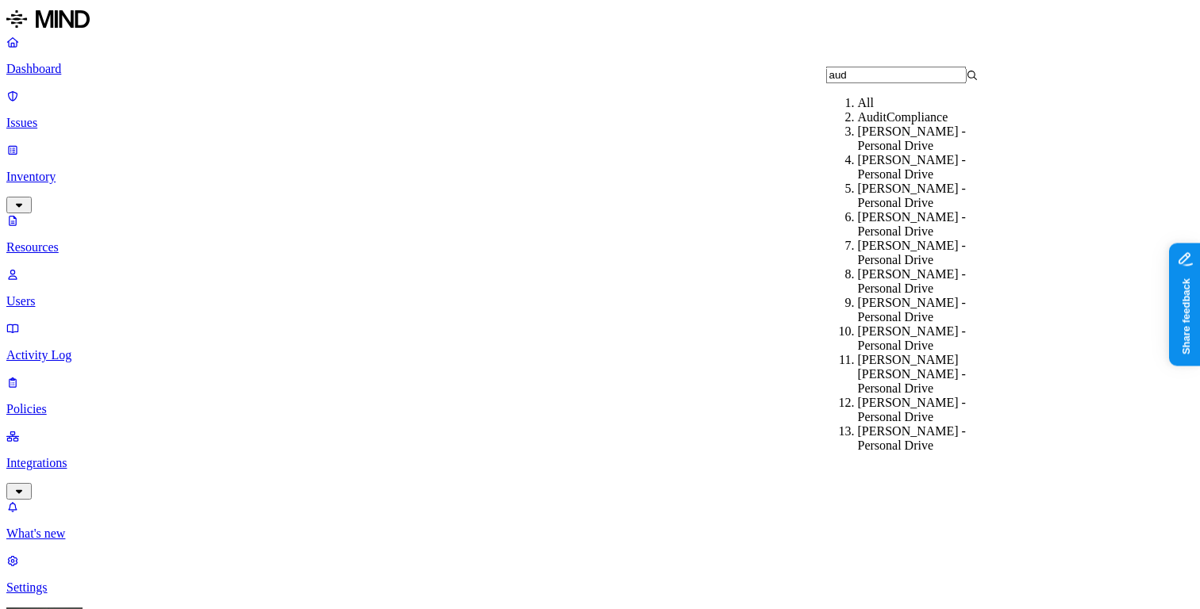
type input "aud"
click at [904, 125] on div "AuditCompliance" at bounding box center [934, 117] width 152 height 14
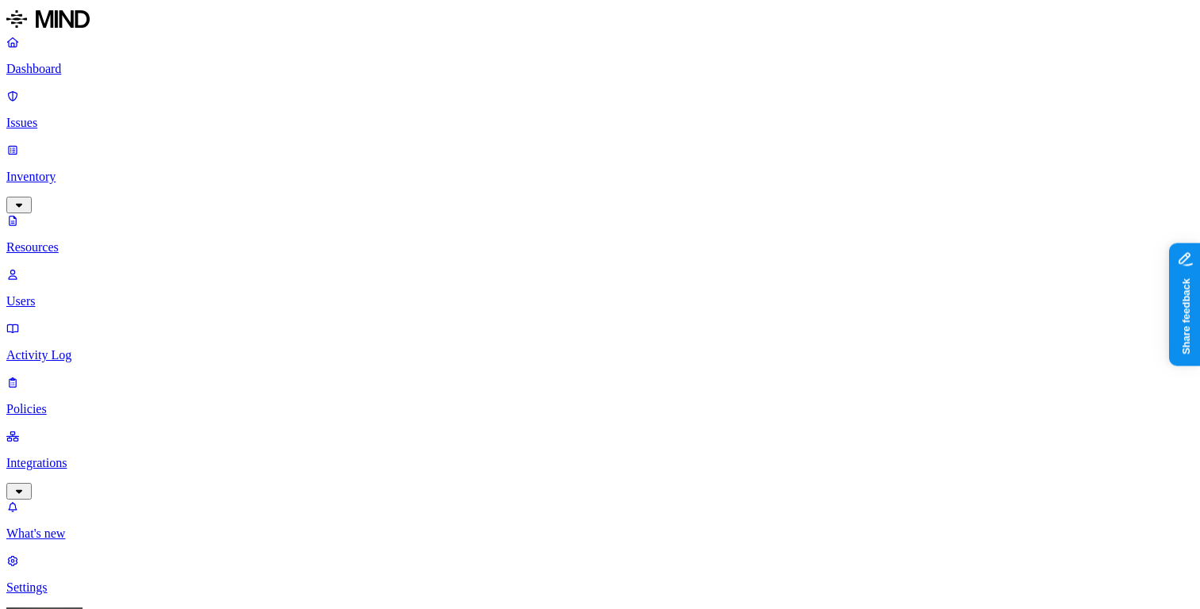
type input "fiina"
click at [882, 125] on div "Finance" at bounding box center [934, 117] width 152 height 14
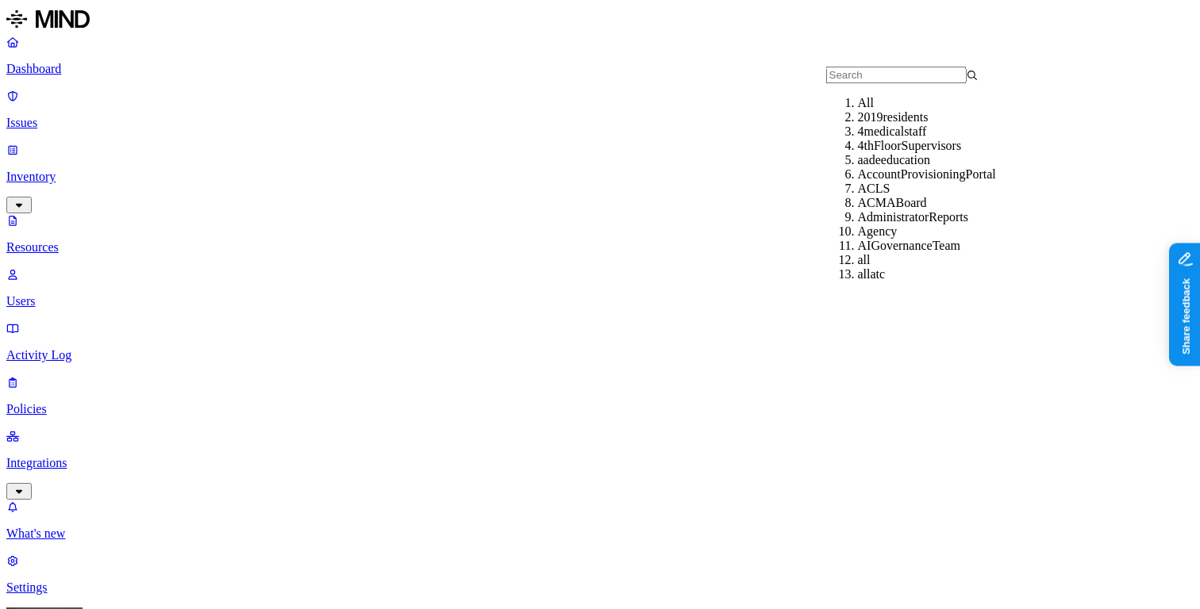
click at [870, 110] on div "All" at bounding box center [934, 103] width 152 height 14
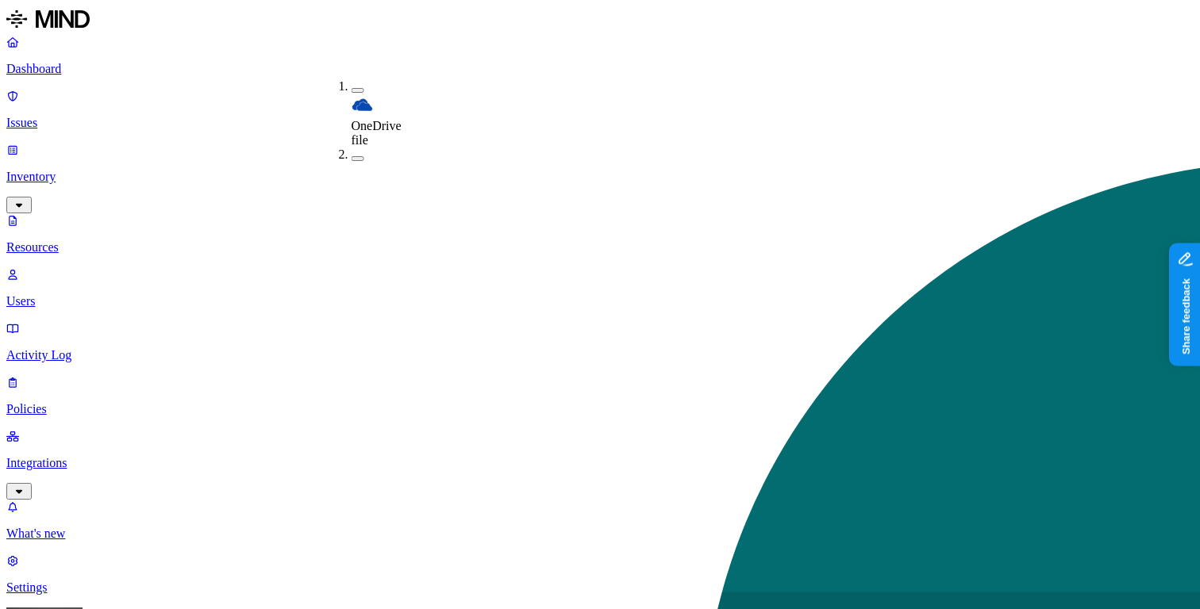
click at [352, 88] on button "button" at bounding box center [358, 90] width 13 height 5
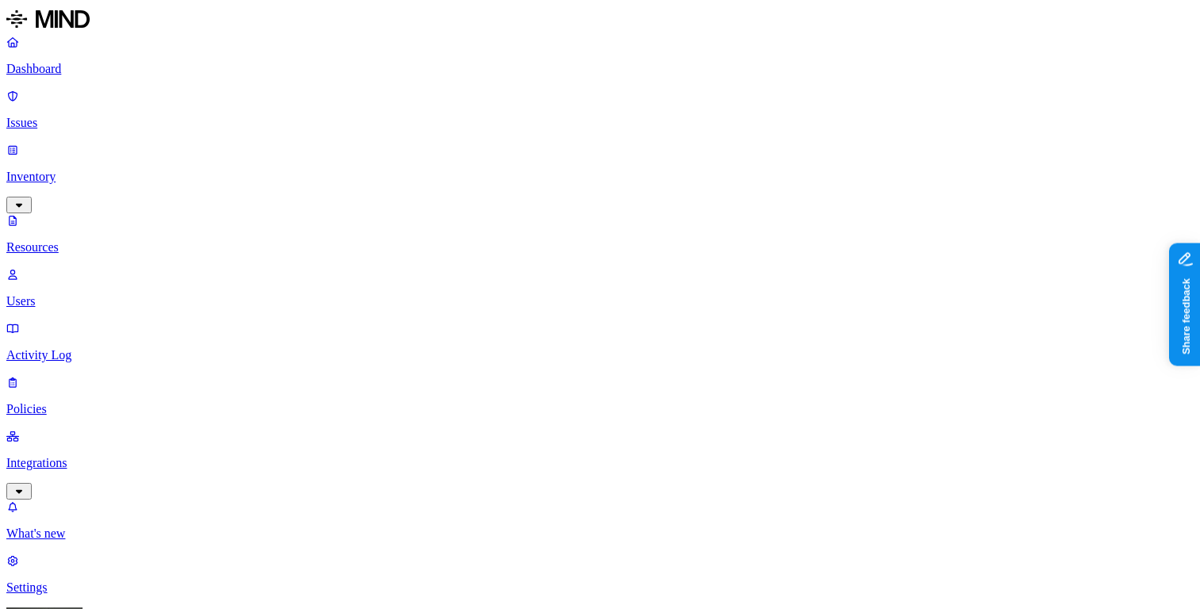
click at [531, 88] on button "button" at bounding box center [537, 90] width 13 height 5
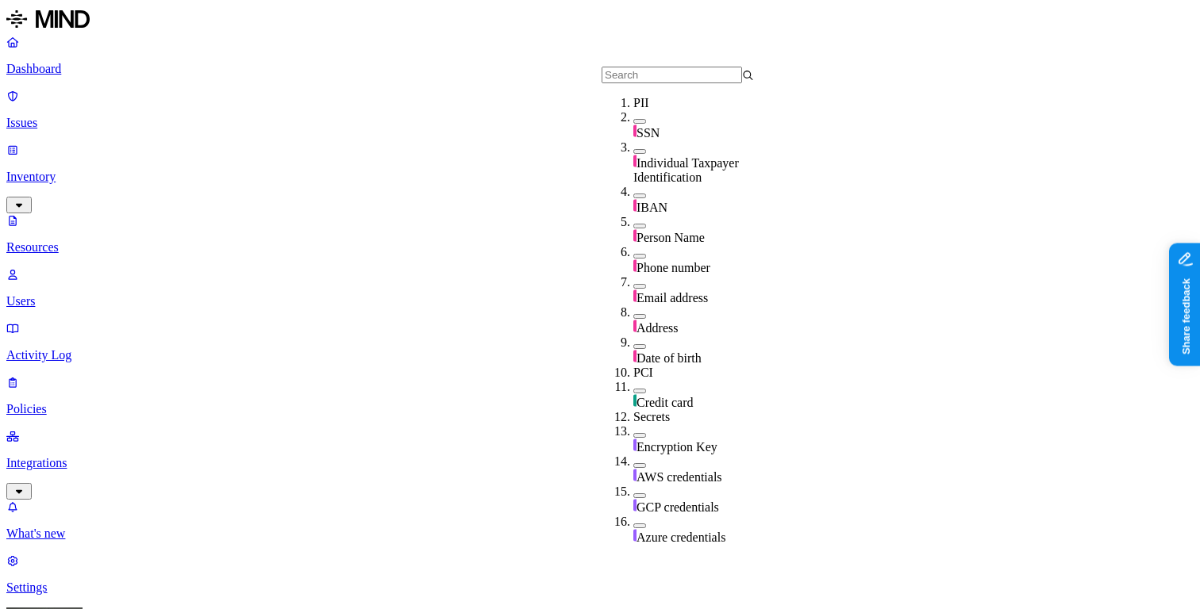
scroll to position [575, 0]
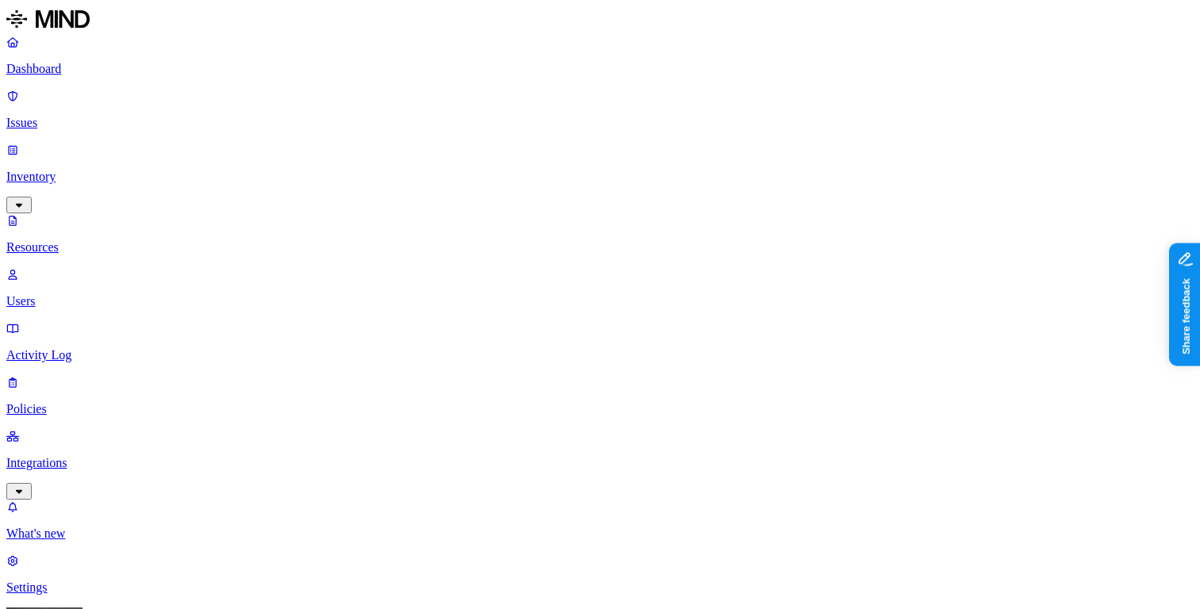
click at [110, 76] on link "Dashboard" at bounding box center [599, 55] width 1187 height 41
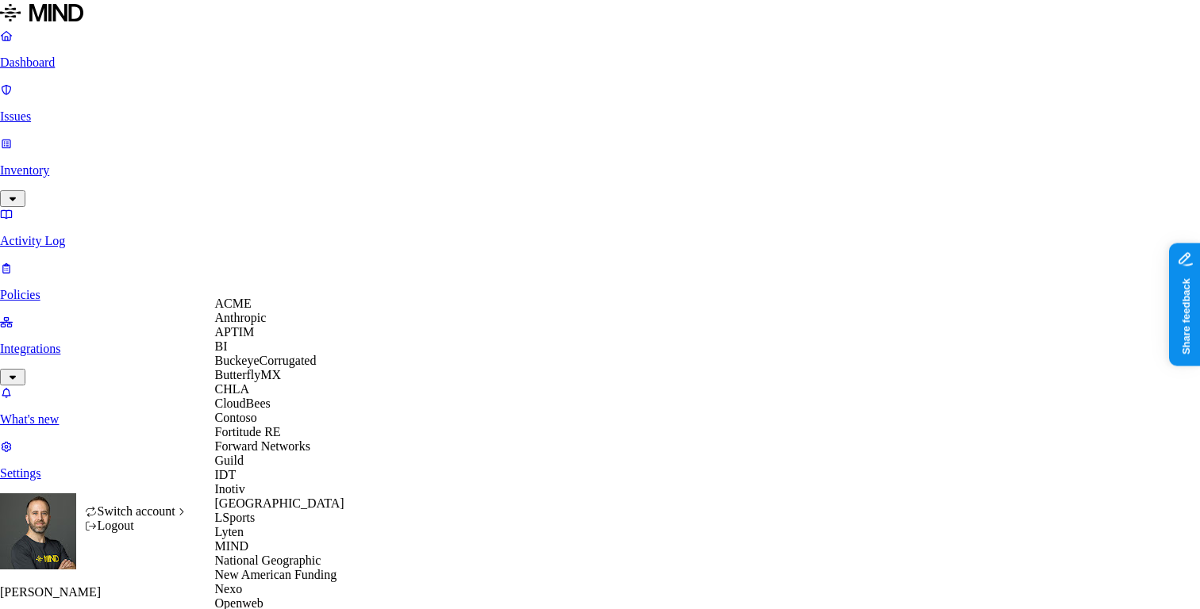
scroll to position [379, 0]
click at [286, 568] on span "New American Funding" at bounding box center [276, 574] width 122 height 13
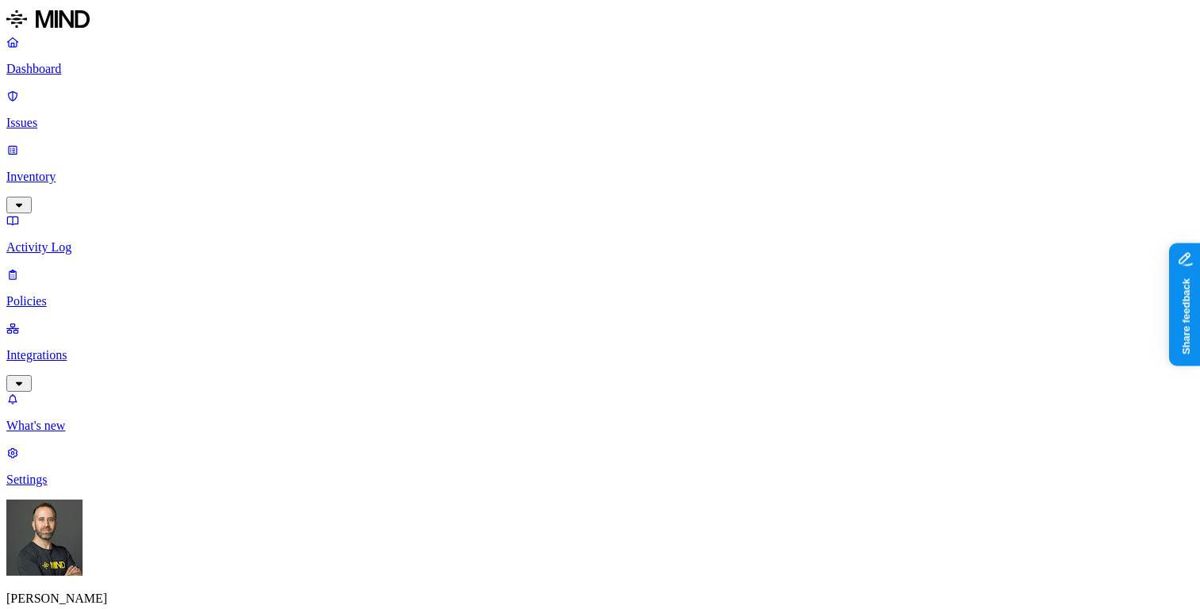
click at [68, 170] on p "Inventory" at bounding box center [599, 177] width 1187 height 14
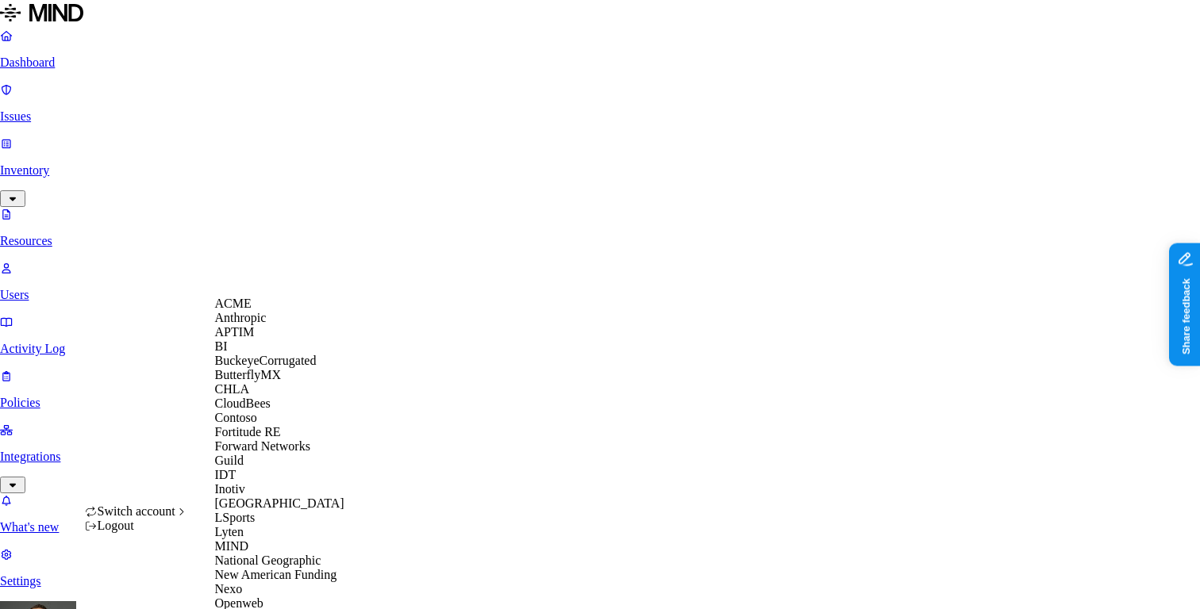
scroll to position [612, 0]
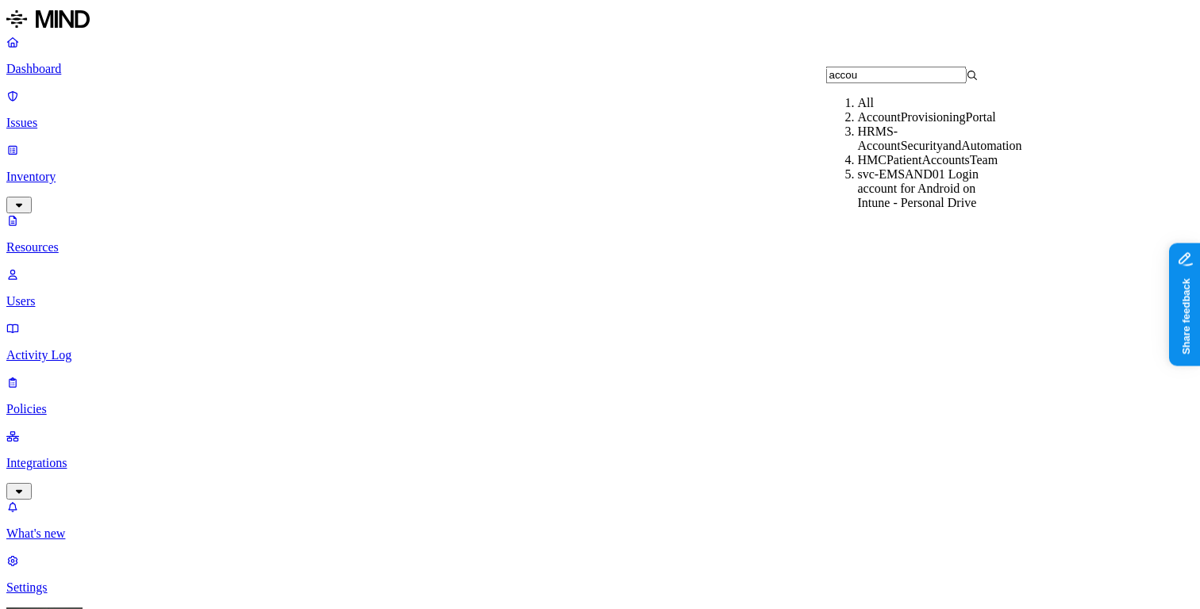
type input "accou"
click at [937, 167] on div "HMCPatientAccountsTeam" at bounding box center [934, 160] width 152 height 14
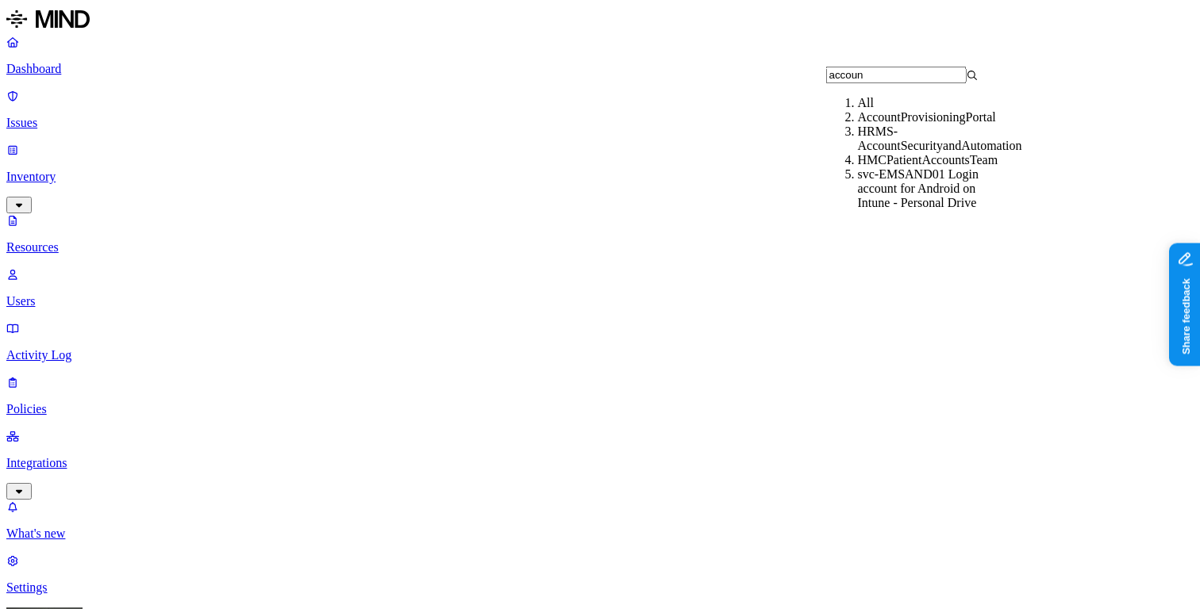
type input "accoun"
click at [897, 125] on div "AccountProvisioningPortal" at bounding box center [934, 117] width 152 height 14
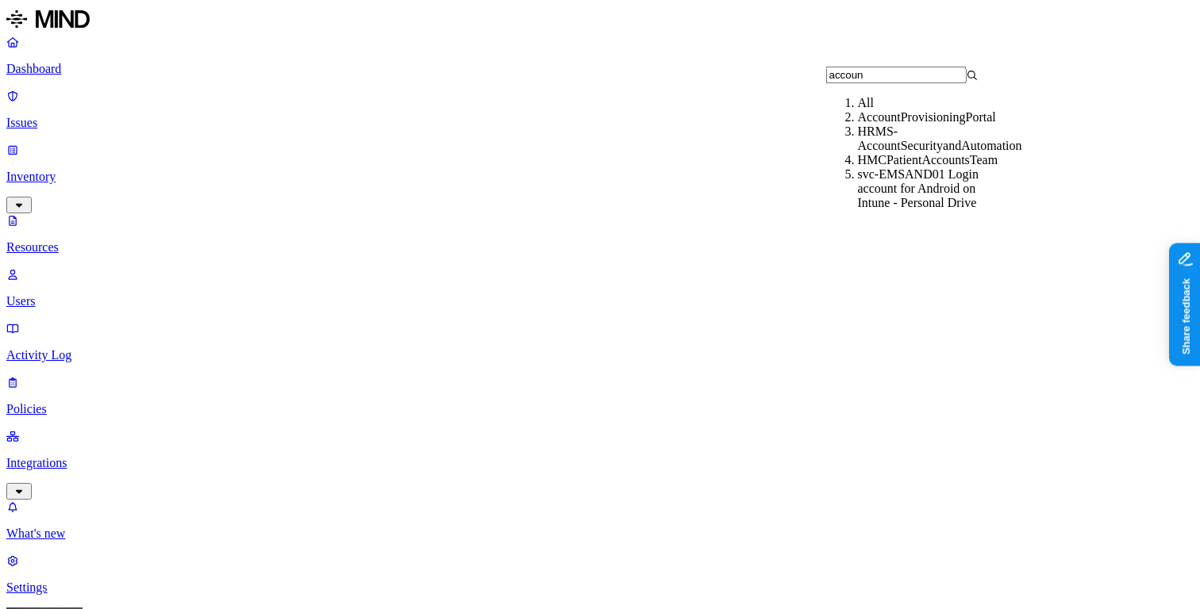
type input "accoun"
click at [919, 153] on div "HRMS-AccountSecurityandAutomation" at bounding box center [934, 139] width 152 height 29
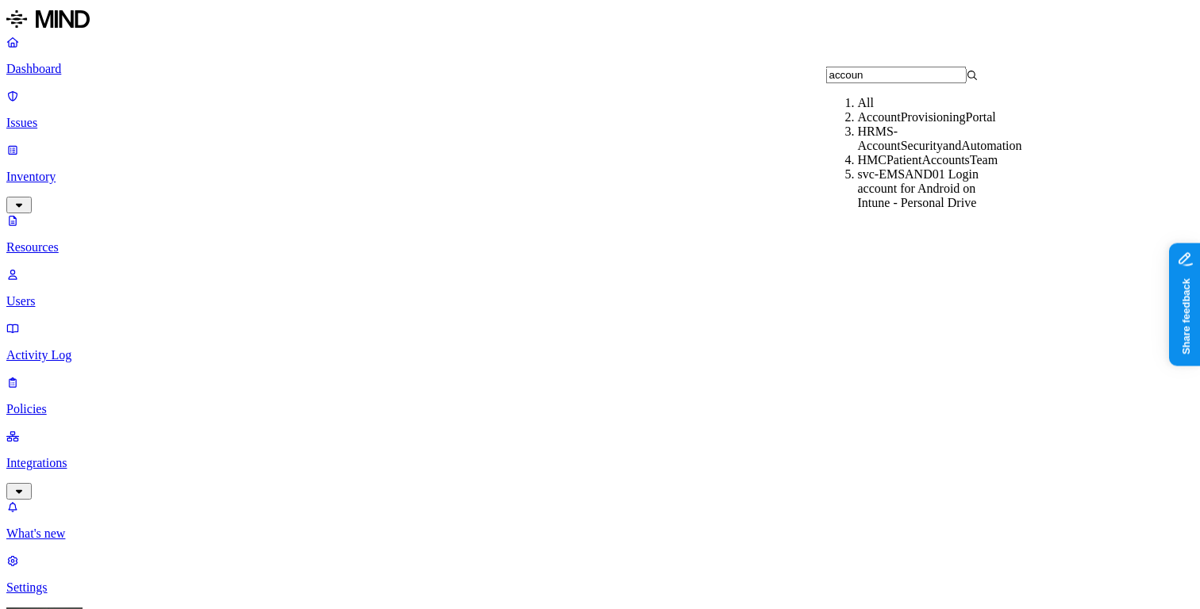
type input "accoun"
click at [946, 210] on div "svc-EMSAND01 Login account for Android on Intune - Personal Drive" at bounding box center [934, 188] width 152 height 43
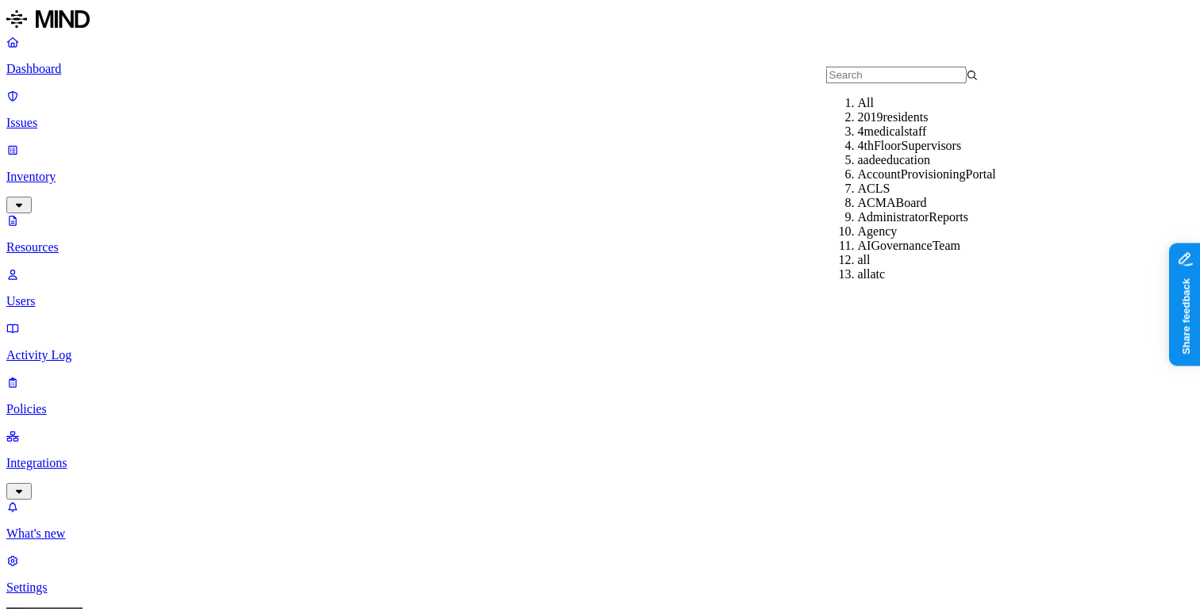
click at [875, 110] on div "All" at bounding box center [934, 103] width 152 height 14
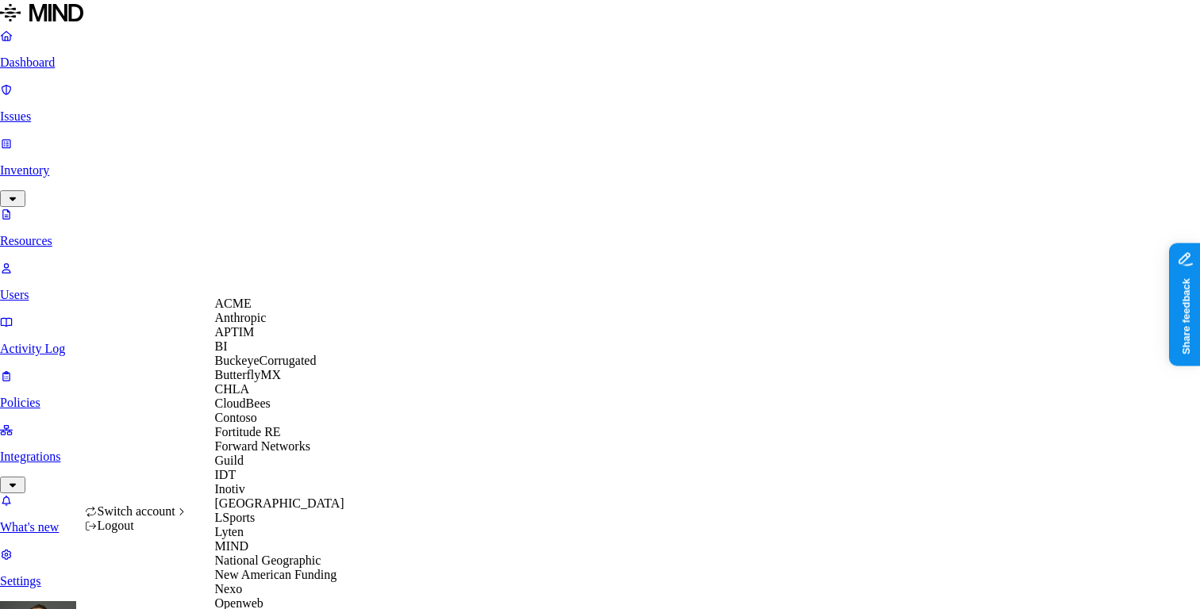
scroll to position [409, 0]
click at [287, 554] on span "National Geographic" at bounding box center [268, 560] width 106 height 13
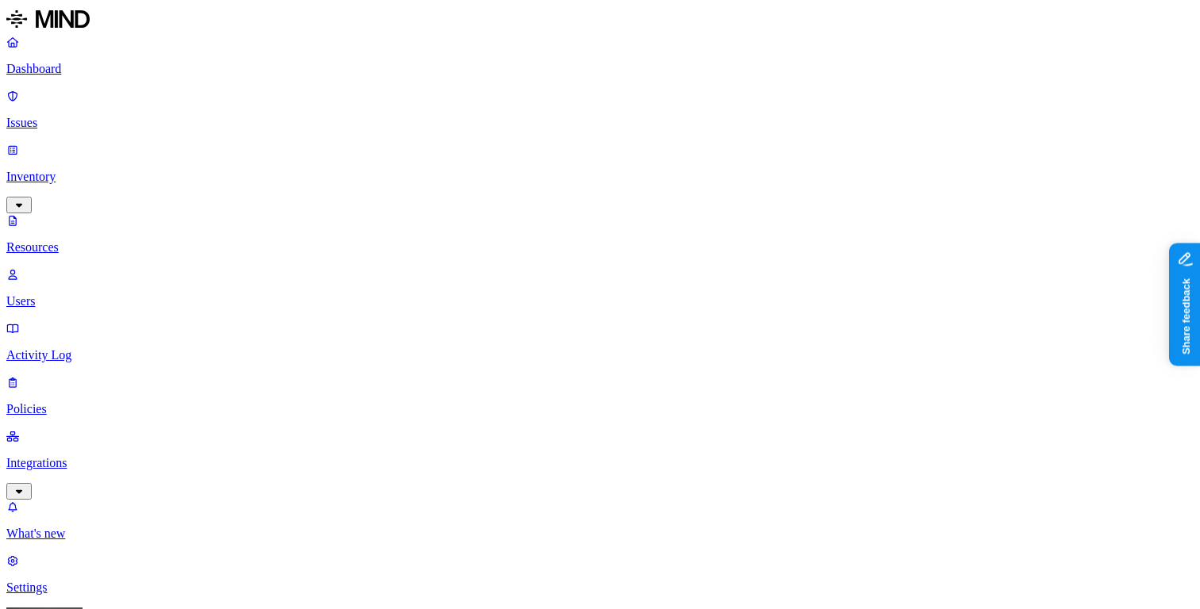
click at [110, 68] on p "Dashboard" at bounding box center [599, 69] width 1187 height 14
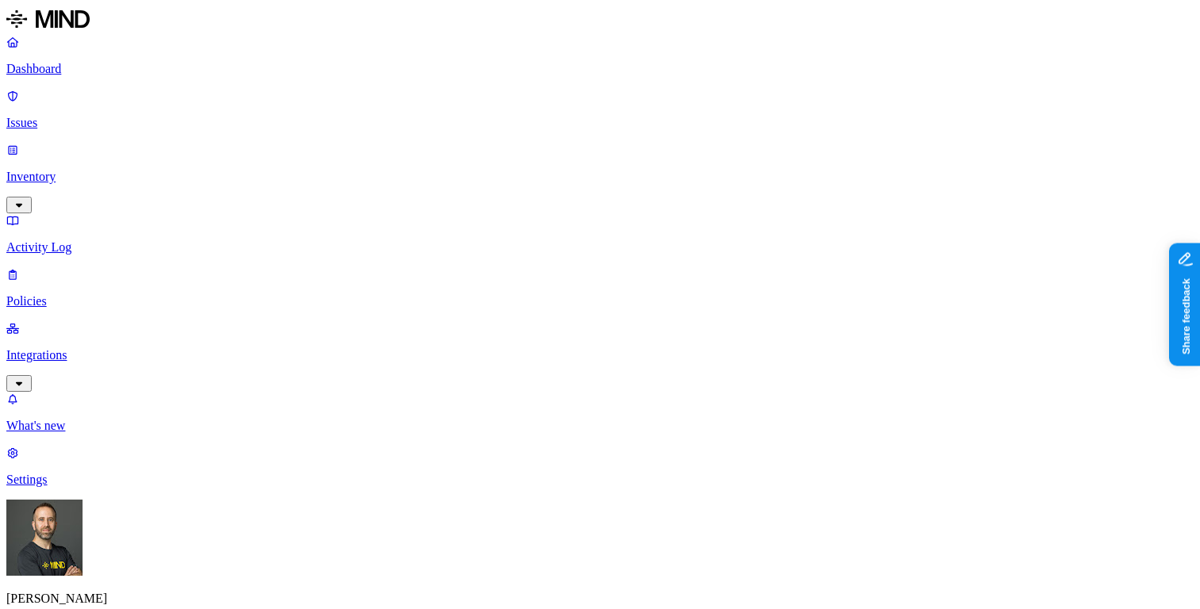
click at [106, 170] on p "Inventory" at bounding box center [599, 177] width 1187 height 14
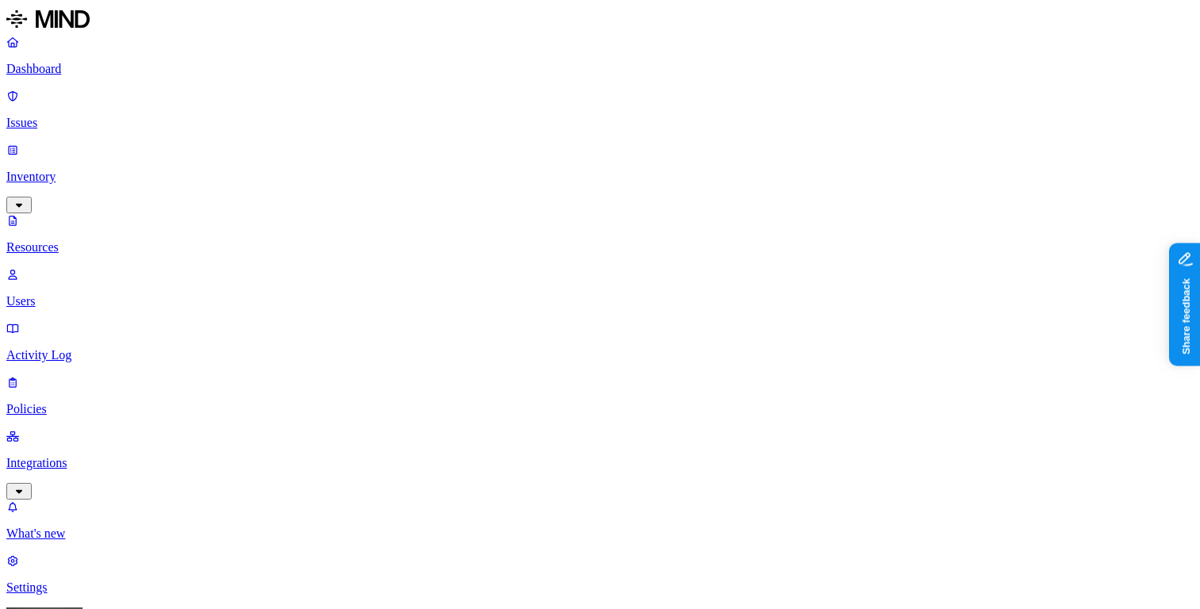
click at [67, 72] on p "Dashboard" at bounding box center [599, 69] width 1187 height 14
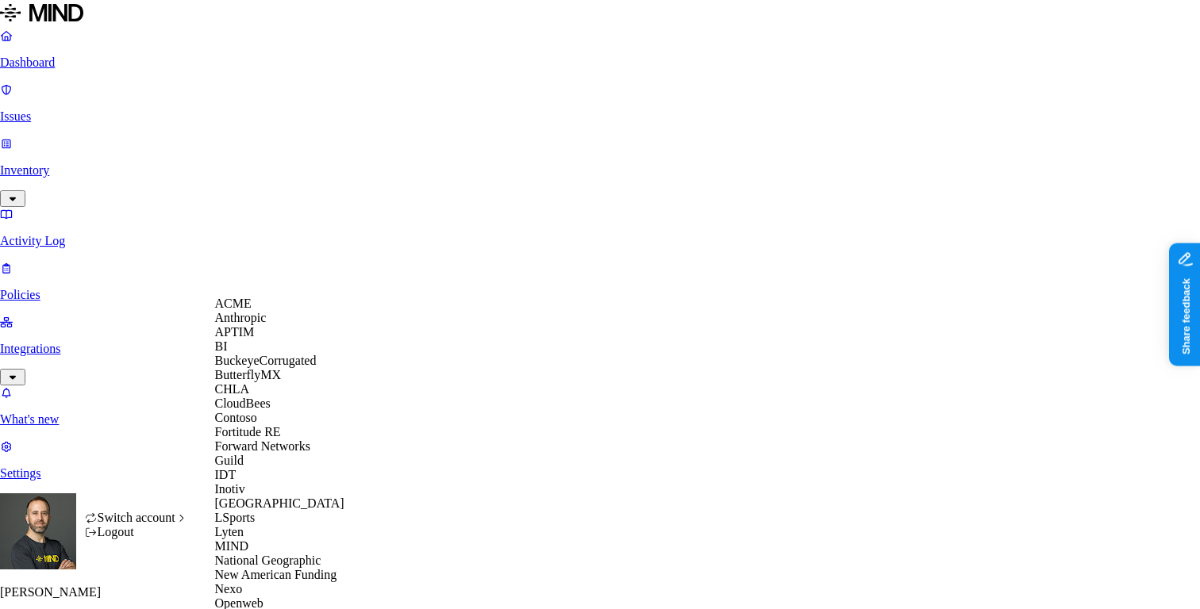
scroll to position [31, 0]
click at [287, 367] on span "BuckeyeCorrugated" at bounding box center [266, 360] width 102 height 13
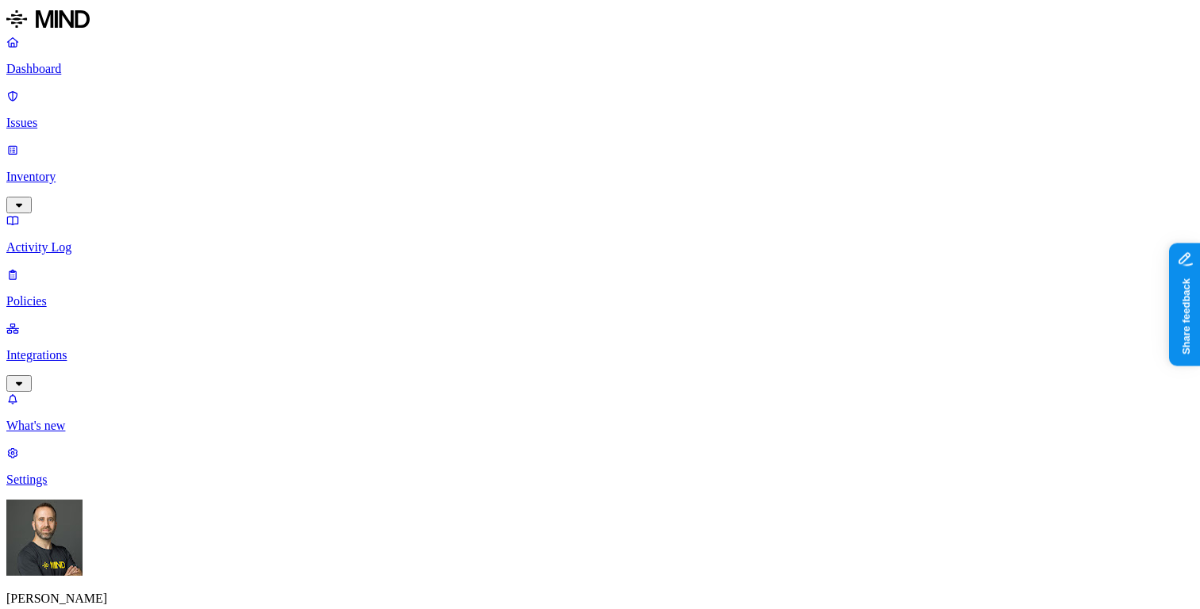
click at [114, 170] on p "Inventory" at bounding box center [599, 177] width 1187 height 14
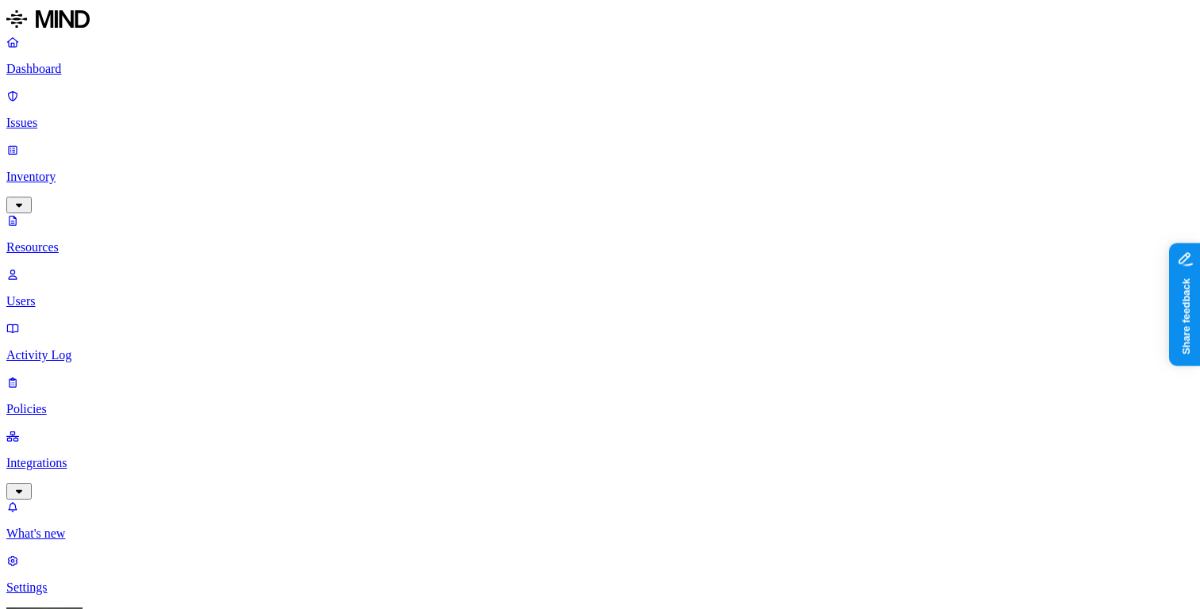
click at [99, 294] on p "Users" at bounding box center [599, 301] width 1187 height 14
click at [89, 240] on p "Resources" at bounding box center [599, 247] width 1187 height 14
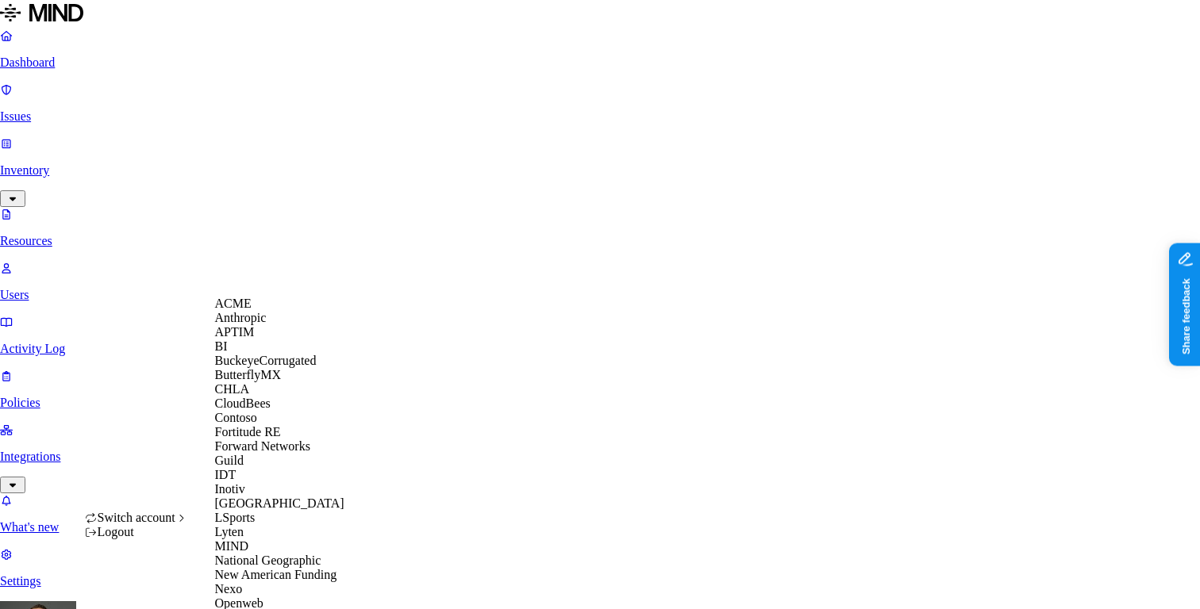
scroll to position [644, 0]
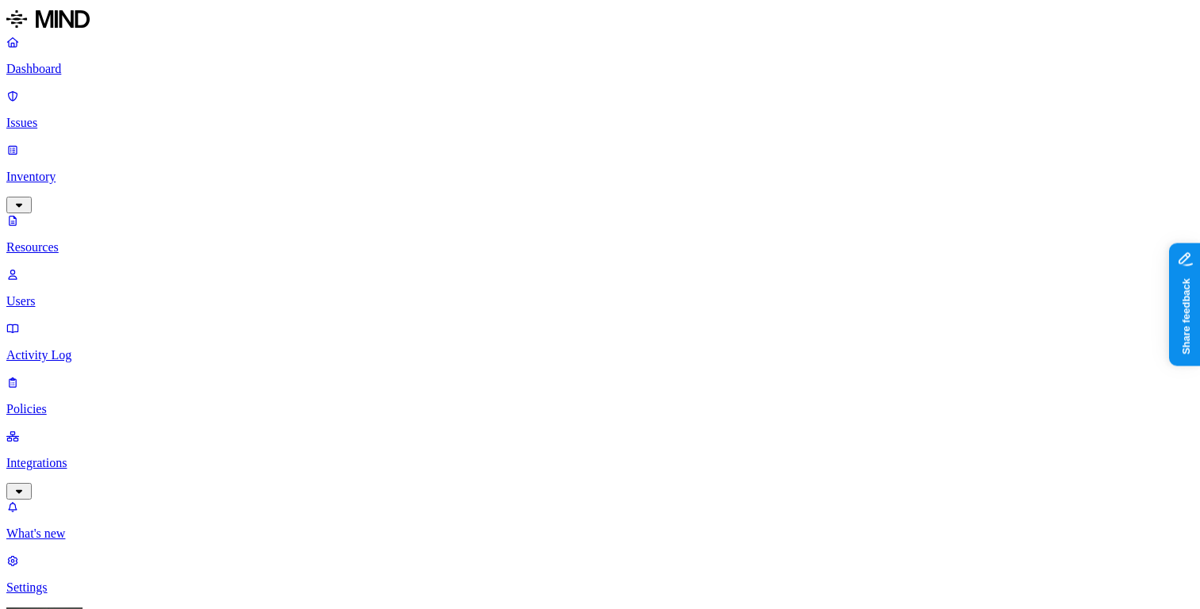
scroll to position [4, 0]
click at [121, 76] on link "Dashboard" at bounding box center [599, 55] width 1187 height 41
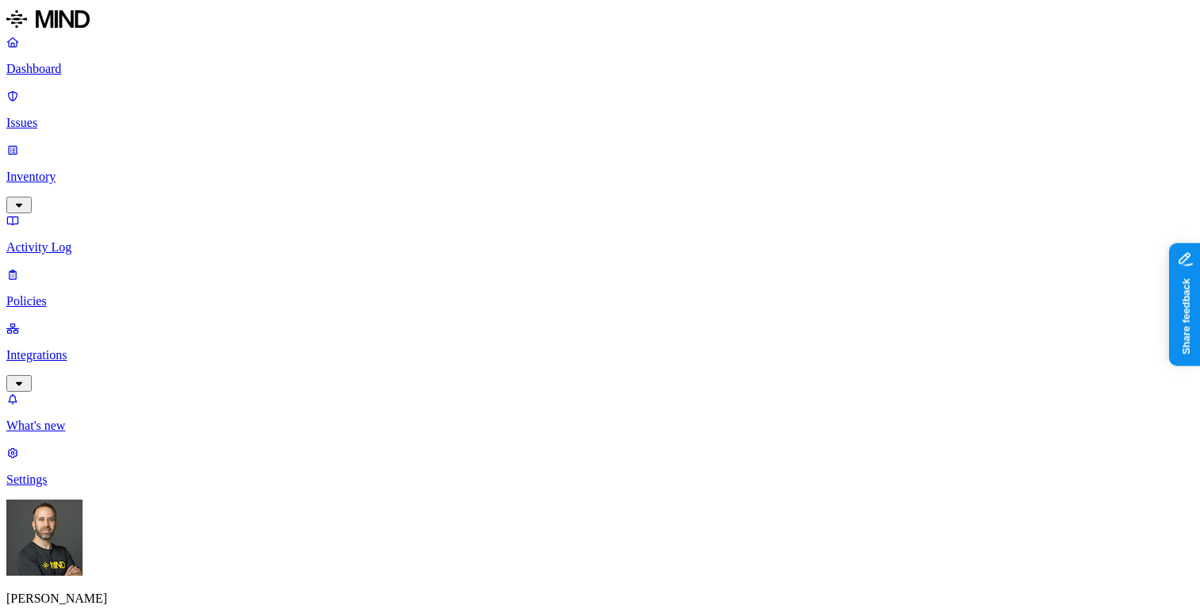
click at [70, 170] on p "Inventory" at bounding box center [599, 177] width 1187 height 14
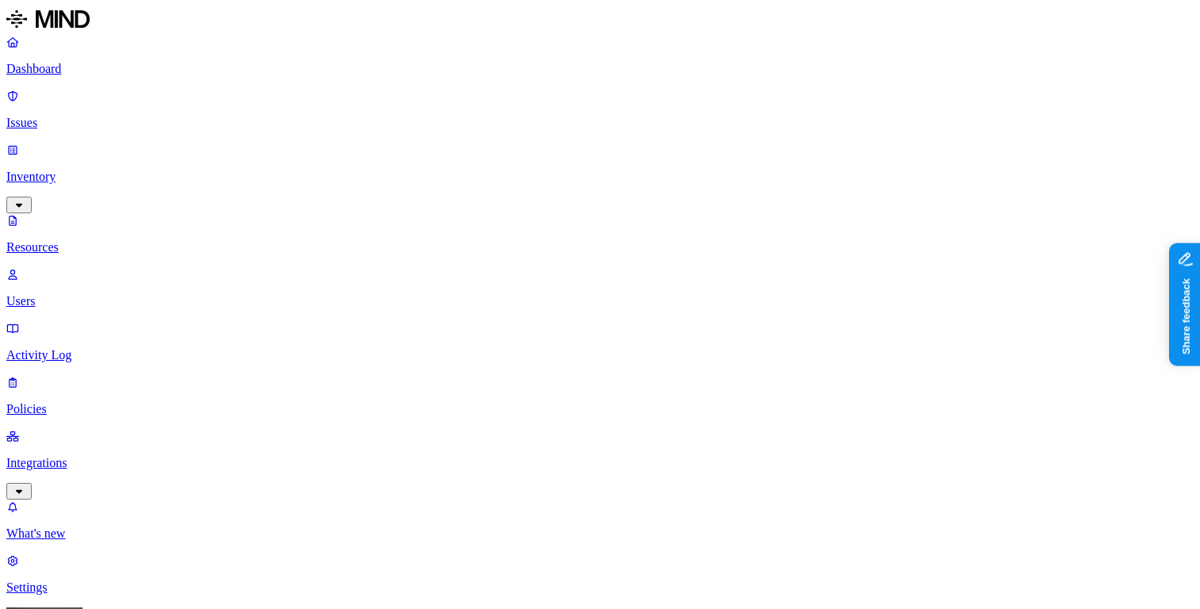
click at [472, 221] on button "button" at bounding box center [478, 223] width 13 height 5
click at [732, 259] on button "button" at bounding box center [738, 261] width 13 height 5
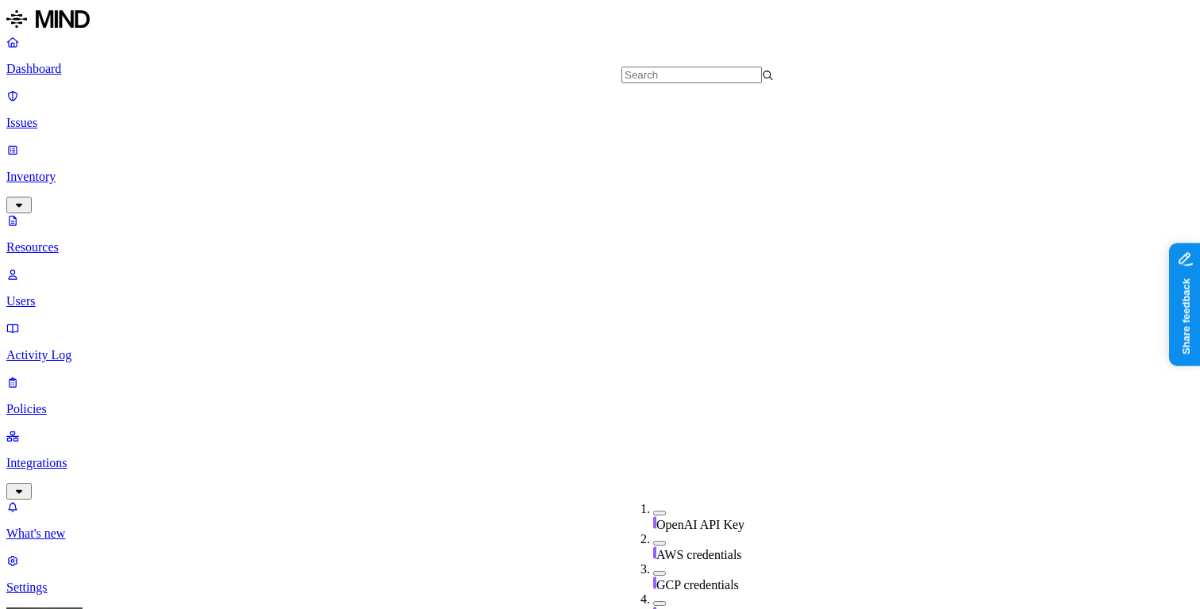
scroll to position [575, 0]
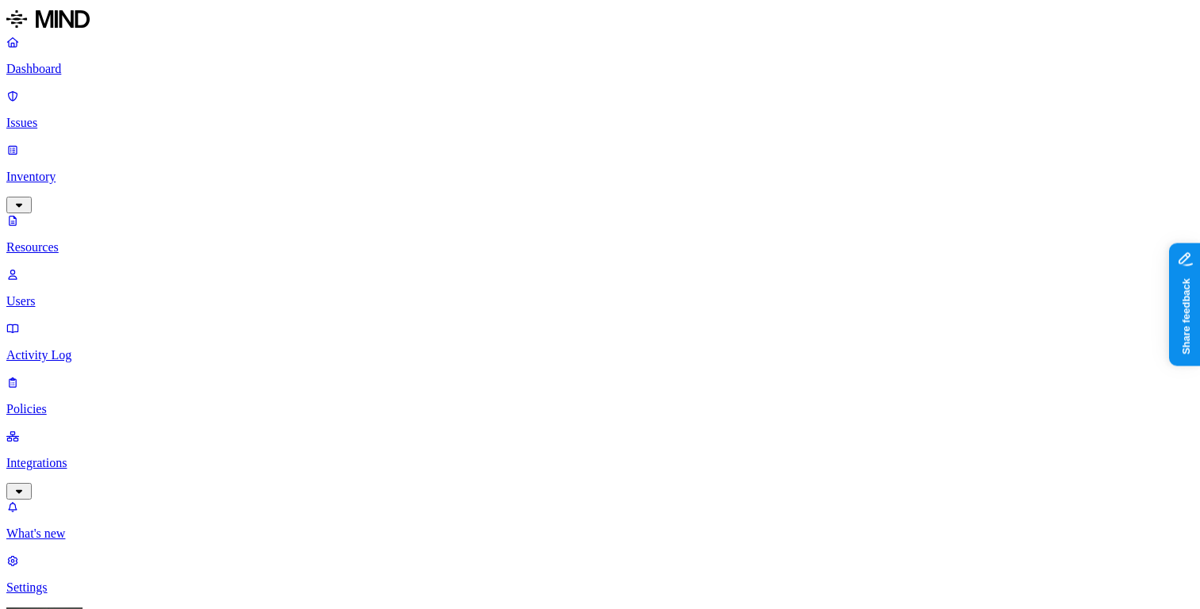
click at [140, 57] on link "Dashboard" at bounding box center [599, 55] width 1187 height 41
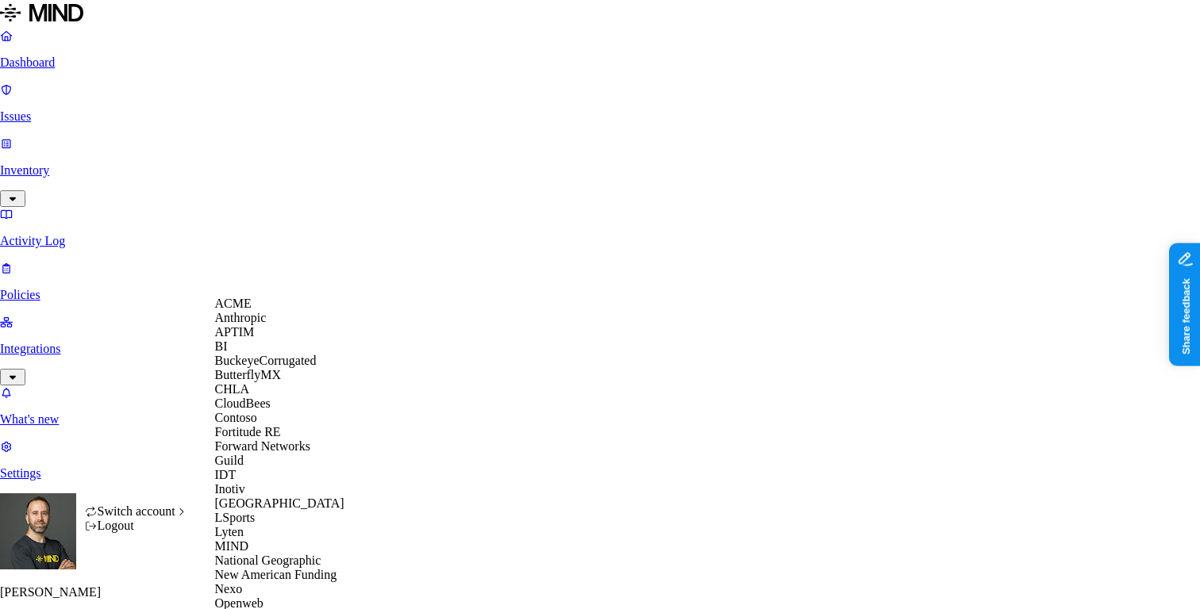
scroll to position [644, 0]
